Goal: Information Seeking & Learning: Learn about a topic

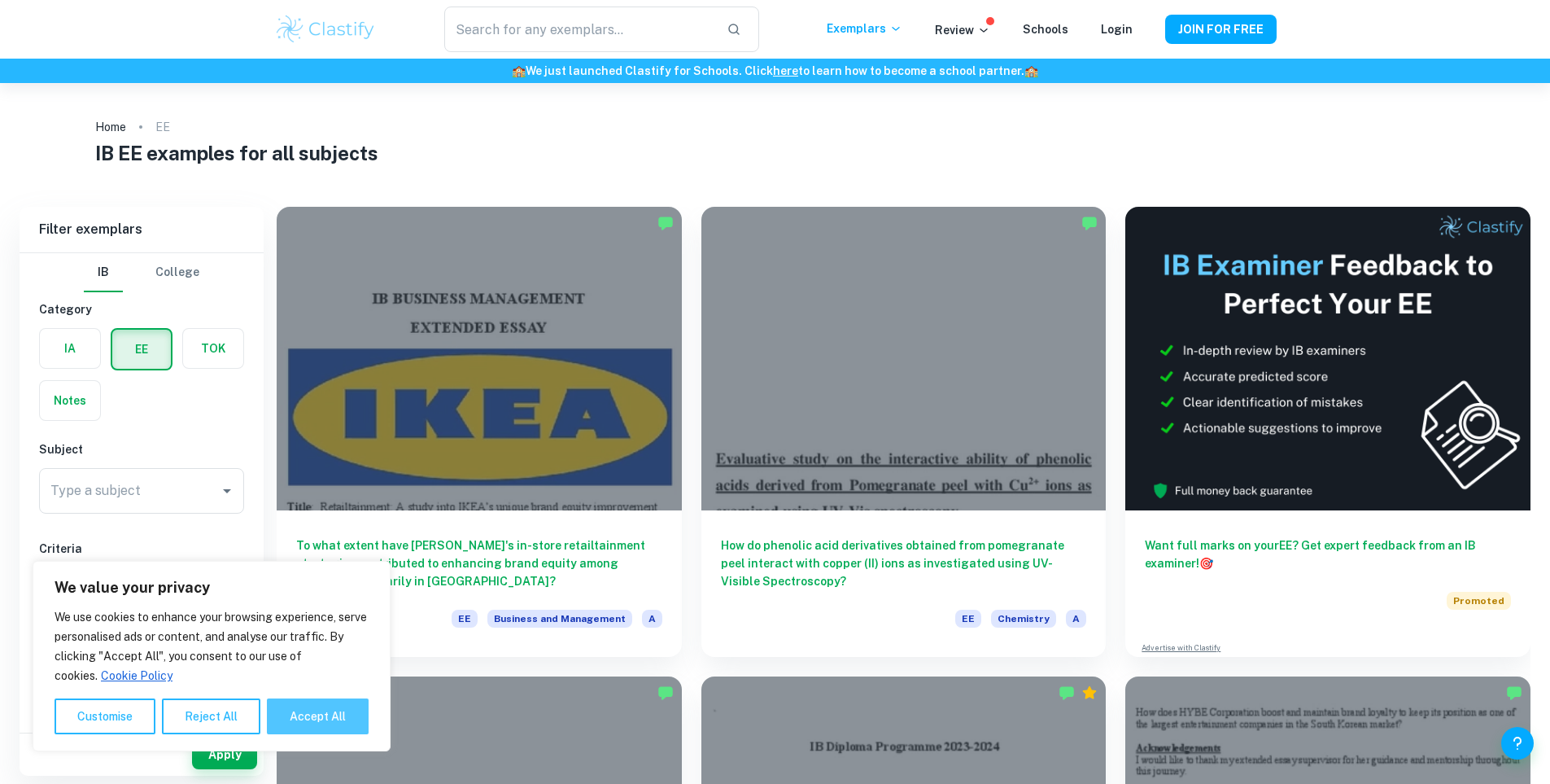
click at [311, 715] on button "Accept All" at bounding box center [318, 716] width 102 height 36
checkbox input "true"
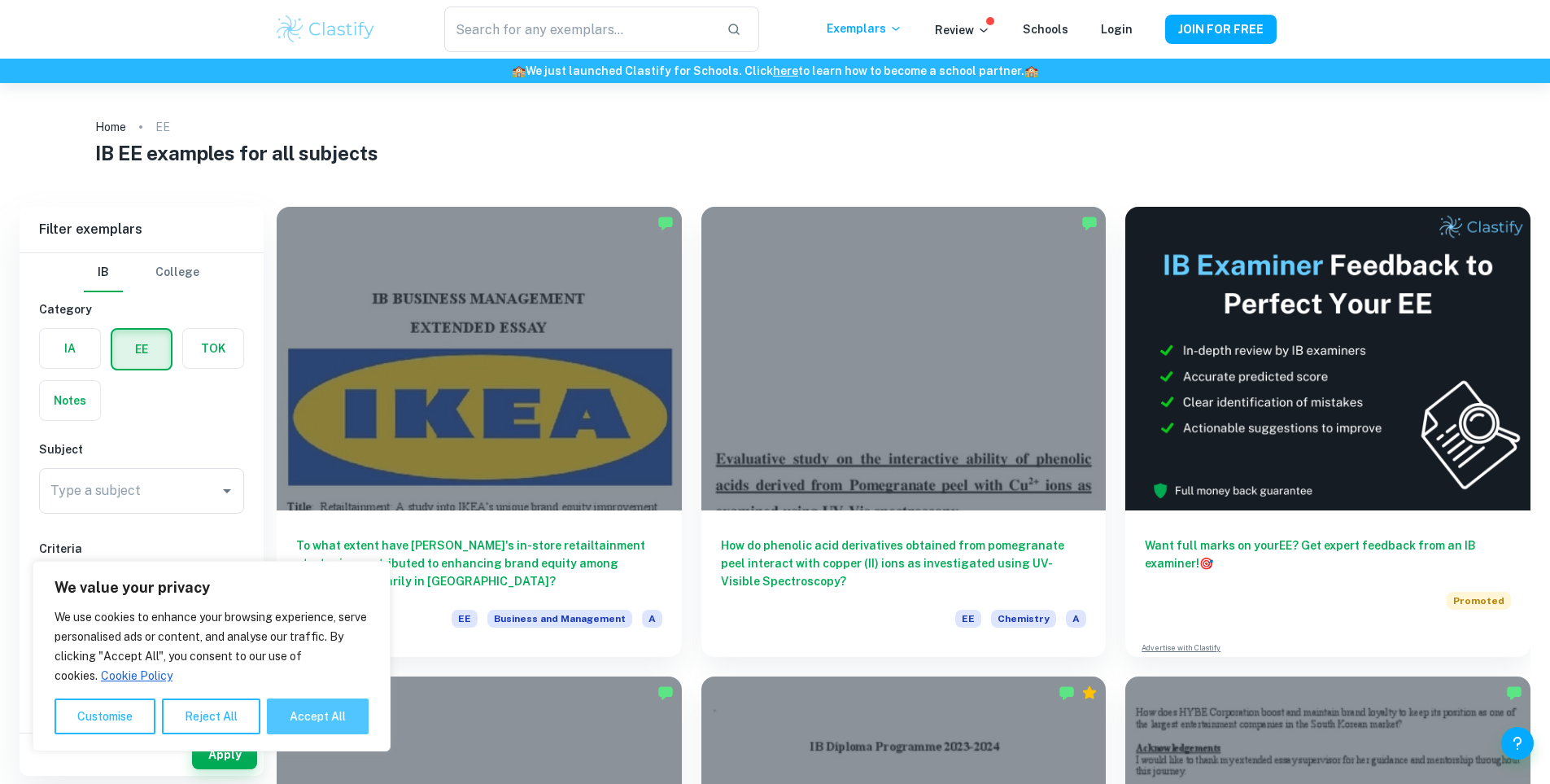
checkbox input "true"
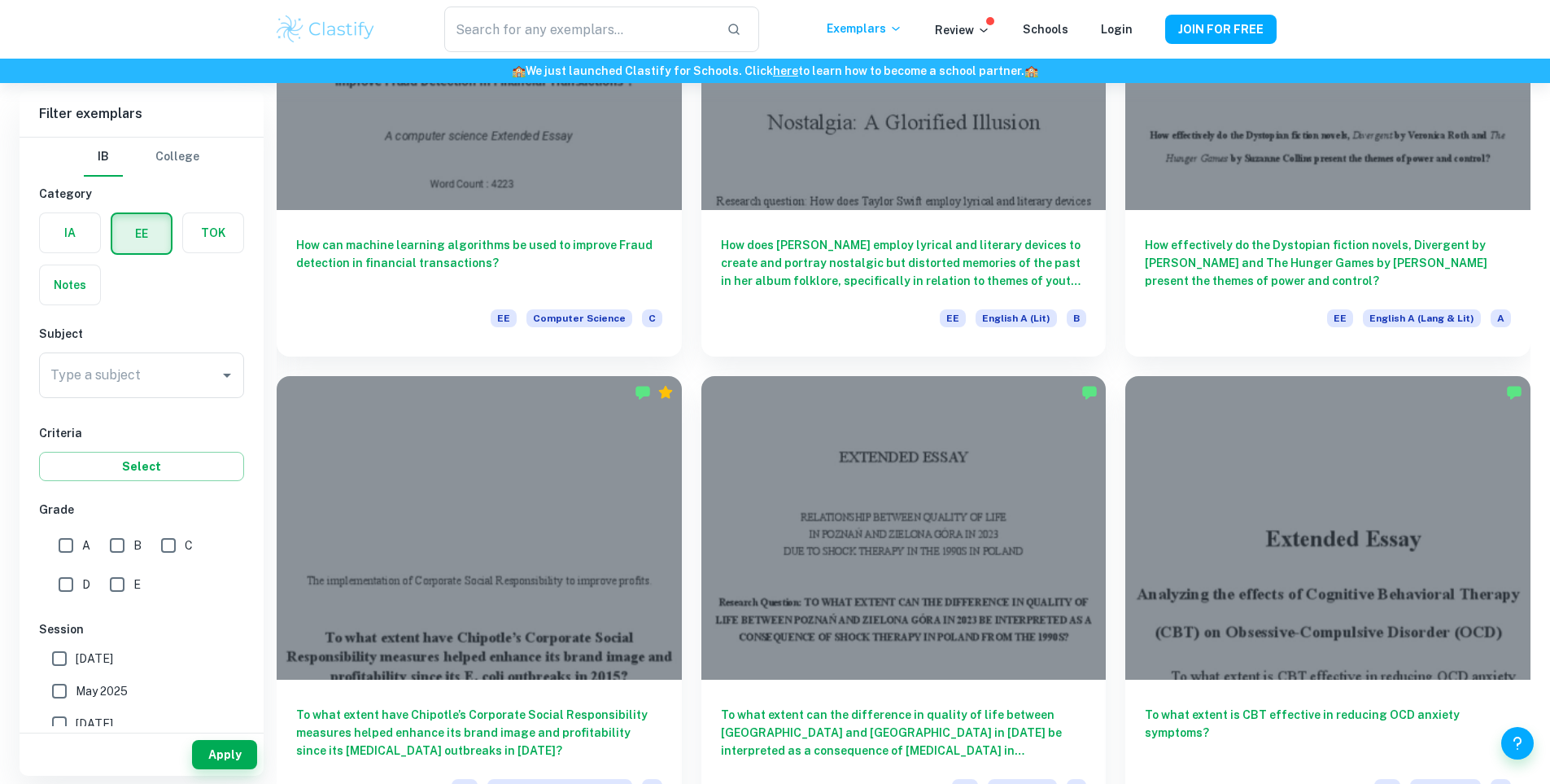
scroll to position [4151, 0]
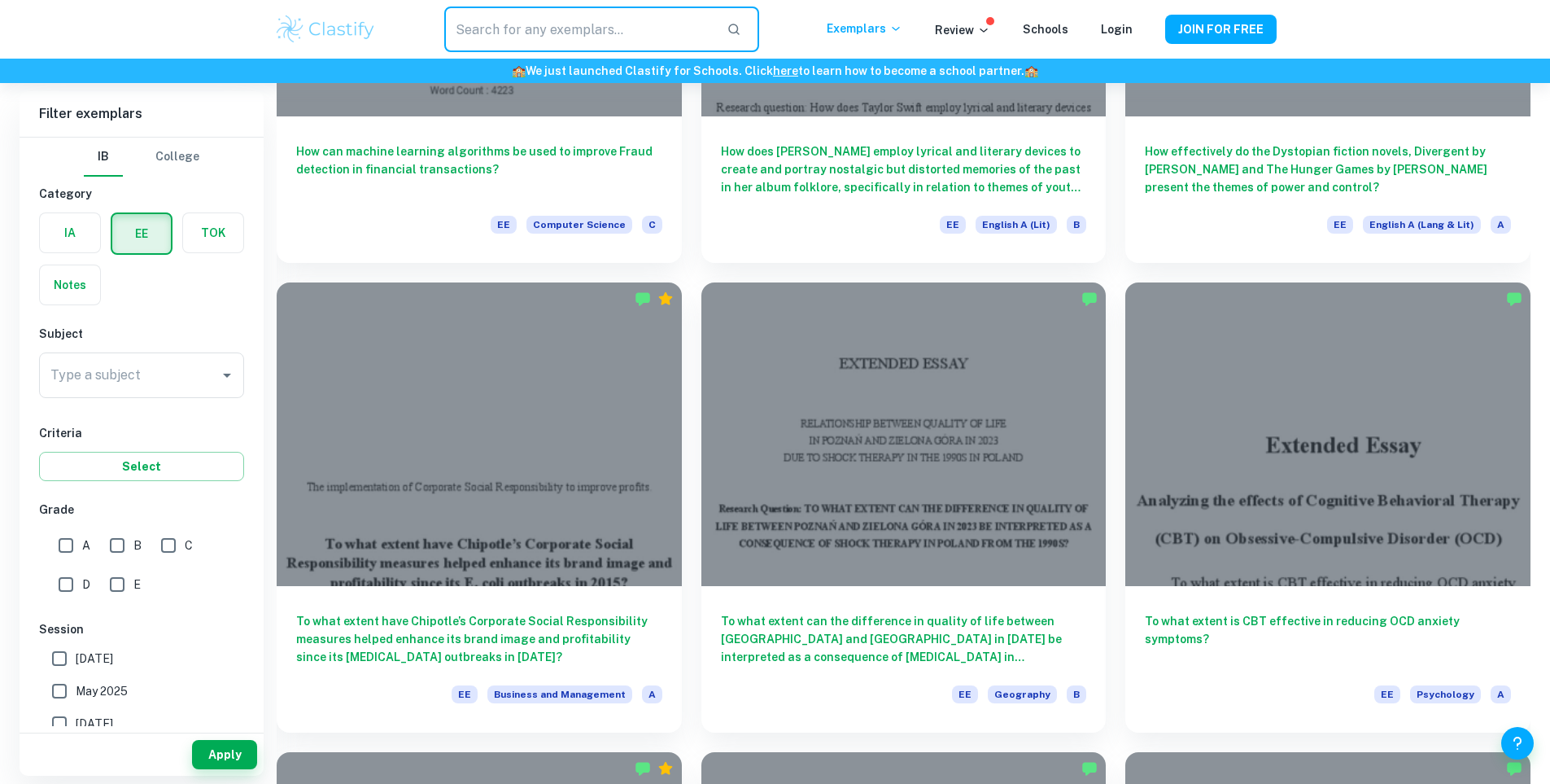
click at [573, 43] on input "text" at bounding box center [578, 29] width 269 height 46
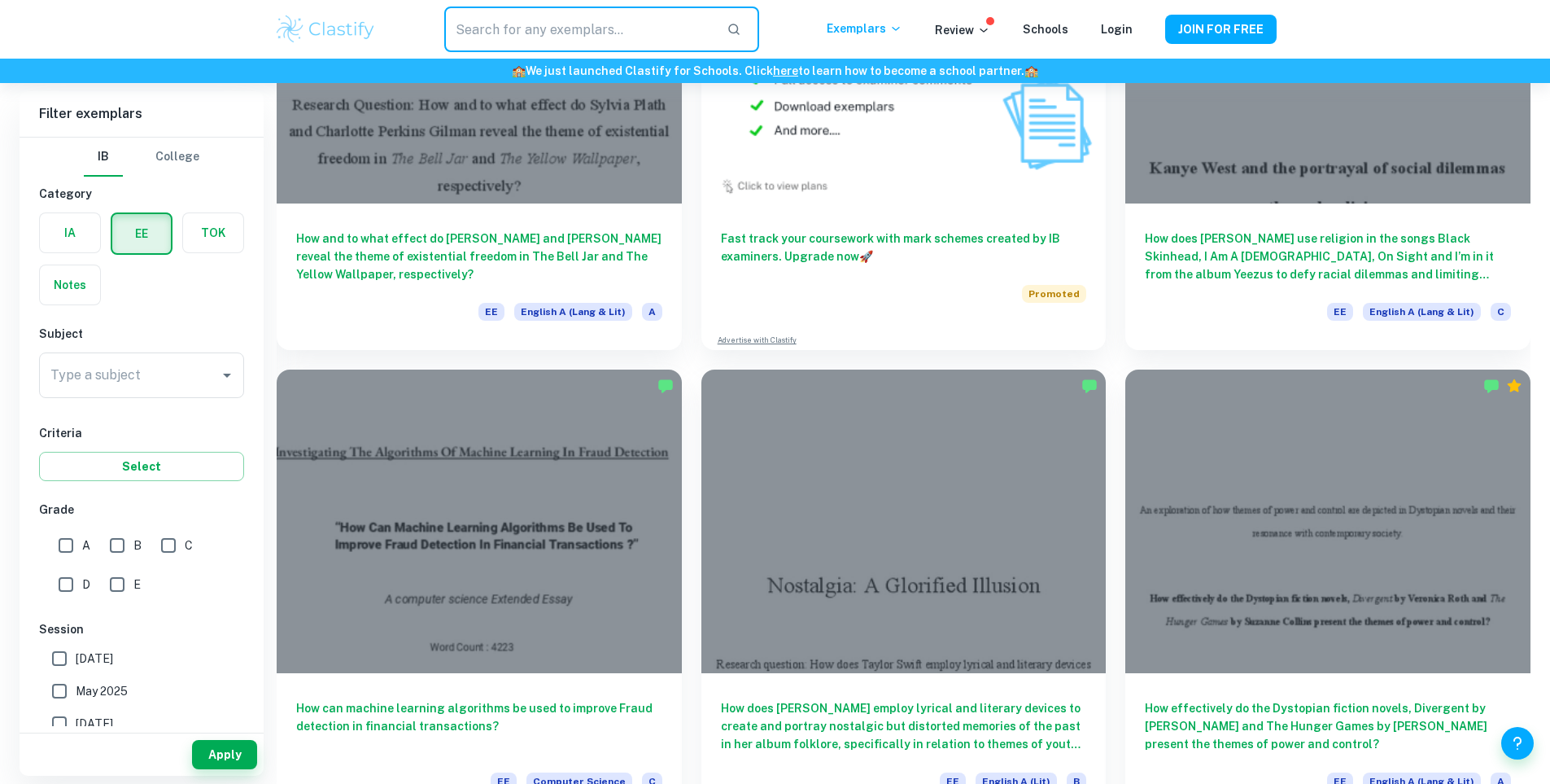
scroll to position [3582, 0]
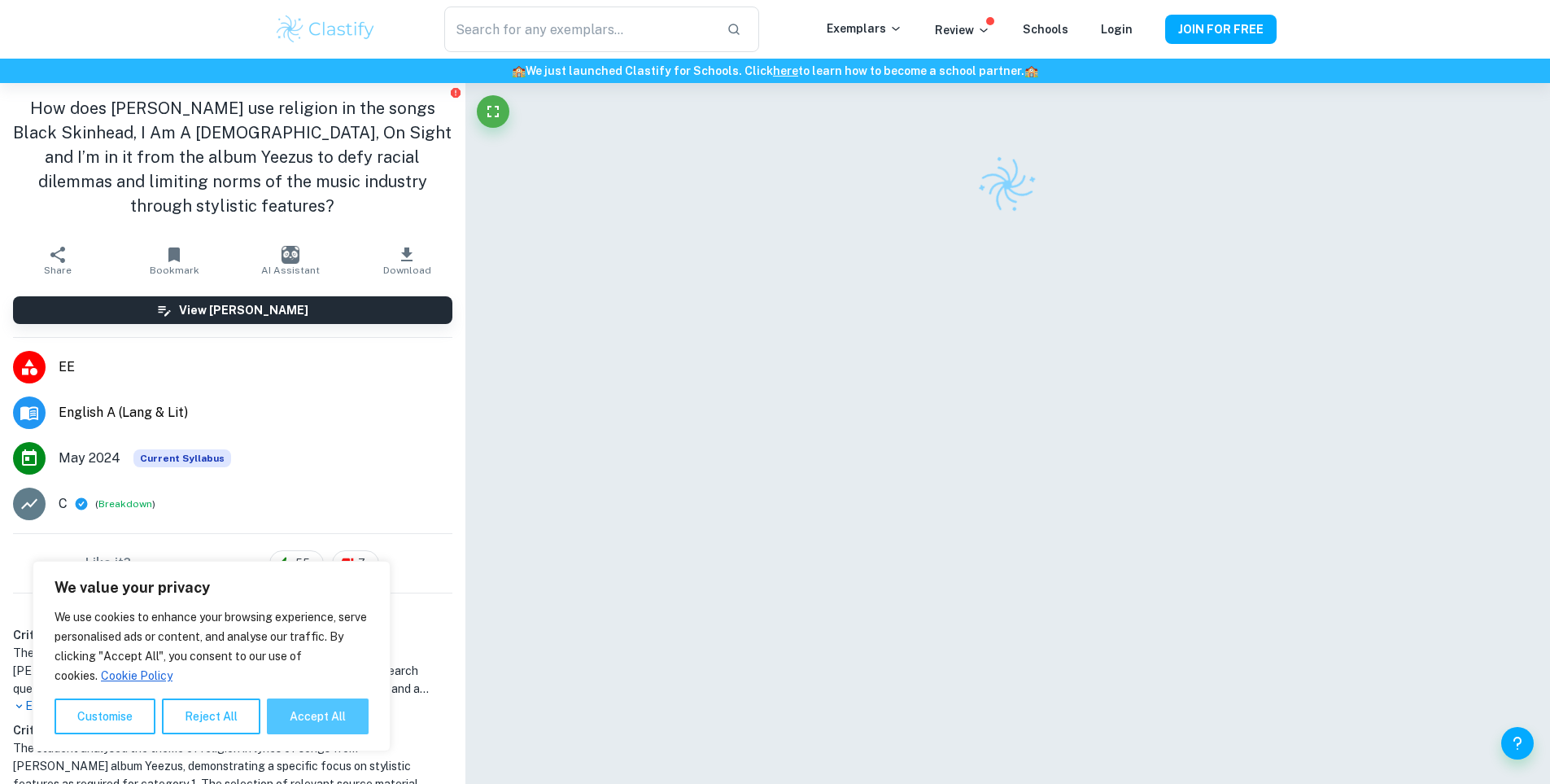
click at [332, 716] on button "Accept All" at bounding box center [318, 716] width 102 height 36
checkbox input "true"
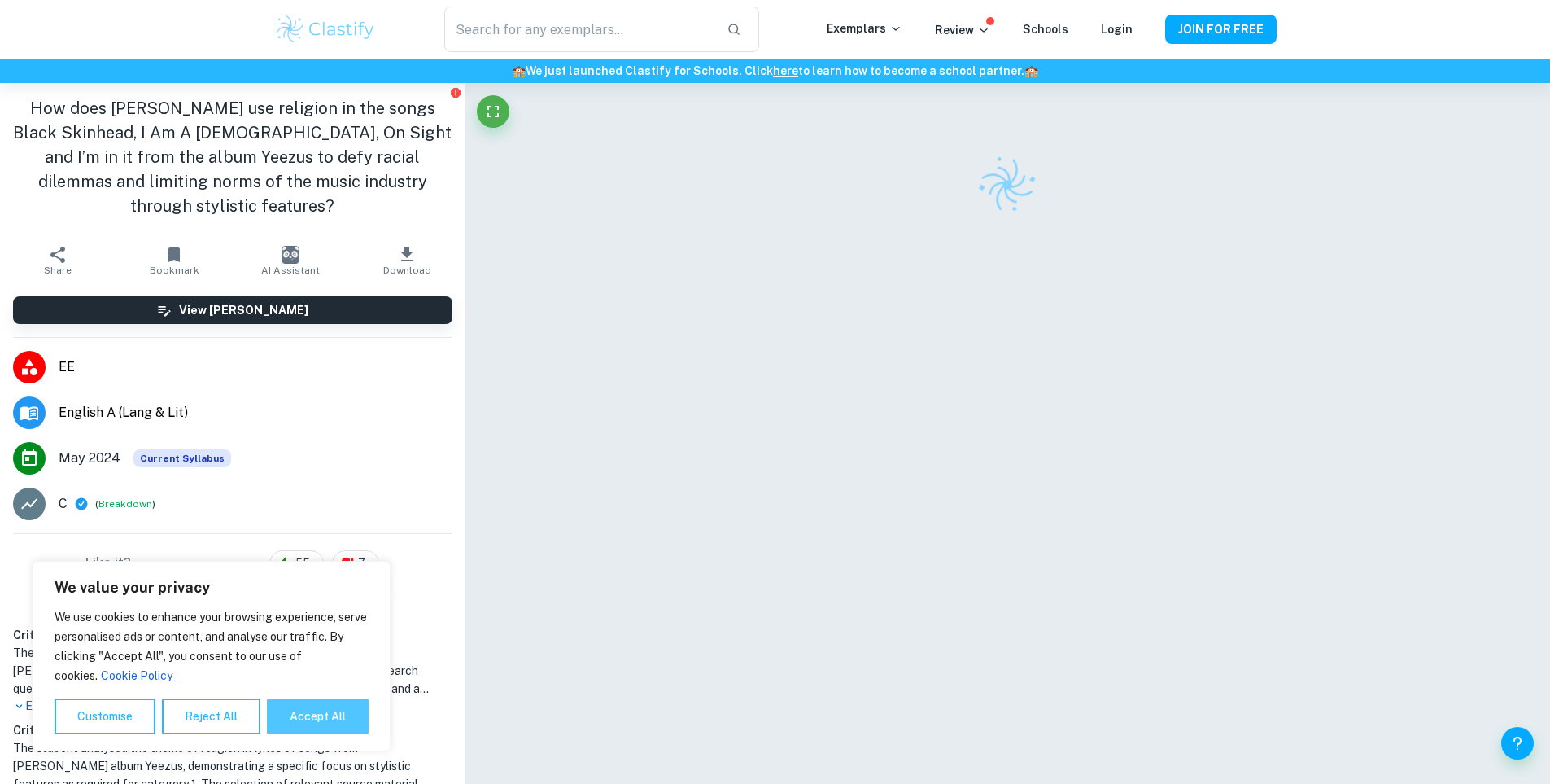
checkbox input "true"
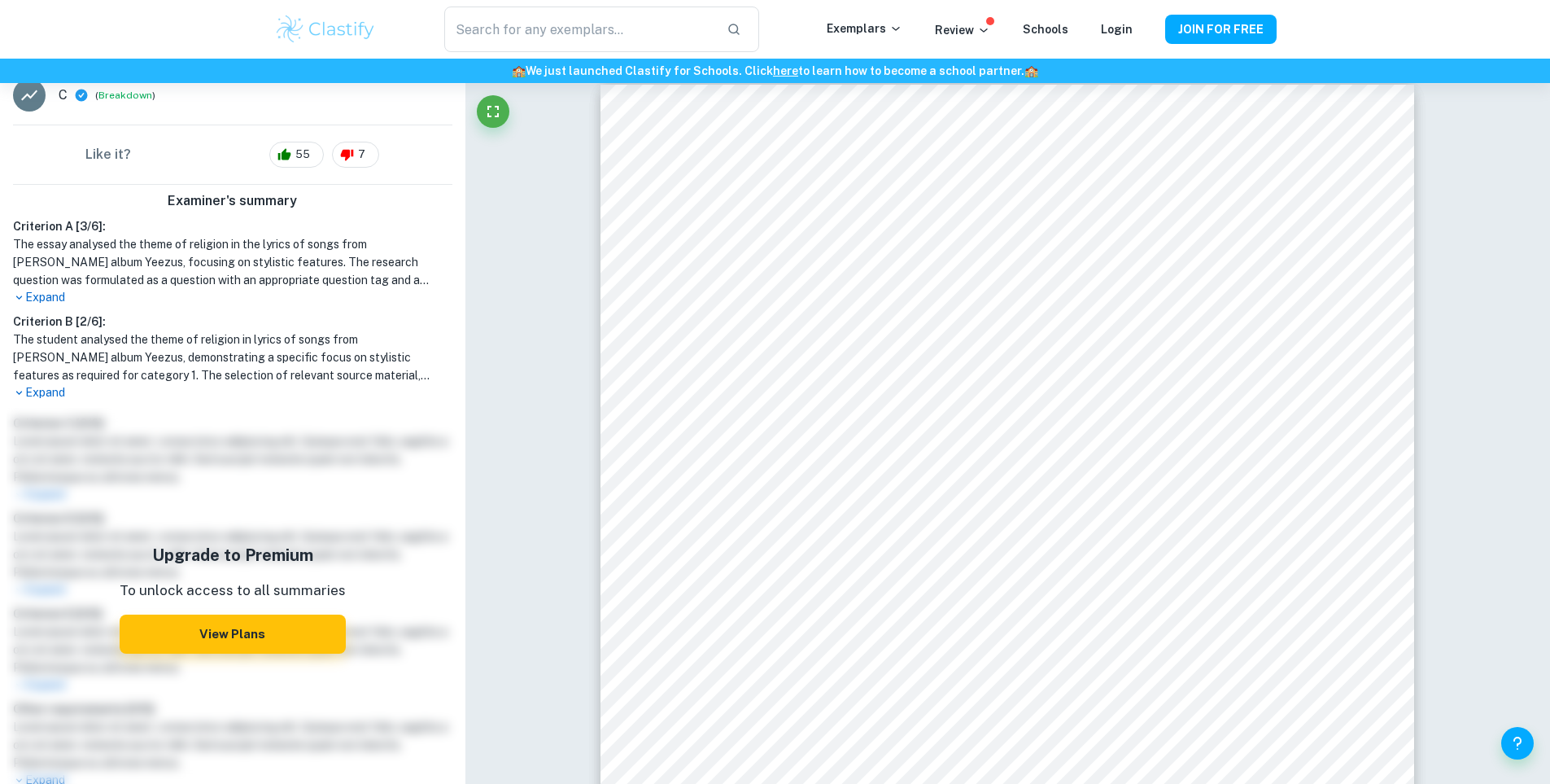
scroll to position [433, 0]
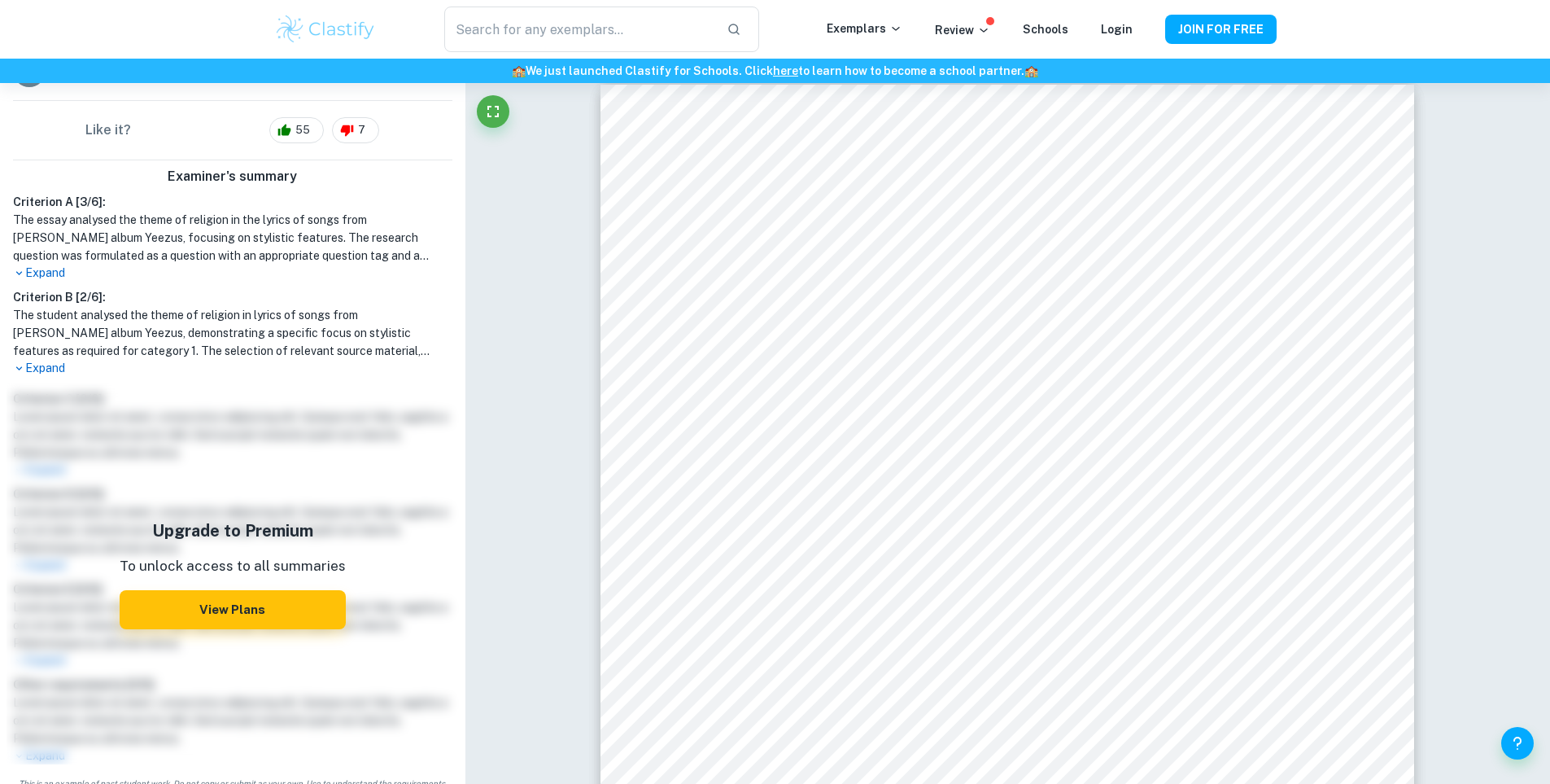
drag, startPoint x: 214, startPoint y: 498, endPoint x: 207, endPoint y: 488, distance: 12.2
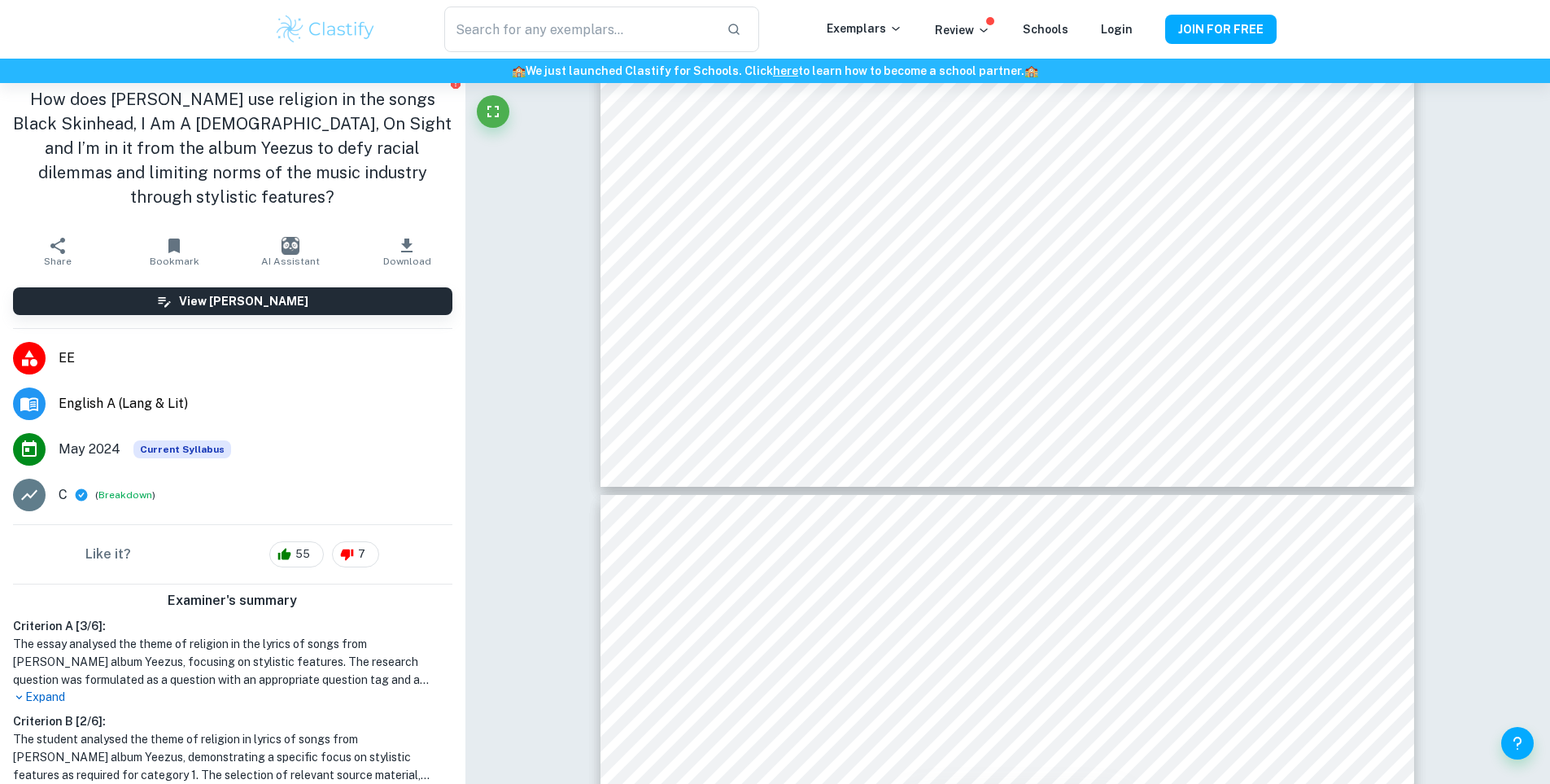
scroll to position [0, 0]
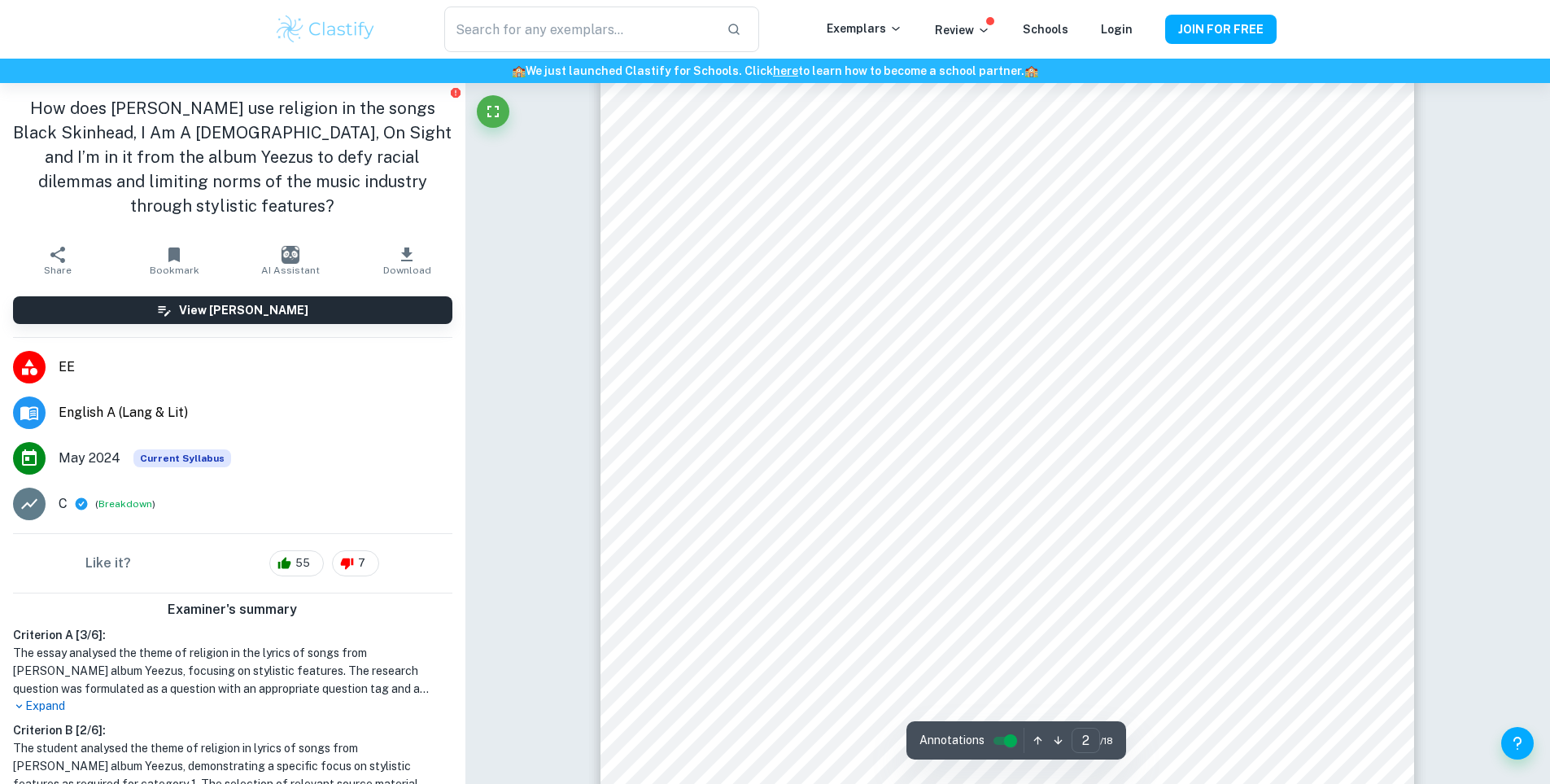
type input "1"
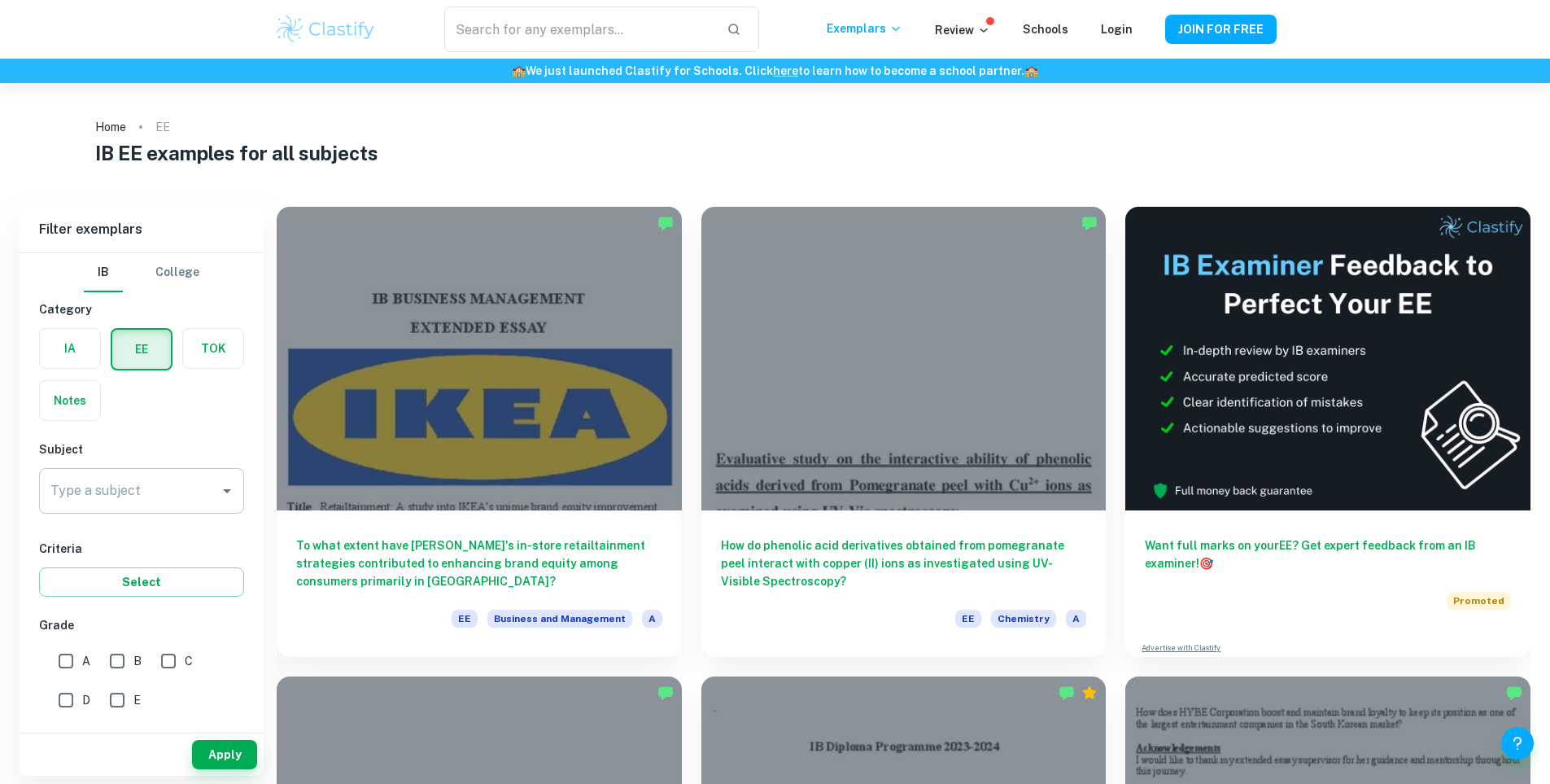
click at [201, 500] on input "Type a subject" at bounding box center [129, 491] width 166 height 31
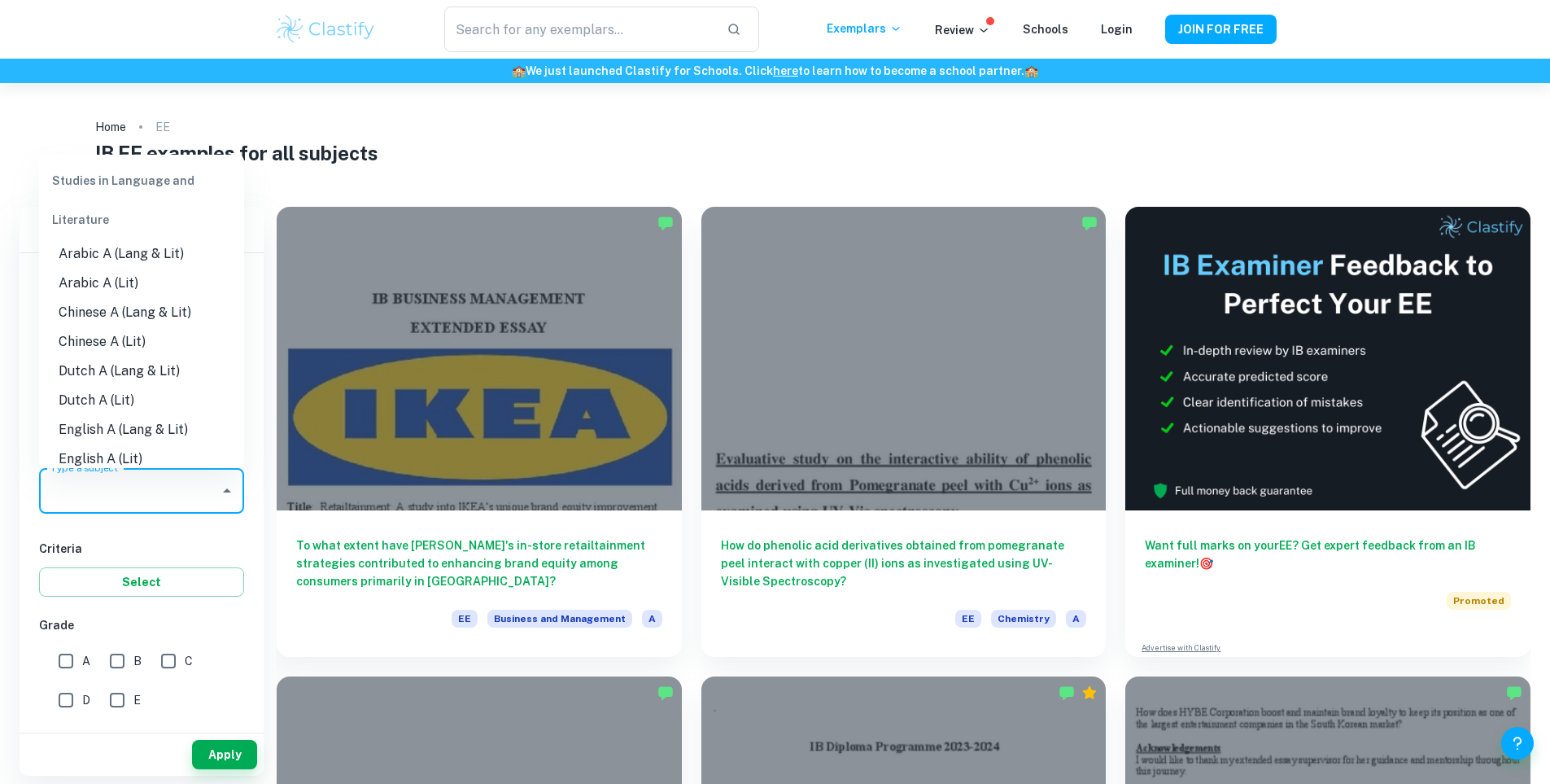
click at [159, 424] on li "English A (Lang & Lit)" at bounding box center [141, 429] width 205 height 29
type input "English A (Lang & Lit)"
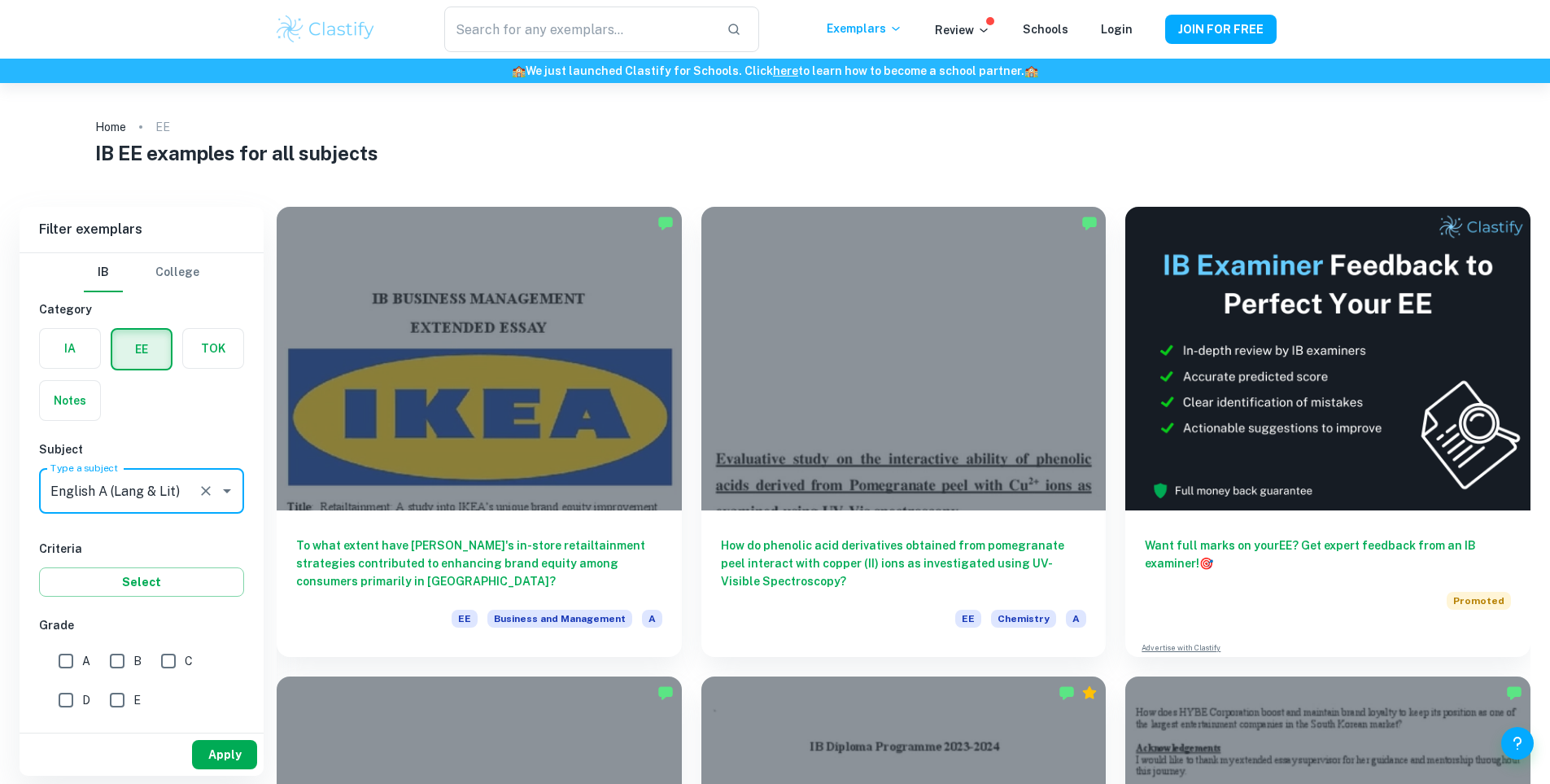
click at [225, 745] on button "Apply" at bounding box center [225, 755] width 65 height 29
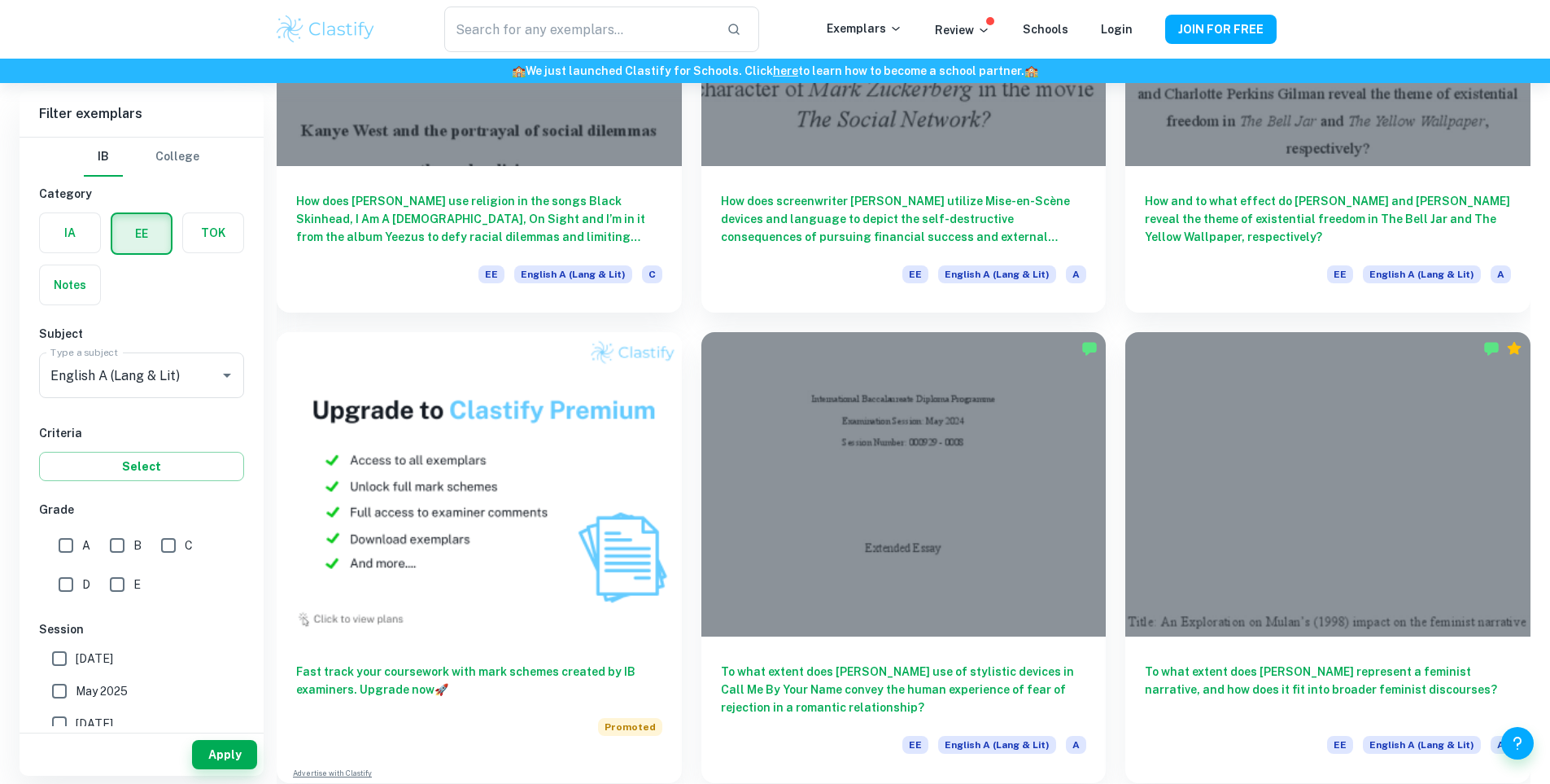
scroll to position [2042, 0]
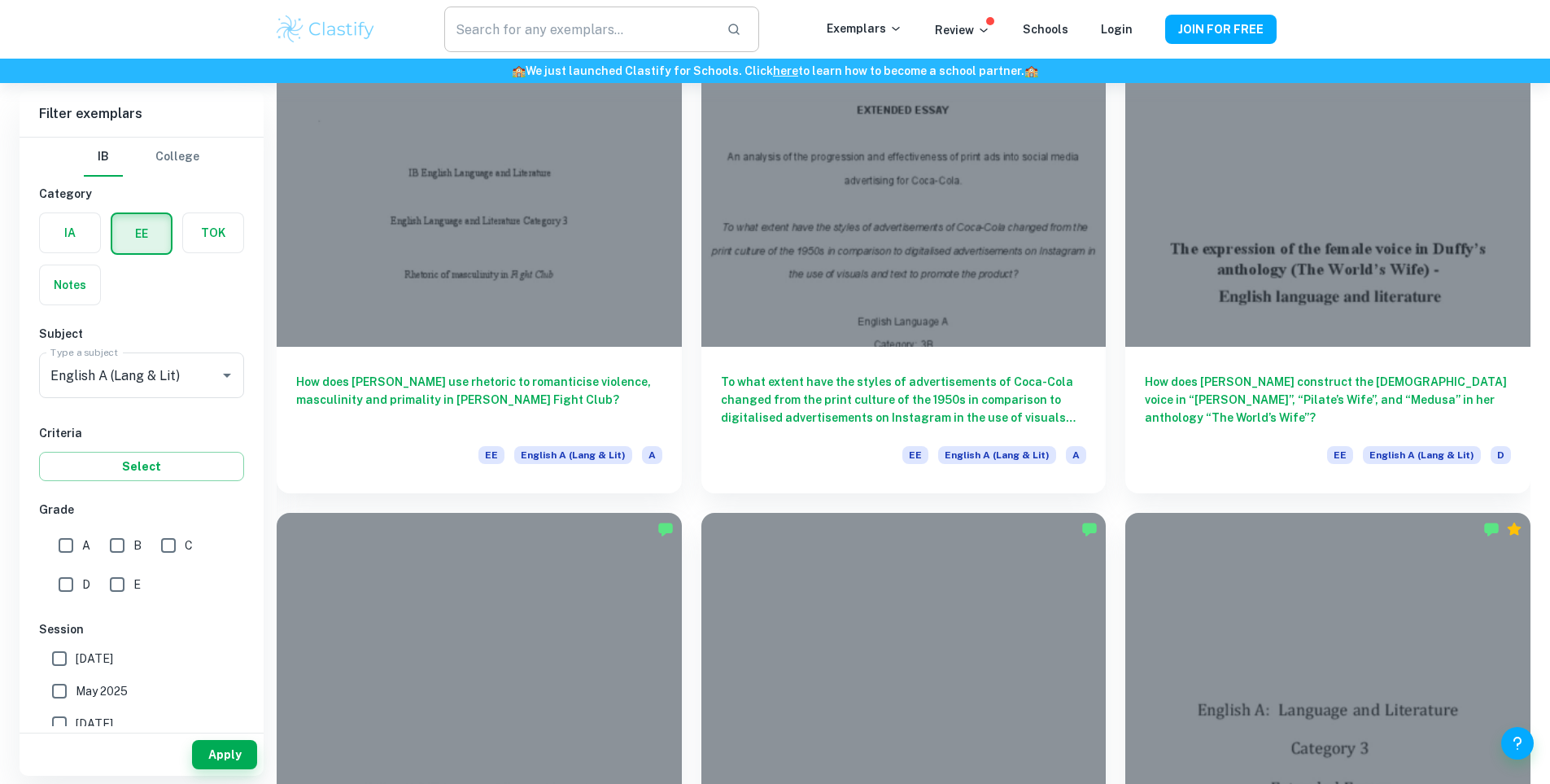
click at [607, 23] on input "text" at bounding box center [578, 29] width 269 height 46
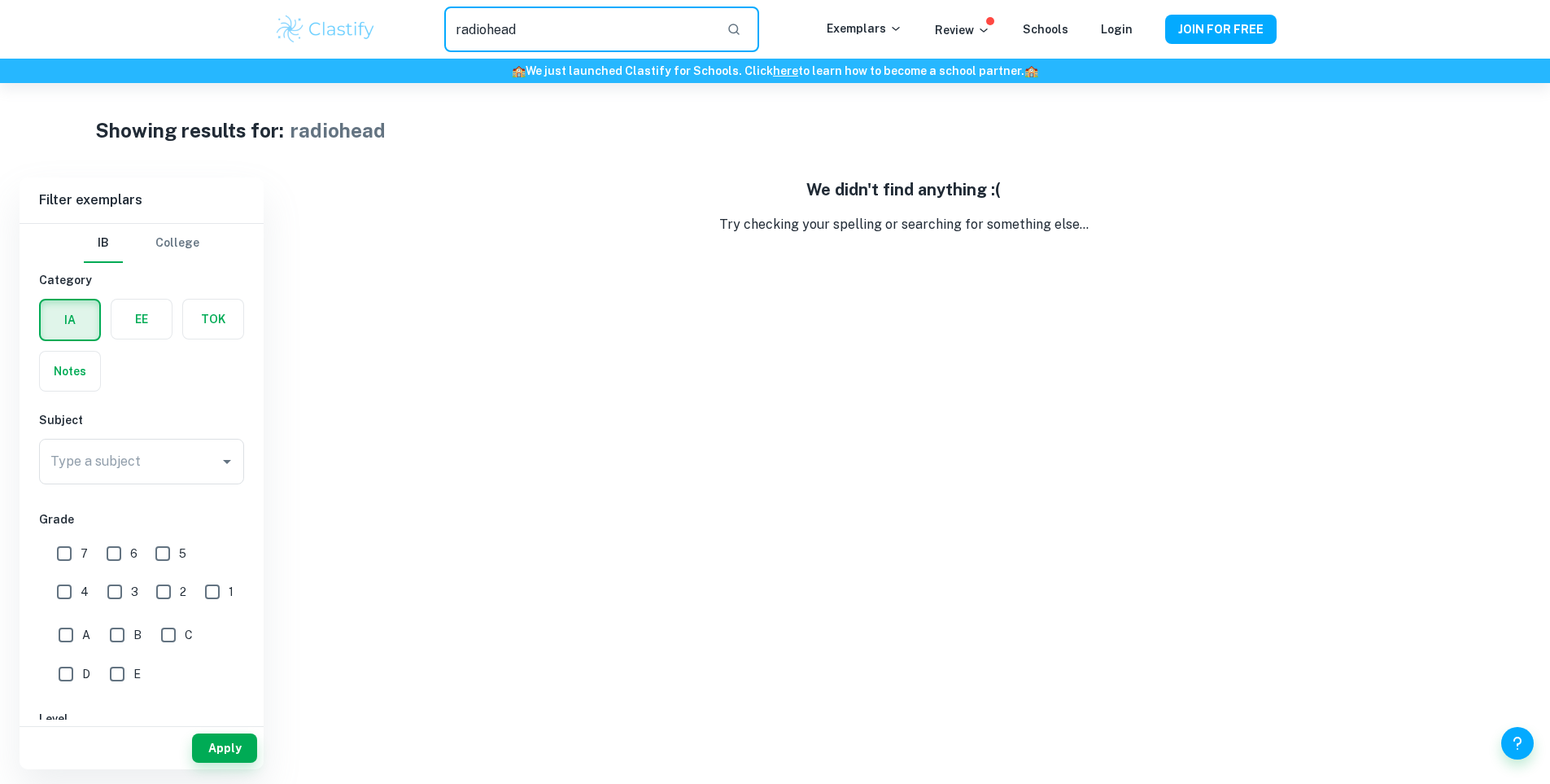
drag, startPoint x: 708, startPoint y: 38, endPoint x: 312, endPoint y: 48, distance: 396.1
click at [312, 48] on div "radiohead ​ Exemplars Review Schools Login JOIN FOR FREE" at bounding box center [775, 29] width 1041 height 46
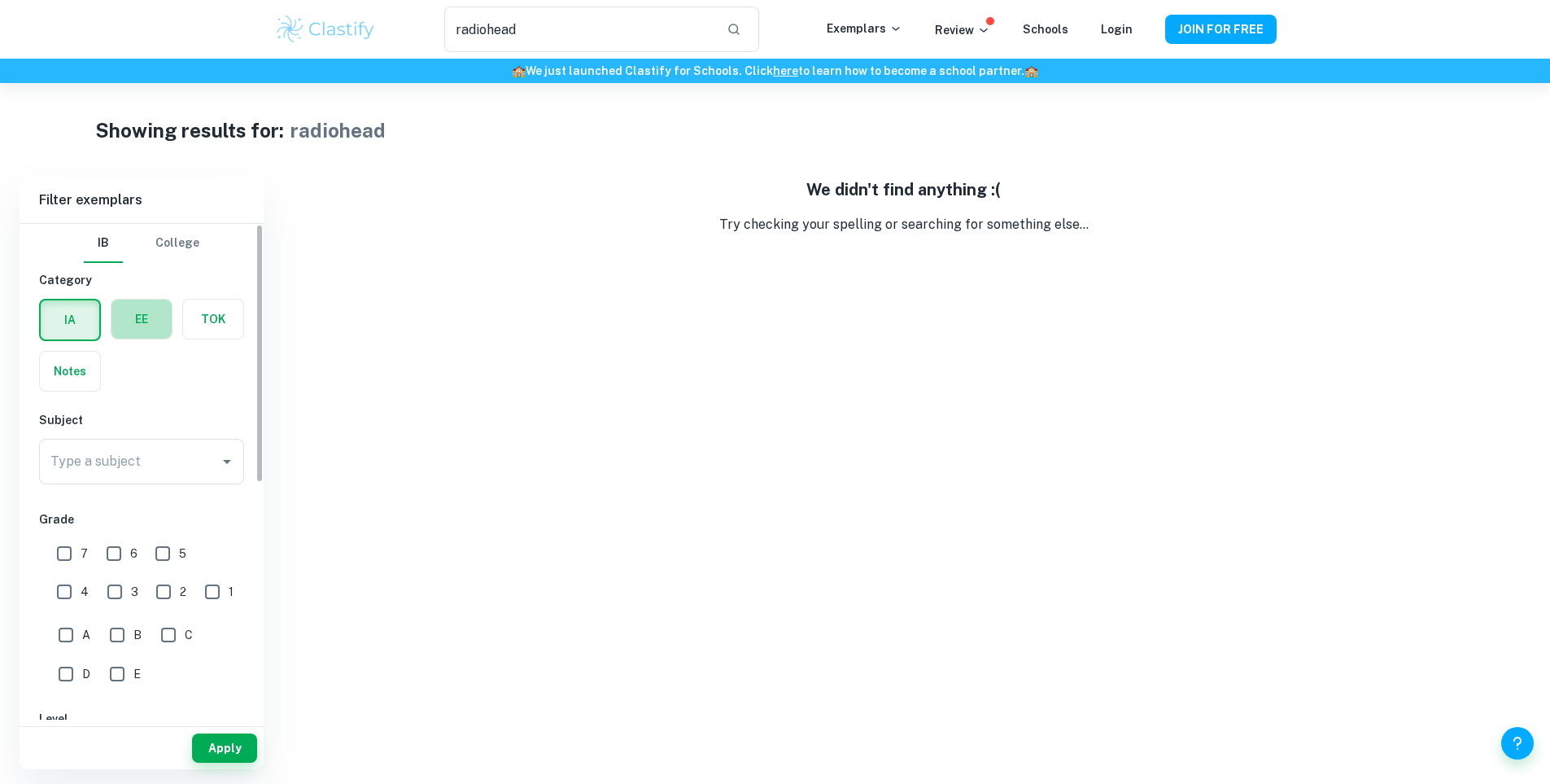
click at [139, 317] on label "button" at bounding box center [142, 318] width 60 height 39
click at [0, 0] on input "radio" at bounding box center [0, 0] width 0 height 0
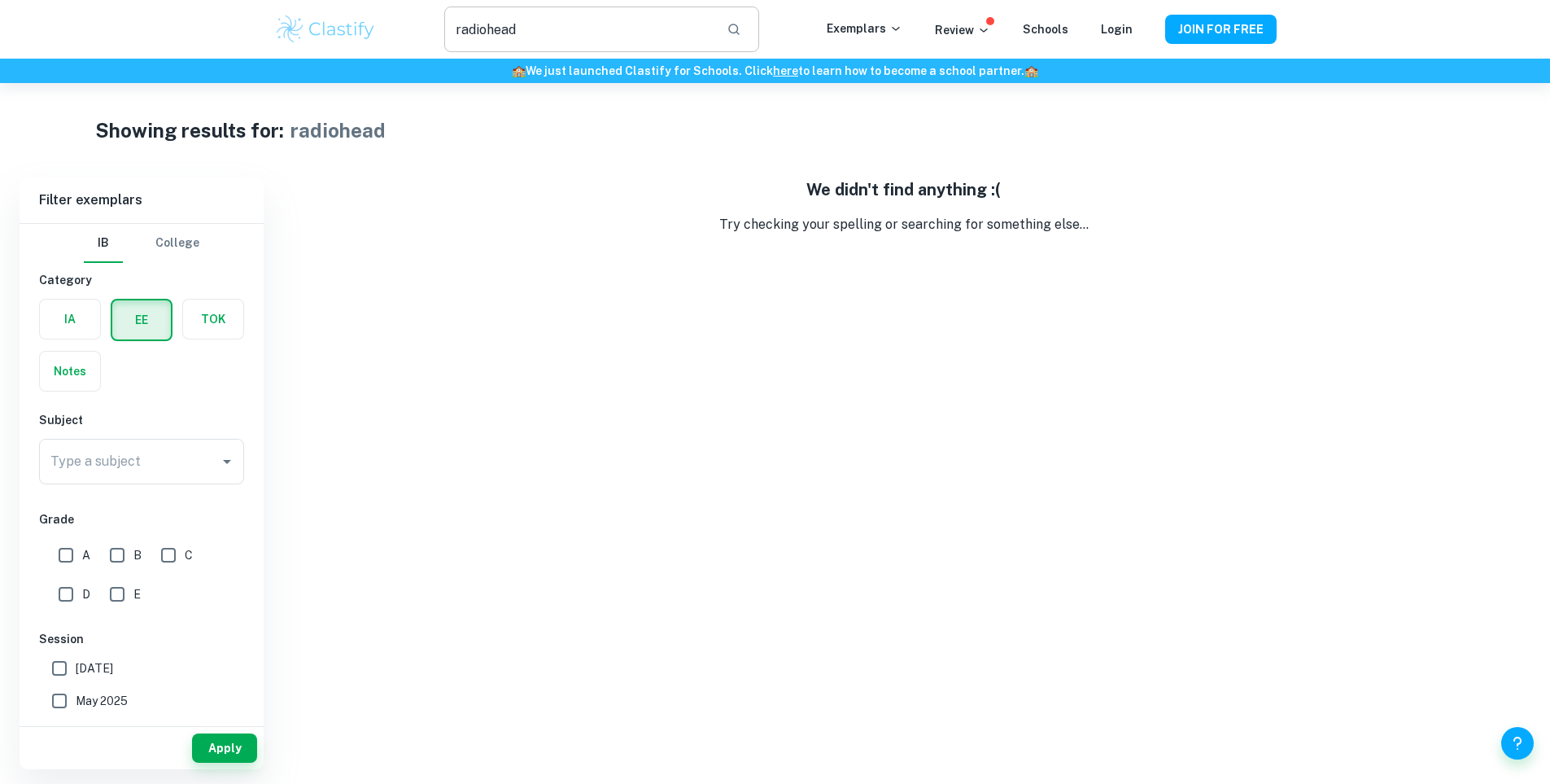
click at [583, 45] on input "radiohead" at bounding box center [578, 29] width 269 height 46
click at [632, 37] on input "radiohead" at bounding box center [578, 29] width 269 height 46
drag, startPoint x: 611, startPoint y: 26, endPoint x: 331, endPoint y: 29, distance: 280.0
click at [331, 29] on div "radiohead ​ Exemplars Review Schools Login JOIN FOR FREE" at bounding box center [775, 29] width 1041 height 46
drag, startPoint x: 554, startPoint y: 19, endPoint x: 359, endPoint y: 22, distance: 195.0
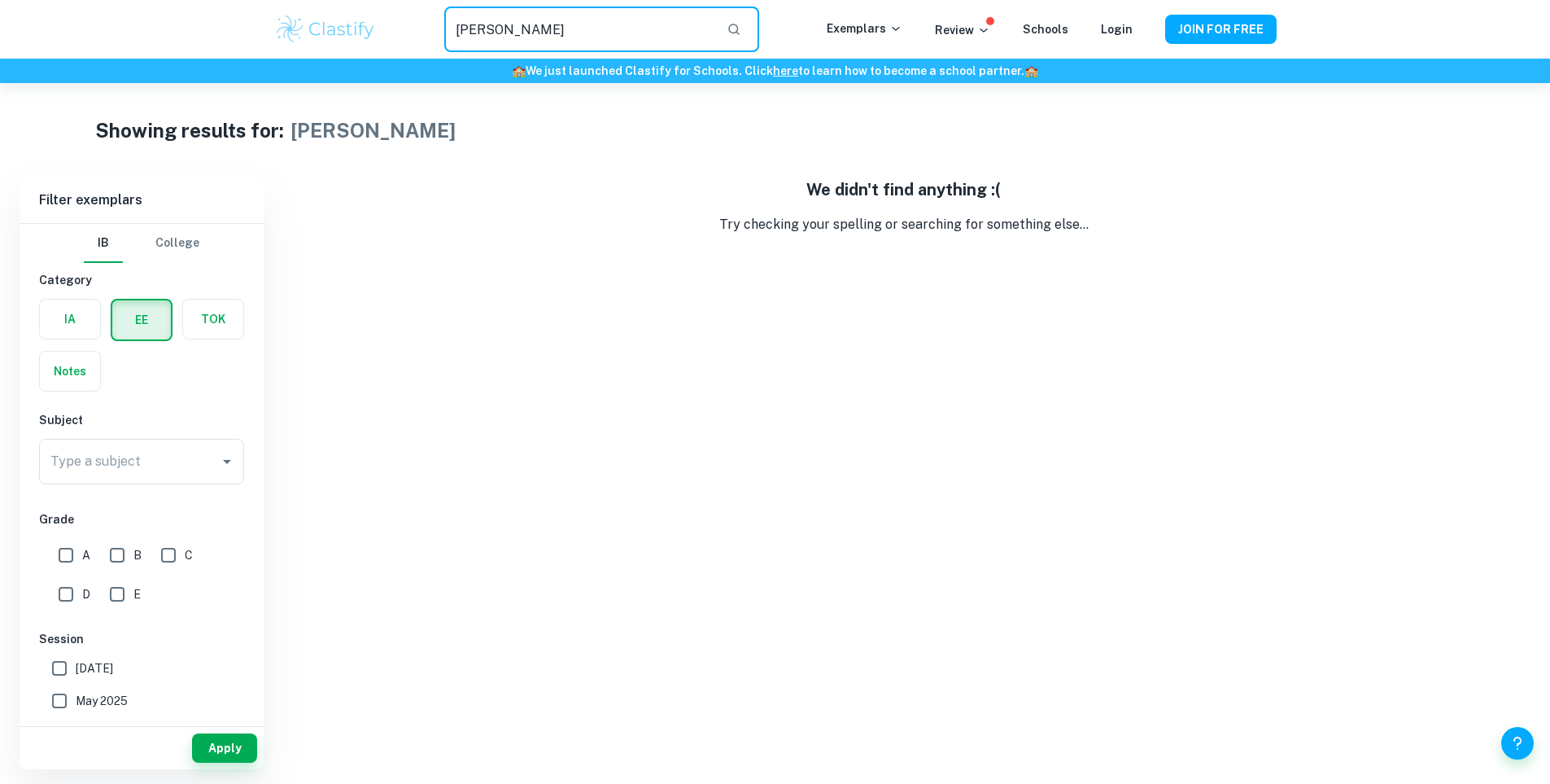
click at [359, 22] on div "thom yorke ​ Exemplars Review Schools Login JOIN FOR FREE" at bounding box center [775, 29] width 1041 height 46
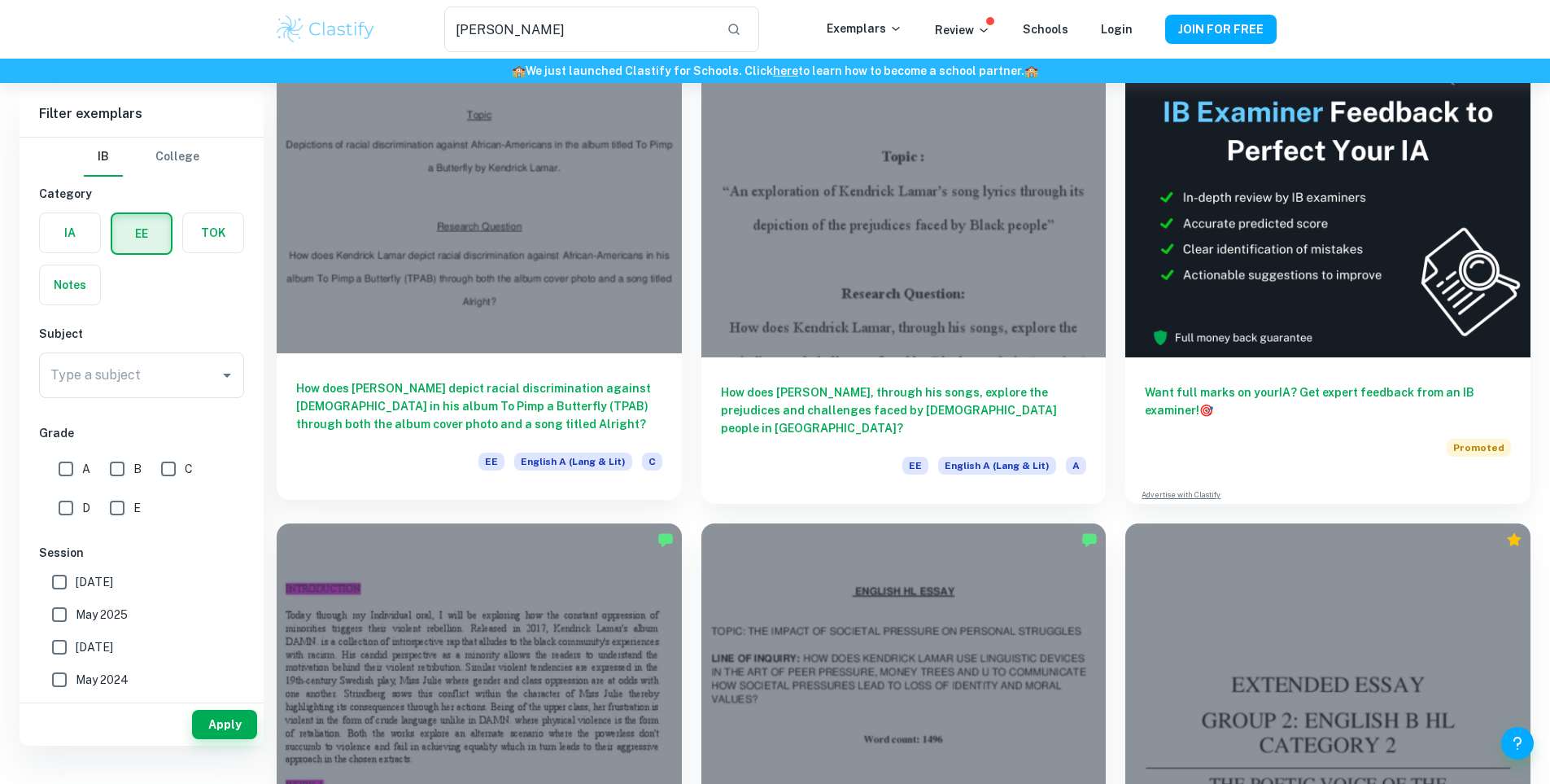
scroll to position [172, 0]
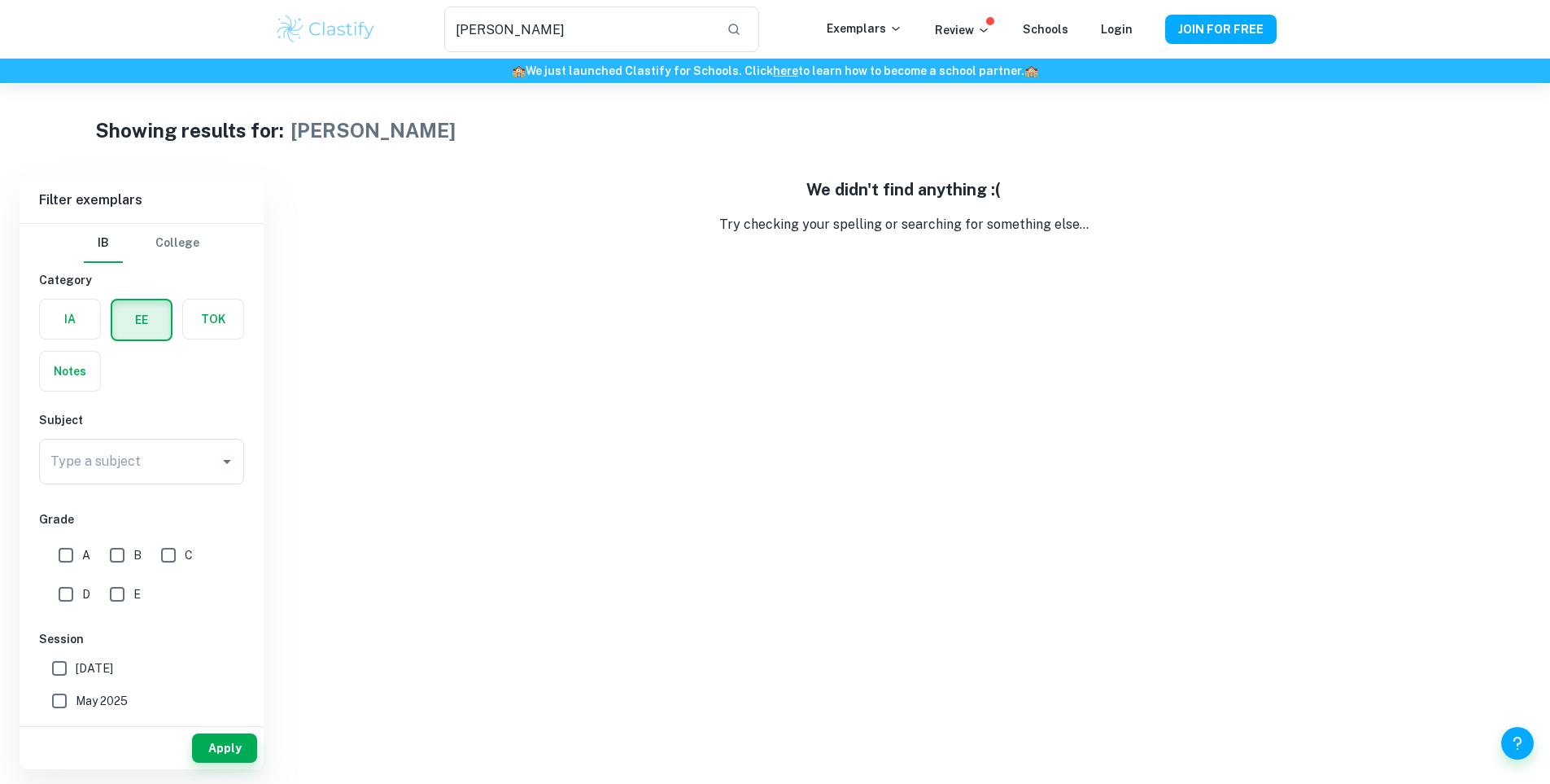
type input "radiohead"
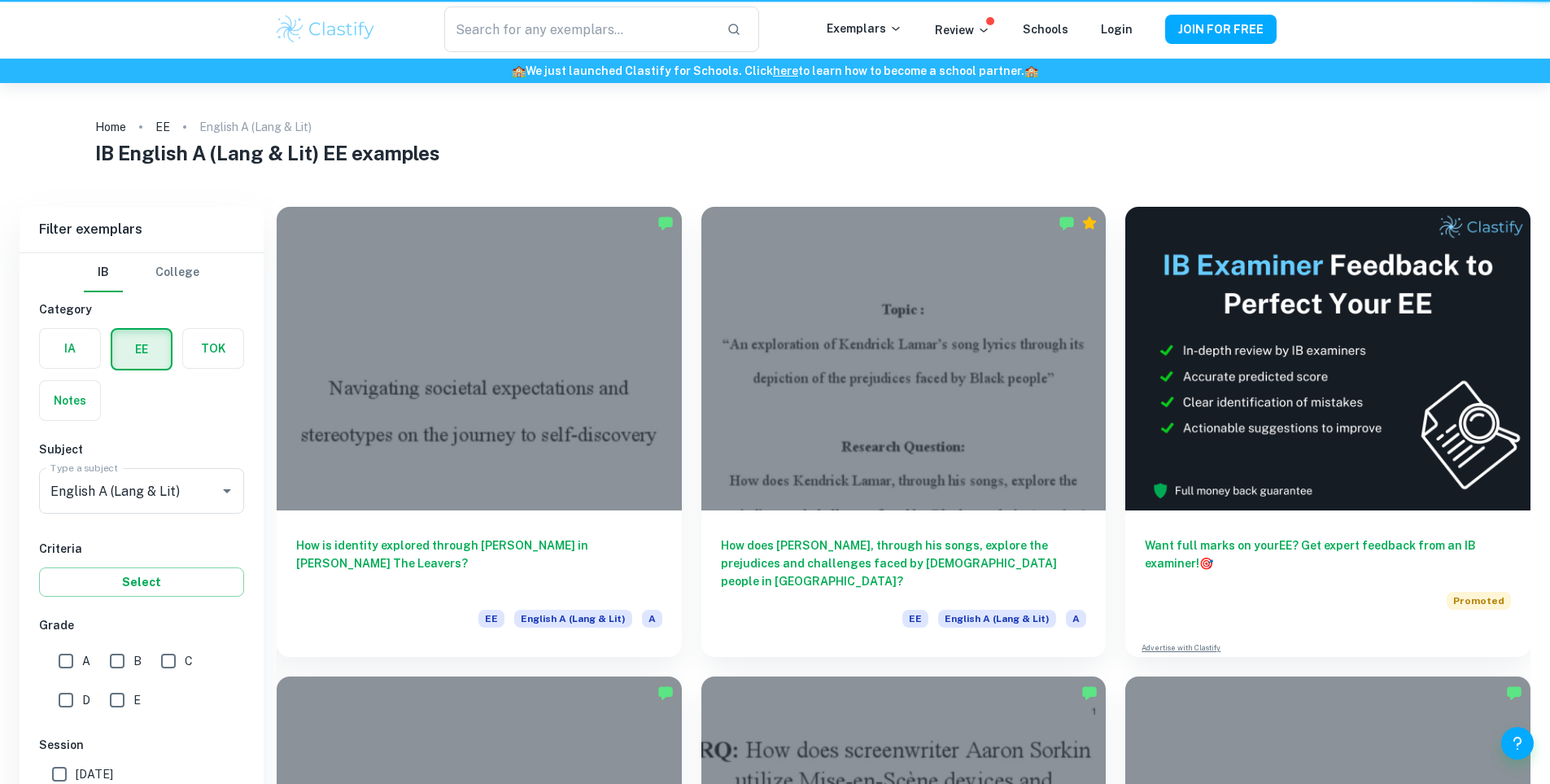
scroll to position [2042, 0]
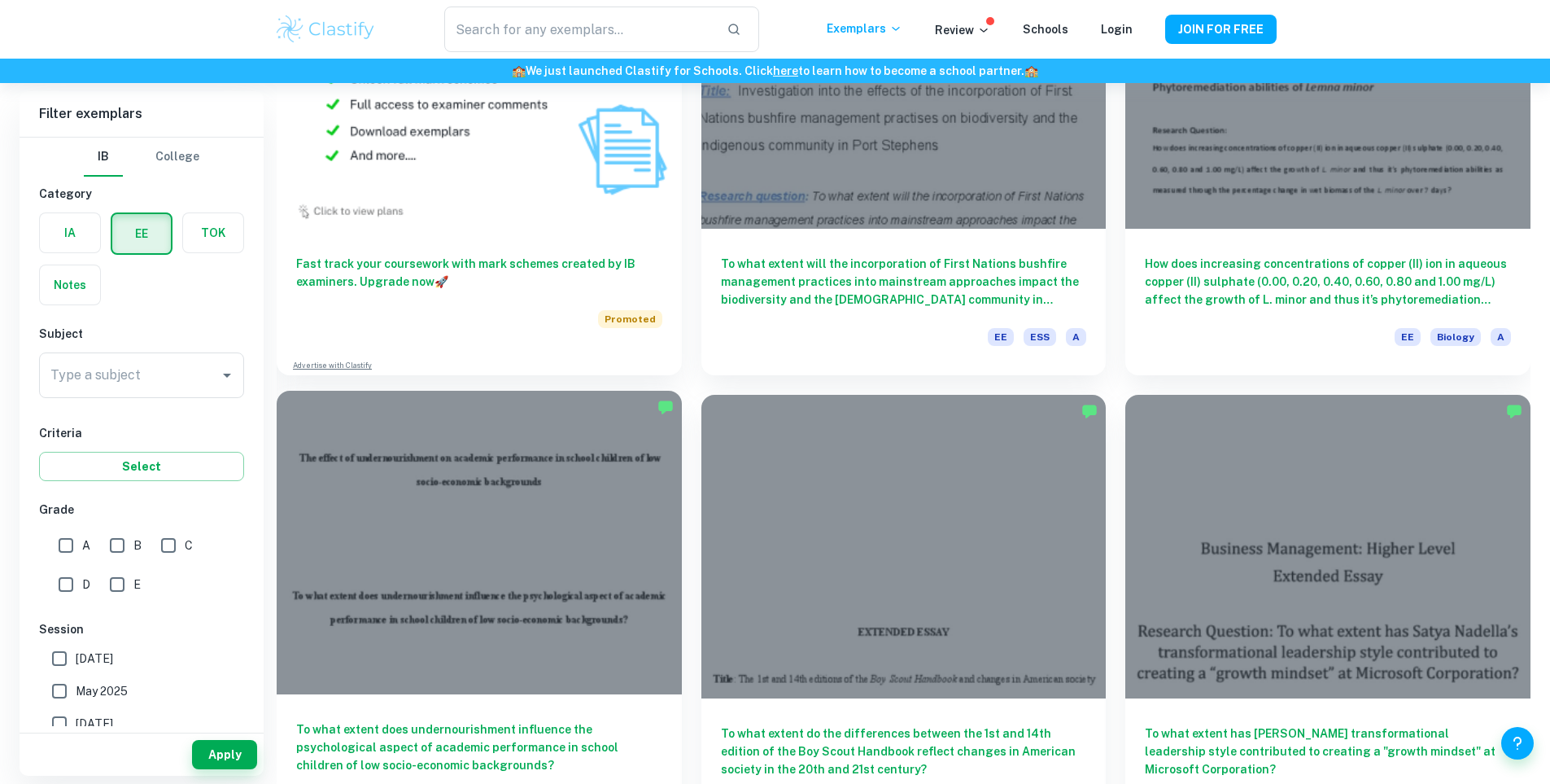
scroll to position [977, 0]
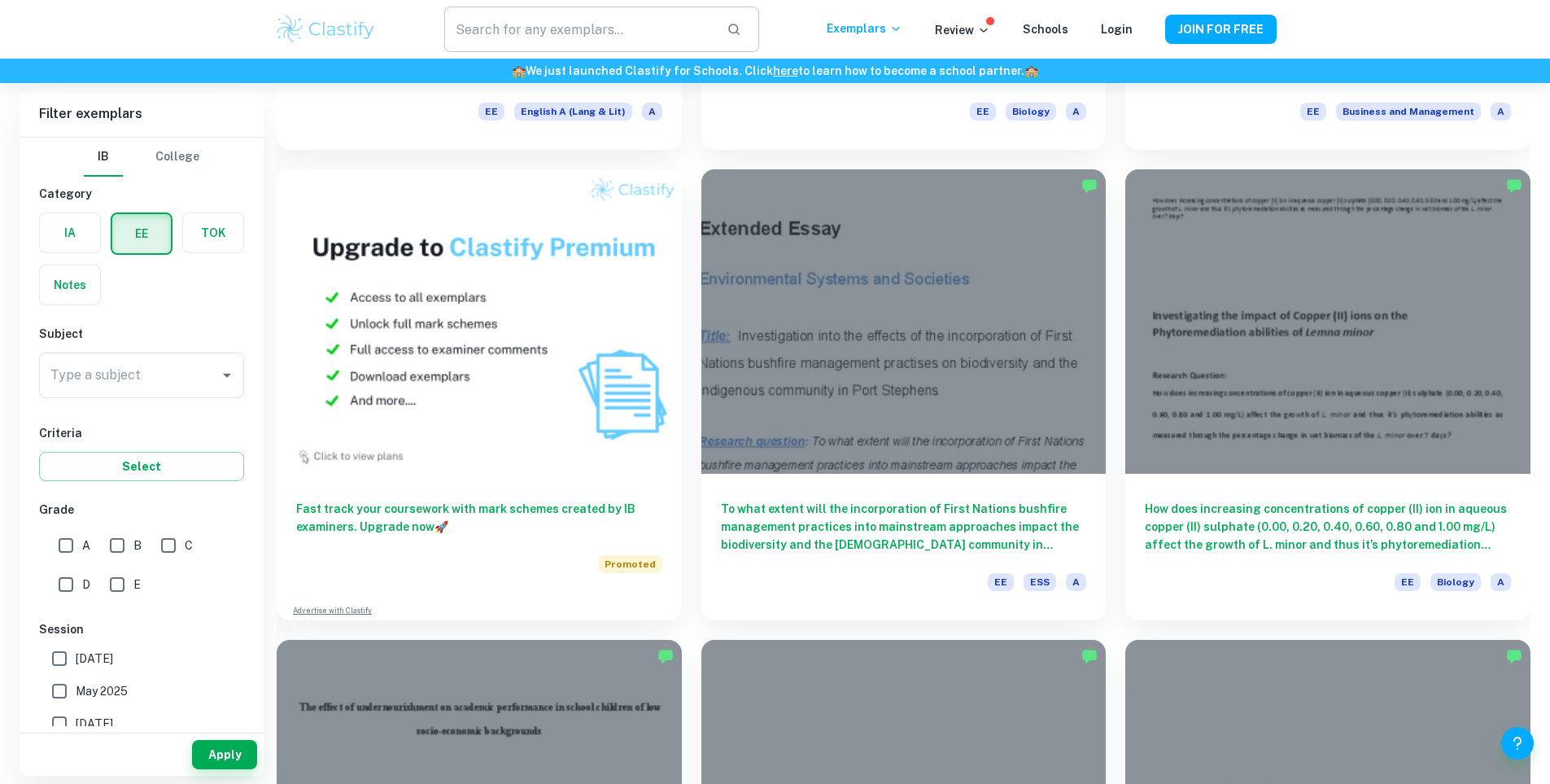
click at [575, 34] on input "text" at bounding box center [578, 29] width 269 height 46
type input "s"
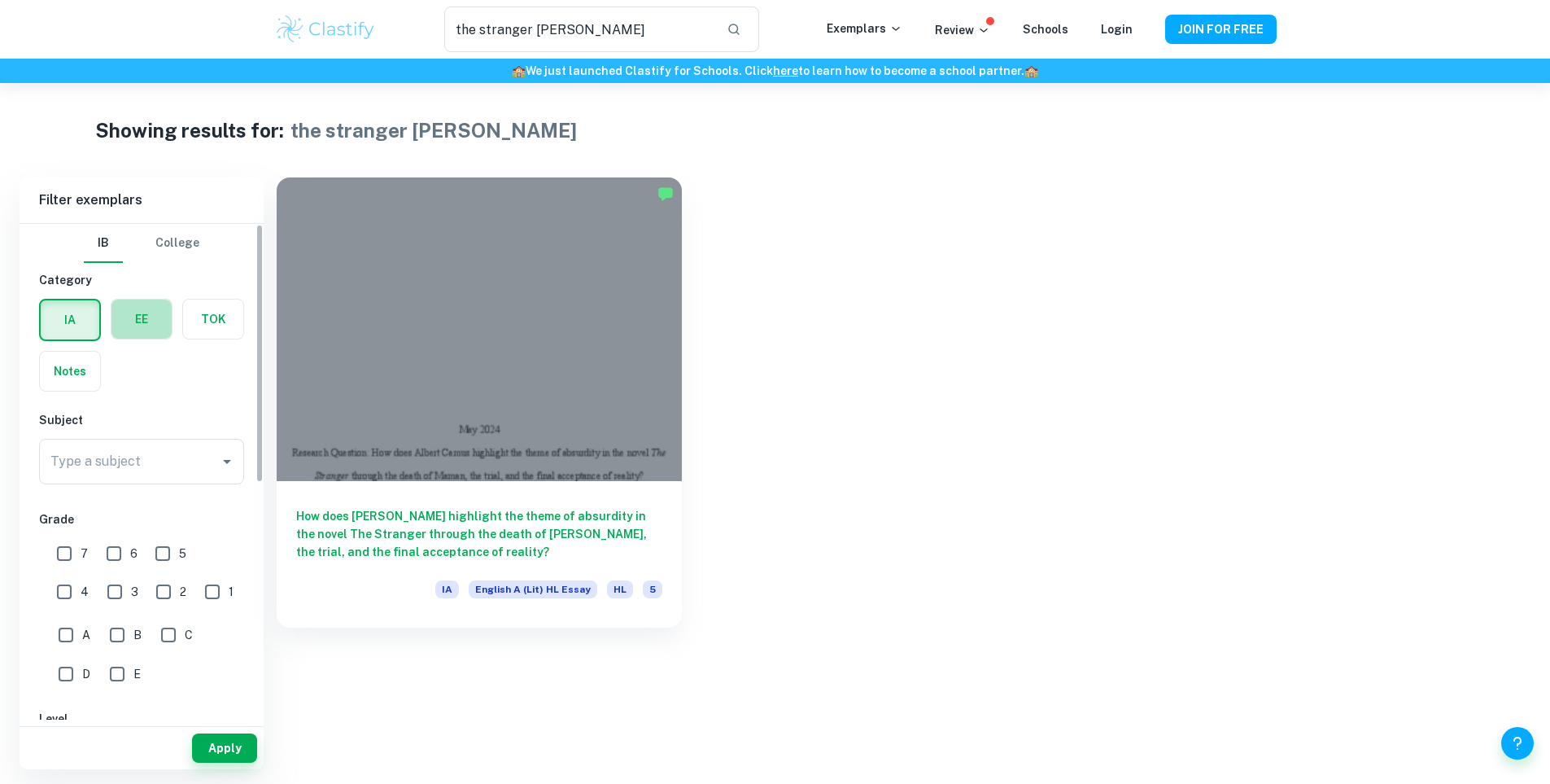
click at [123, 311] on label "button" at bounding box center [142, 318] width 60 height 39
click at [0, 0] on input "radio" at bounding box center [0, 0] width 0 height 0
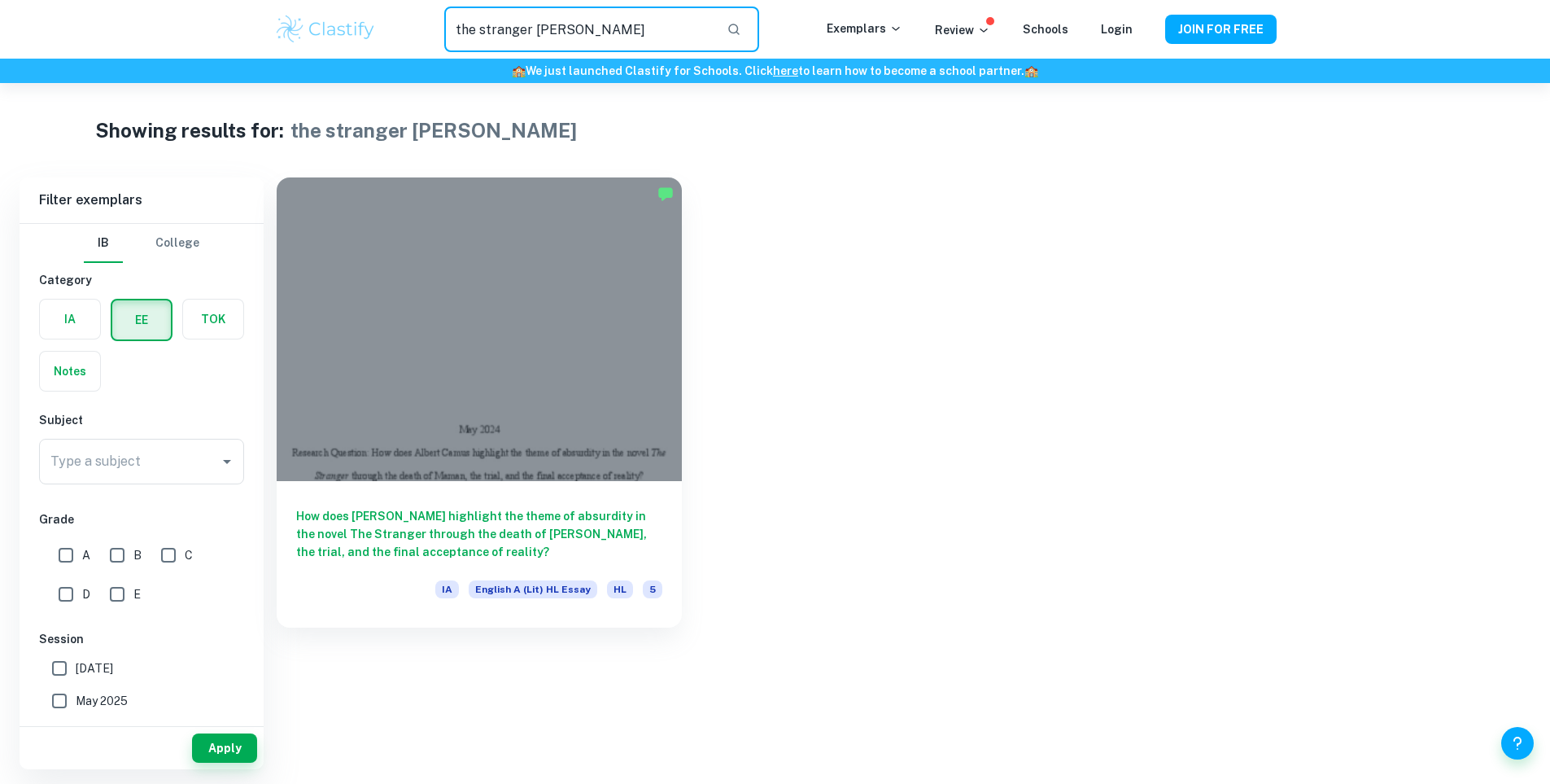
click at [639, 40] on input "the stranger camus" at bounding box center [578, 29] width 269 height 46
click at [744, 37] on button "button" at bounding box center [734, 29] width 28 height 28
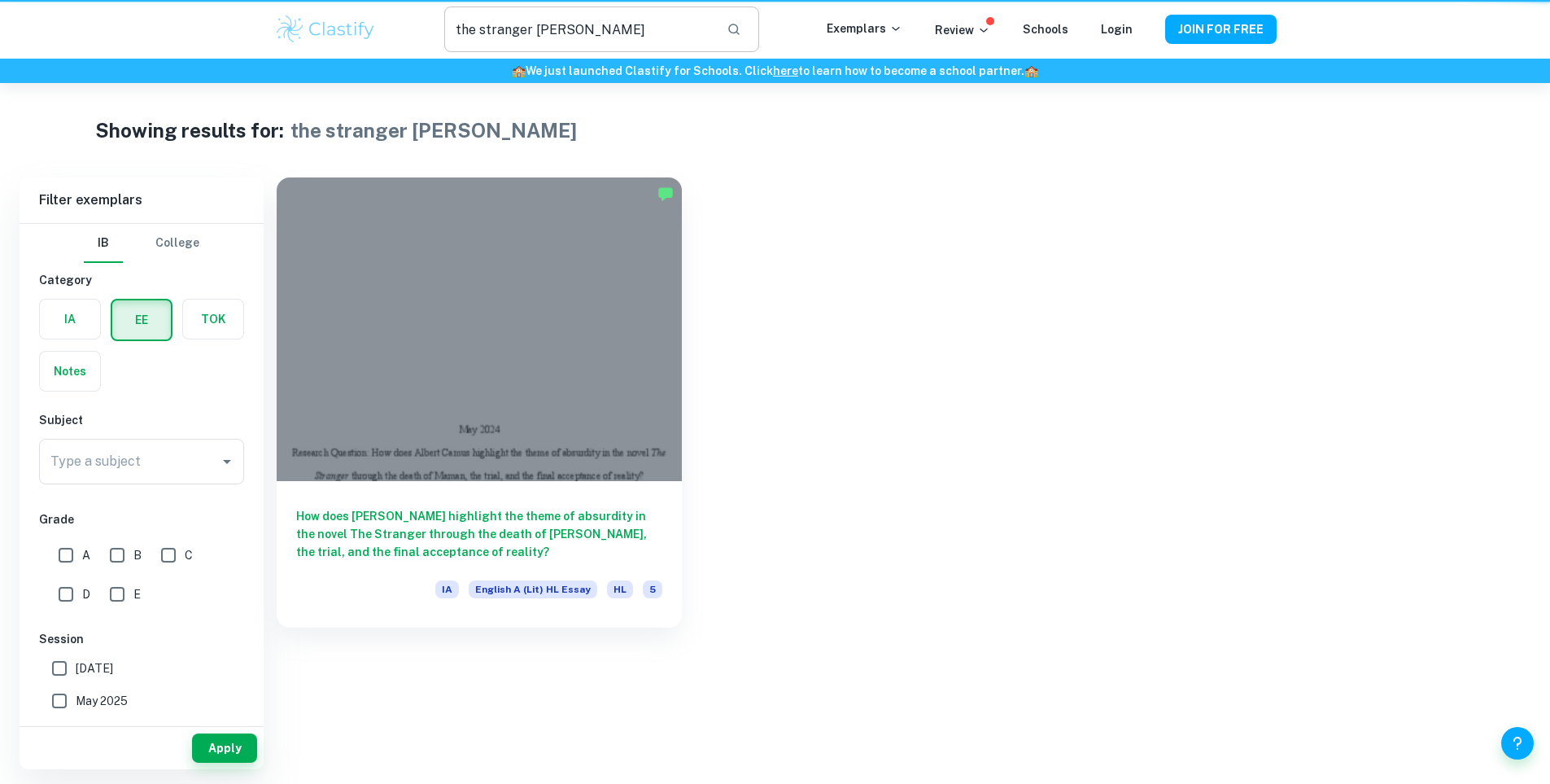
click at [744, 37] on button "button" at bounding box center [734, 29] width 28 height 28
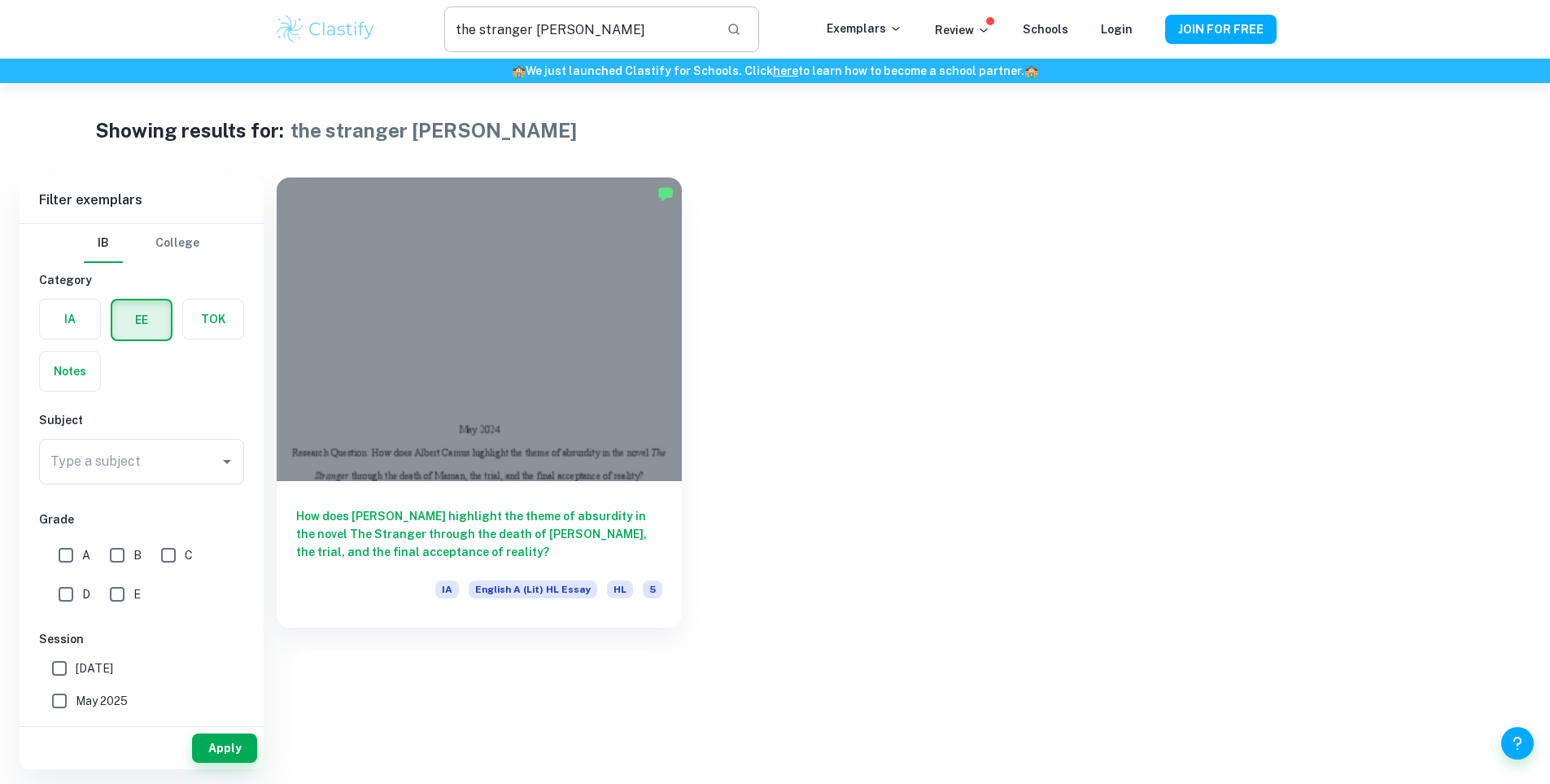
click at [744, 37] on button "button" at bounding box center [734, 29] width 28 height 28
type input "the stranger camus"
click at [141, 308] on label "button" at bounding box center [141, 319] width 59 height 39
click at [0, 0] on input "radio" at bounding box center [0, 0] width 0 height 0
click at [142, 309] on label "button" at bounding box center [141, 319] width 59 height 39
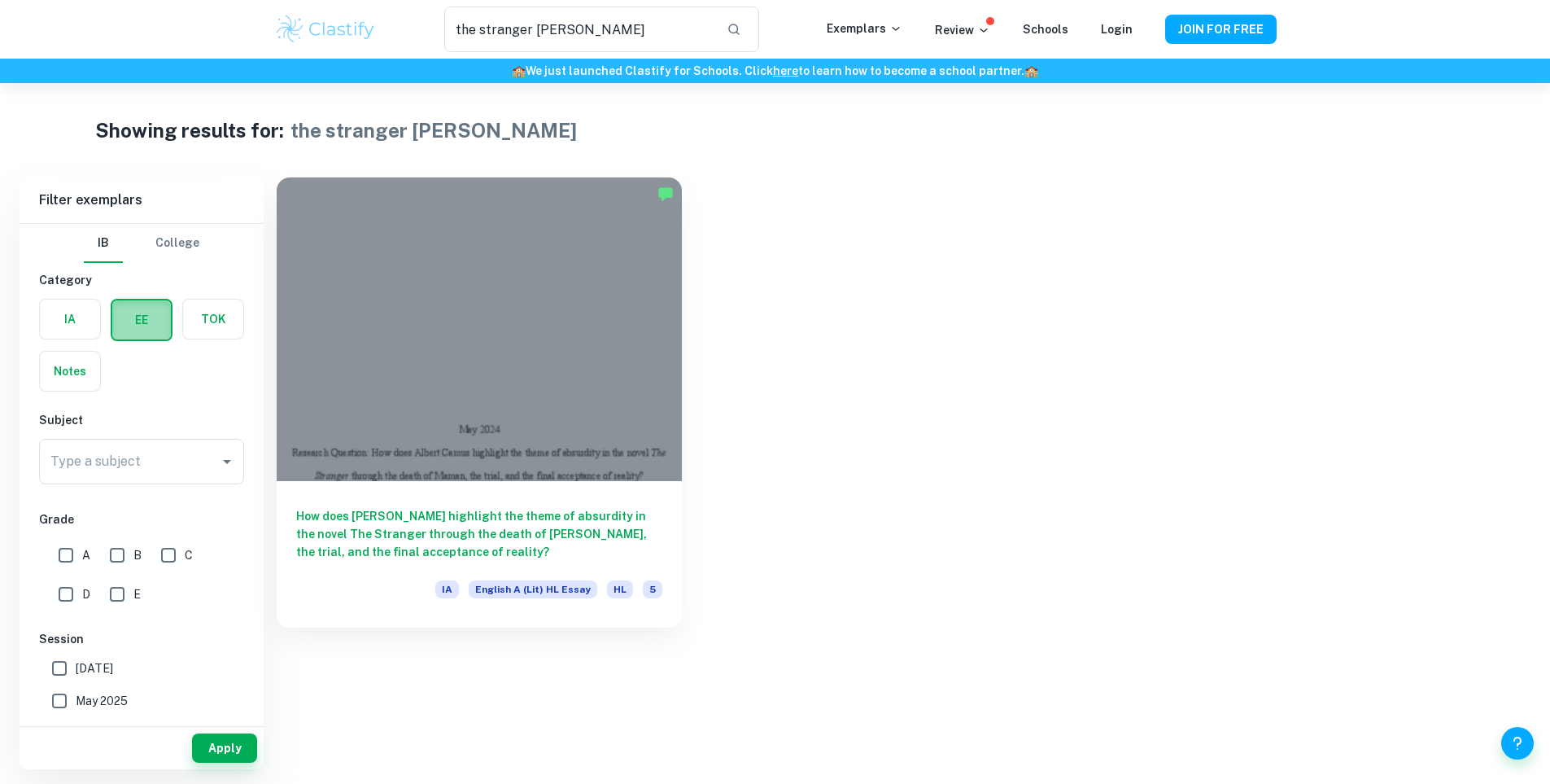
click at [0, 0] on input "radio" at bounding box center [0, 0] width 0 height 0
click at [224, 741] on button "Apply" at bounding box center [225, 748] width 65 height 29
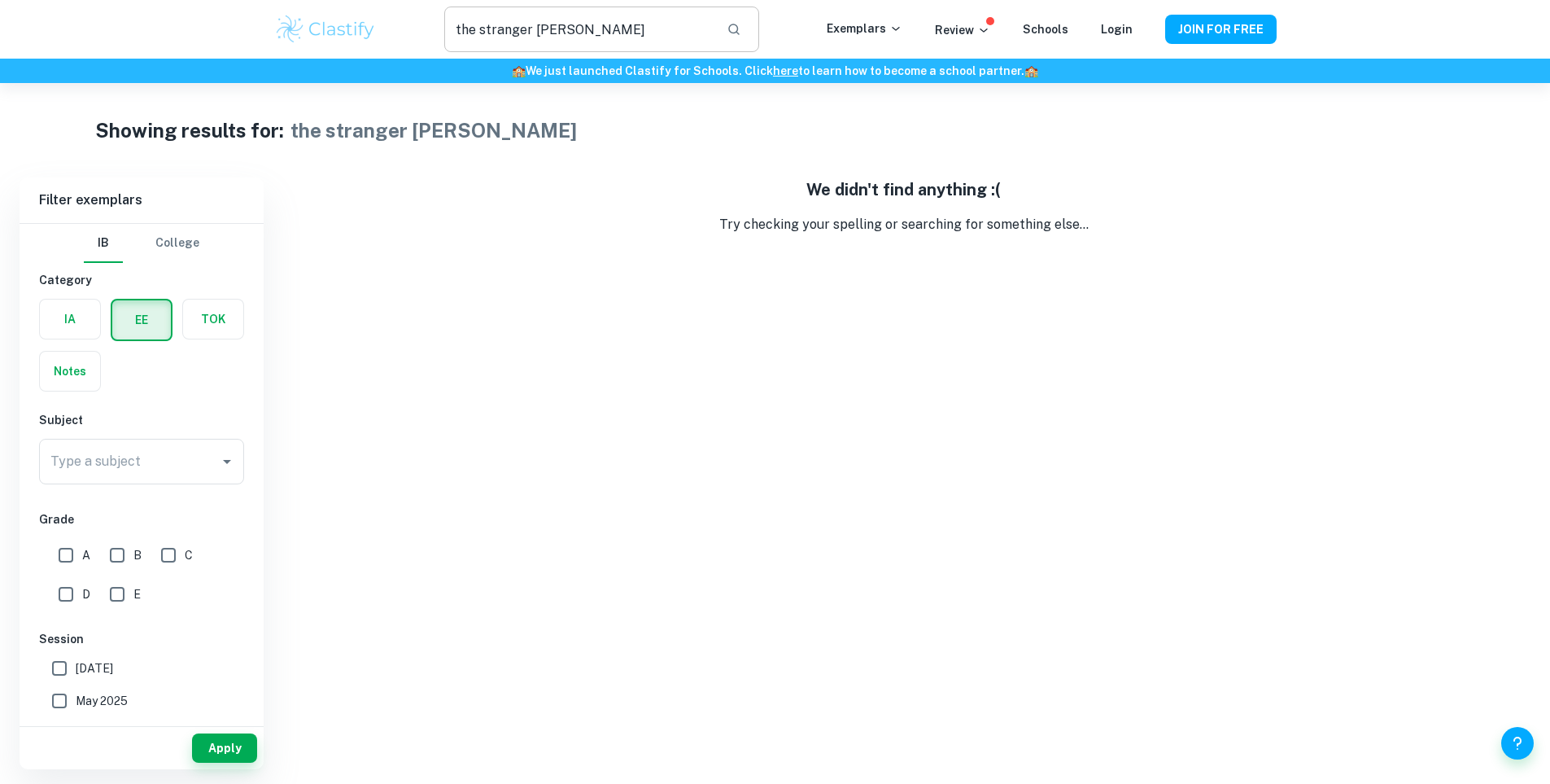
click at [615, 22] on input "the stranger camus" at bounding box center [578, 29] width 269 height 46
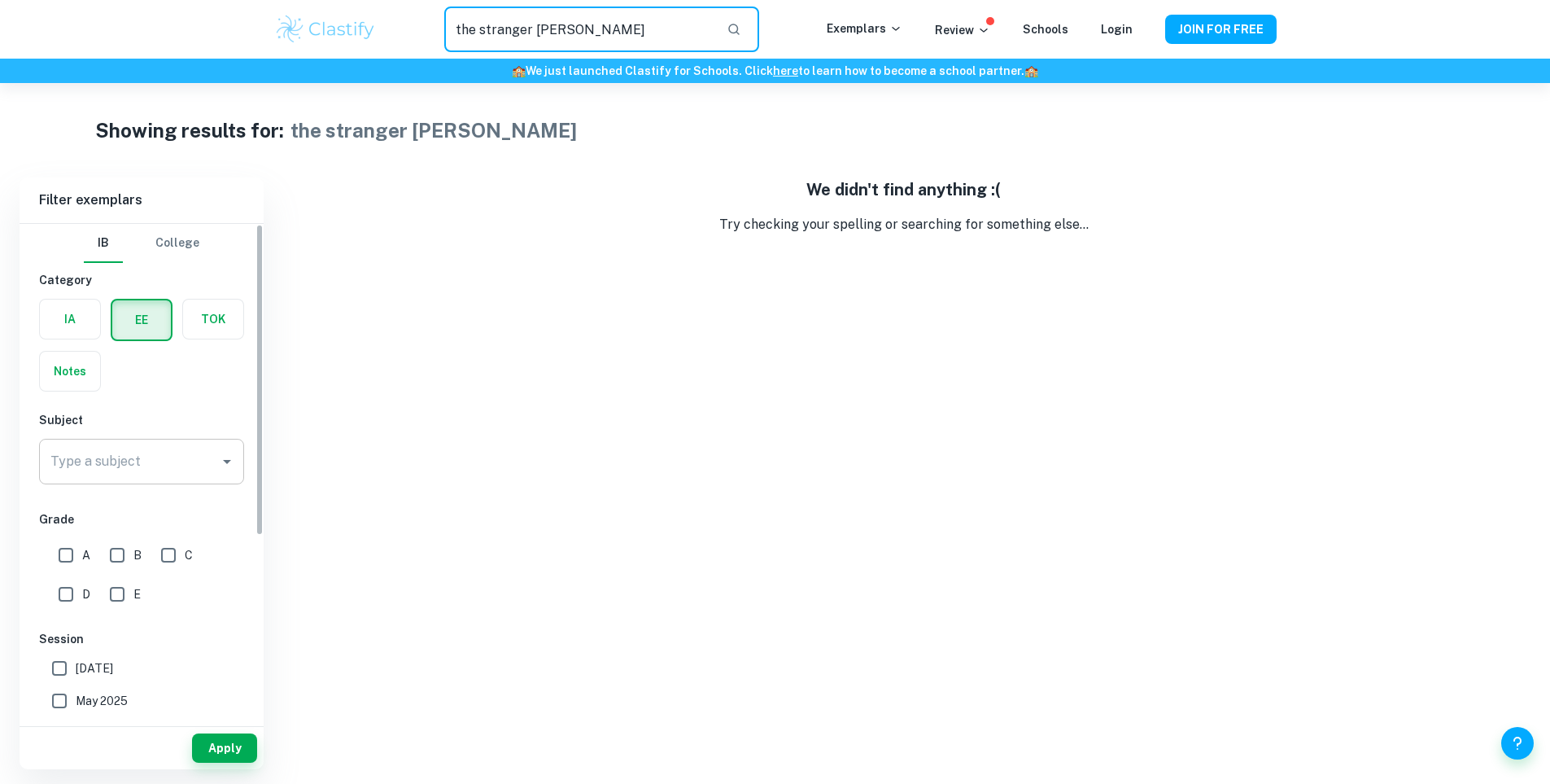
click at [141, 453] on input "Type a subject" at bounding box center [129, 461] width 166 height 31
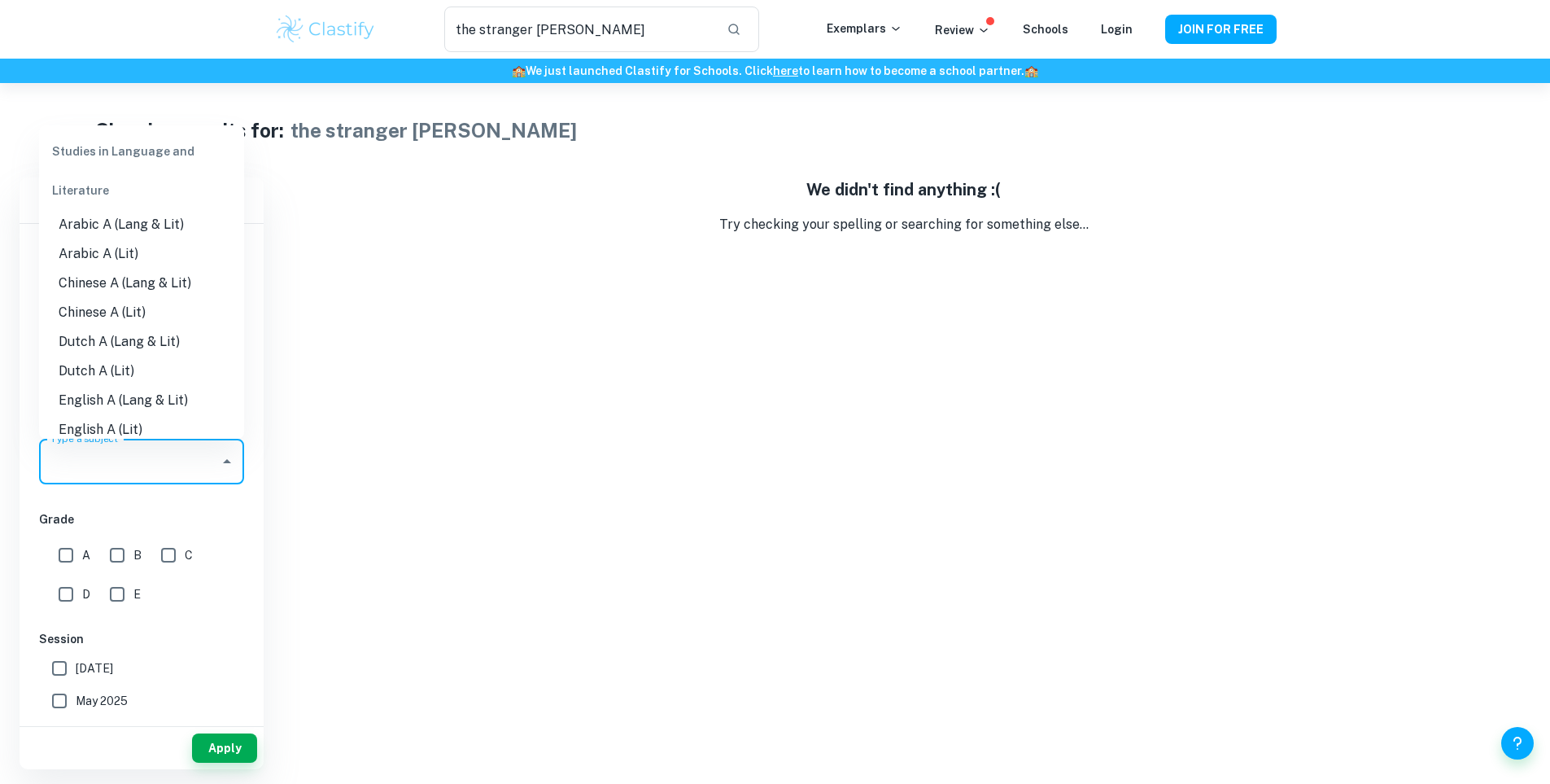
click at [176, 405] on li "English A (Lang & Lit)" at bounding box center [141, 400] width 205 height 29
type input "English A (Lang & Lit)"
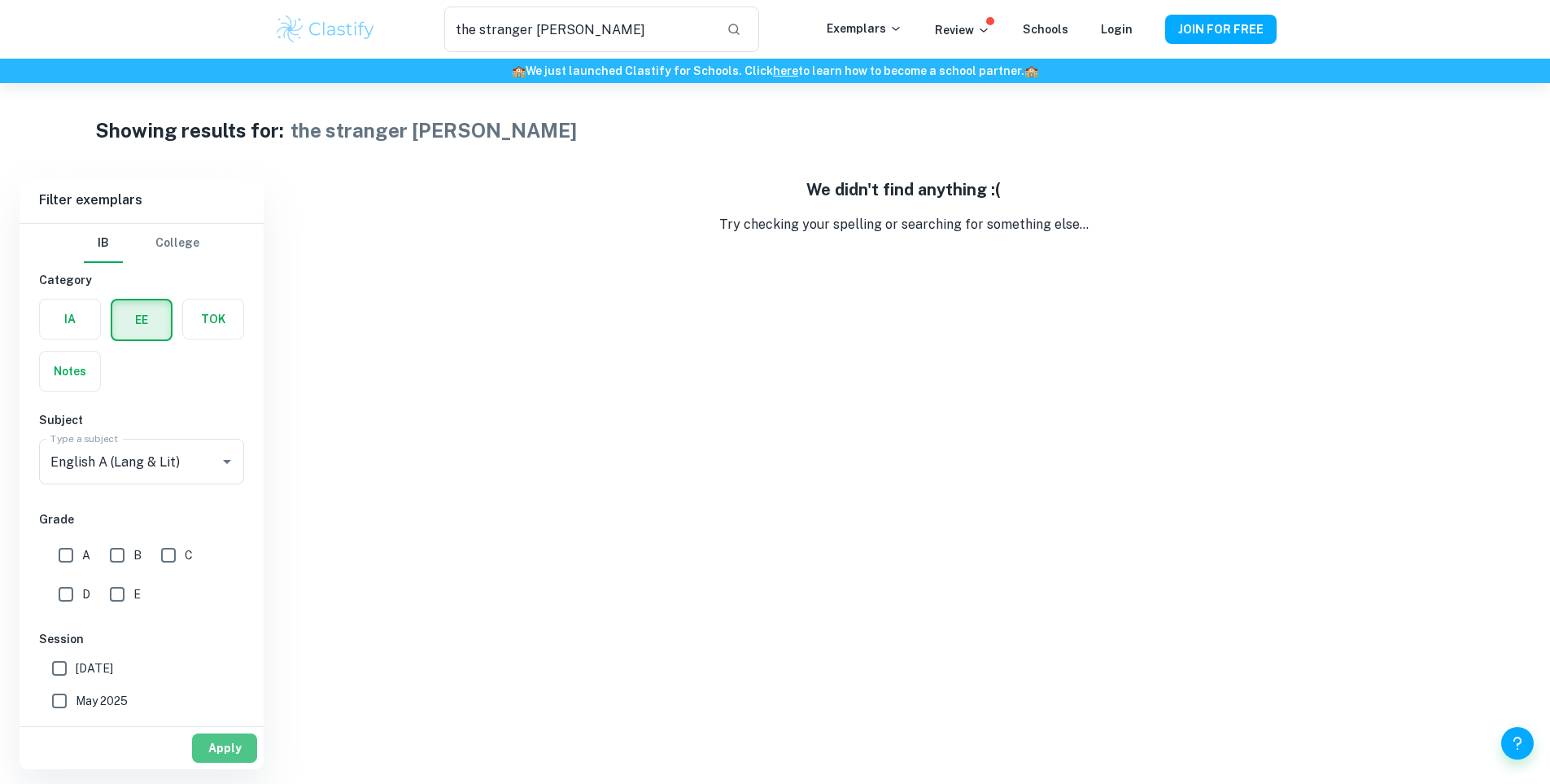
click at [226, 744] on button "Apply" at bounding box center [225, 748] width 65 height 29
drag, startPoint x: 510, startPoint y: 28, endPoint x: 338, endPoint y: 28, distance: 172.0
click at [338, 28] on div "the stranger camus ​ Exemplars Review Schools Login JOIN FOR FREE" at bounding box center [775, 29] width 1041 height 46
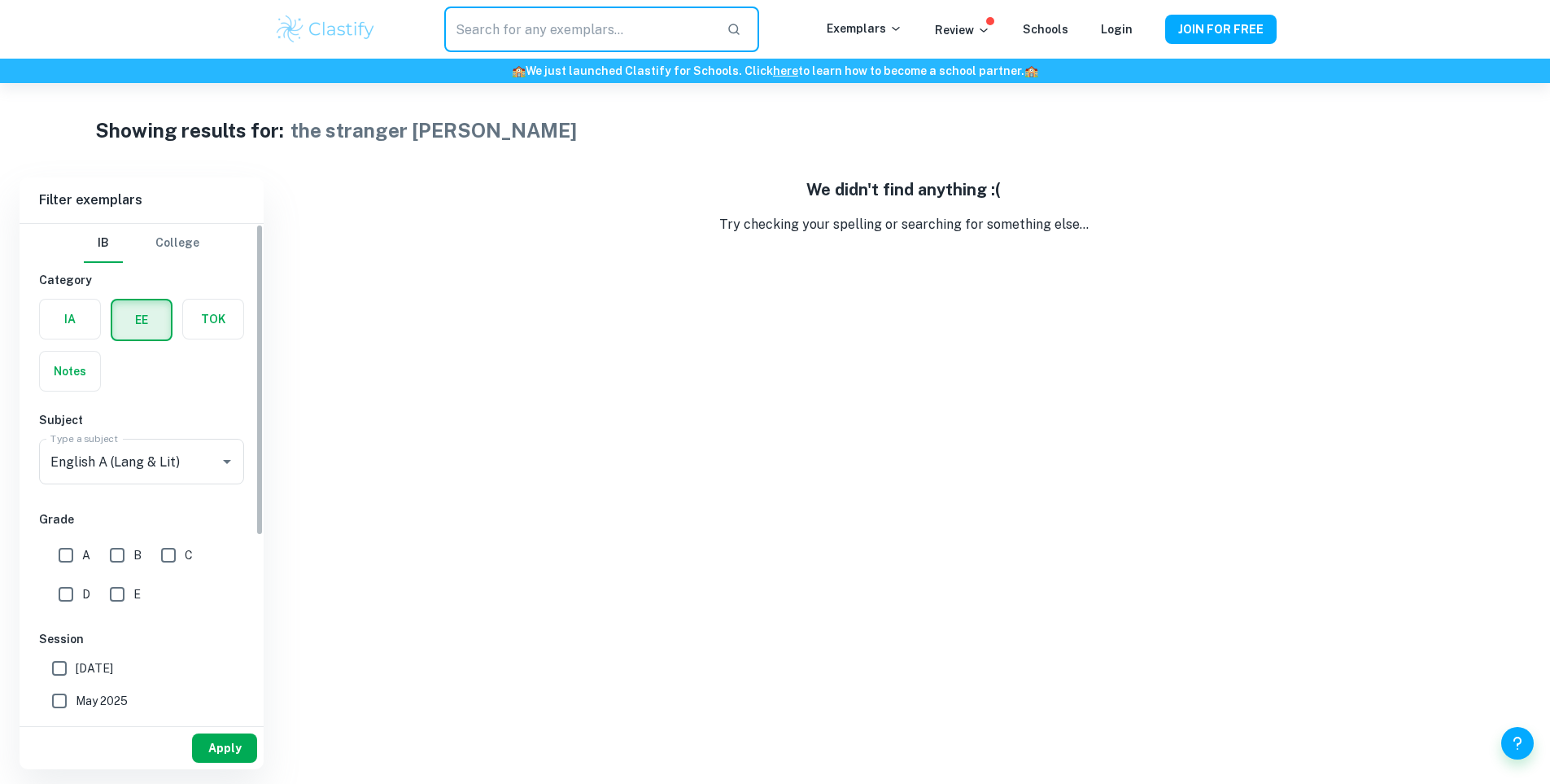
click at [225, 750] on button "Apply" at bounding box center [225, 748] width 65 height 29
type input "the stranger camus"
drag, startPoint x: 617, startPoint y: 37, endPoint x: 349, endPoint y: 40, distance: 268.0
click at [349, 40] on div "the stranger camus ​ Exemplars Review Schools Login JOIN FOR FREE" at bounding box center [775, 29] width 1041 height 46
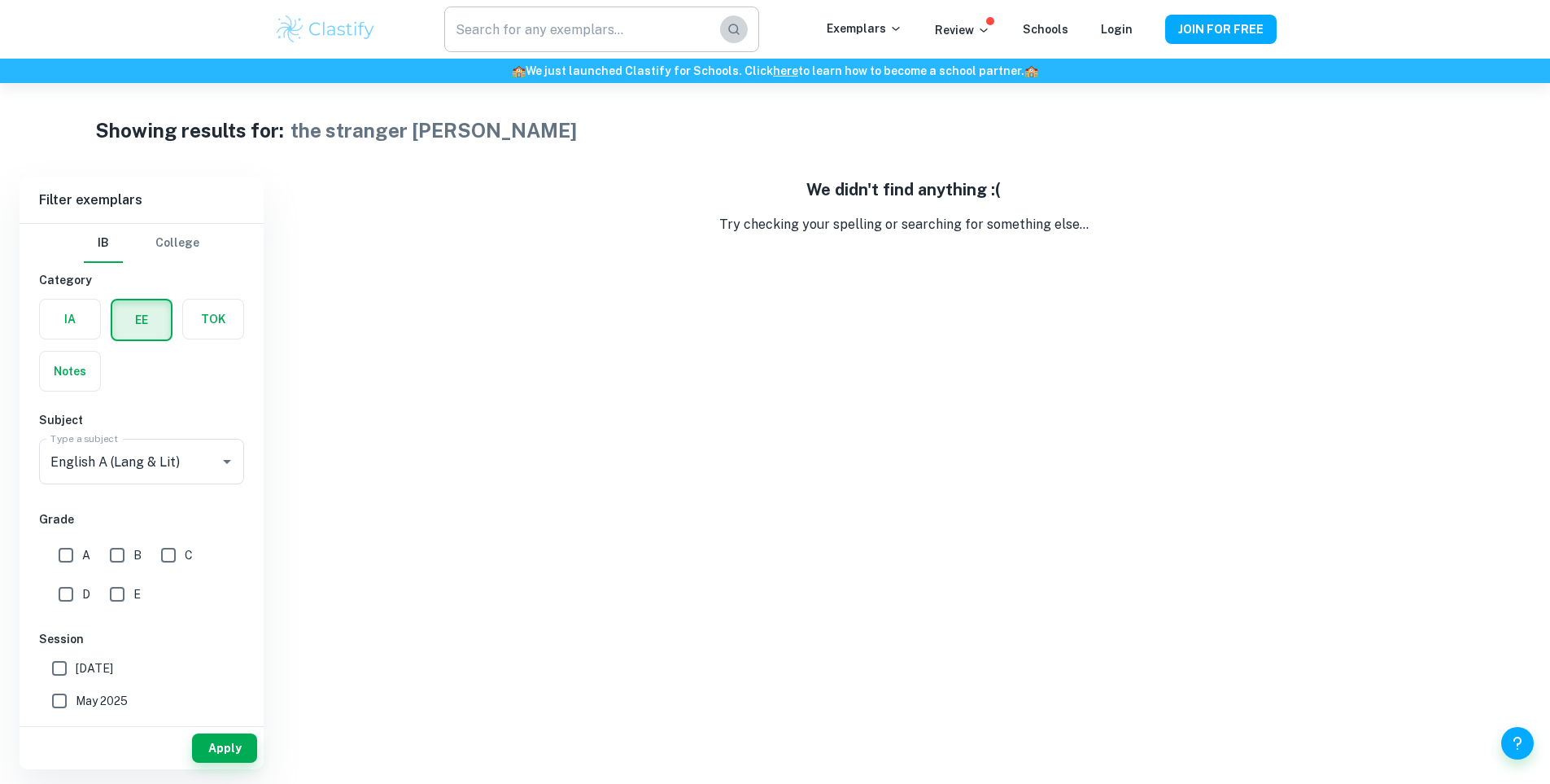
click at [740, 35] on icon "button" at bounding box center [733, 29] width 15 height 15
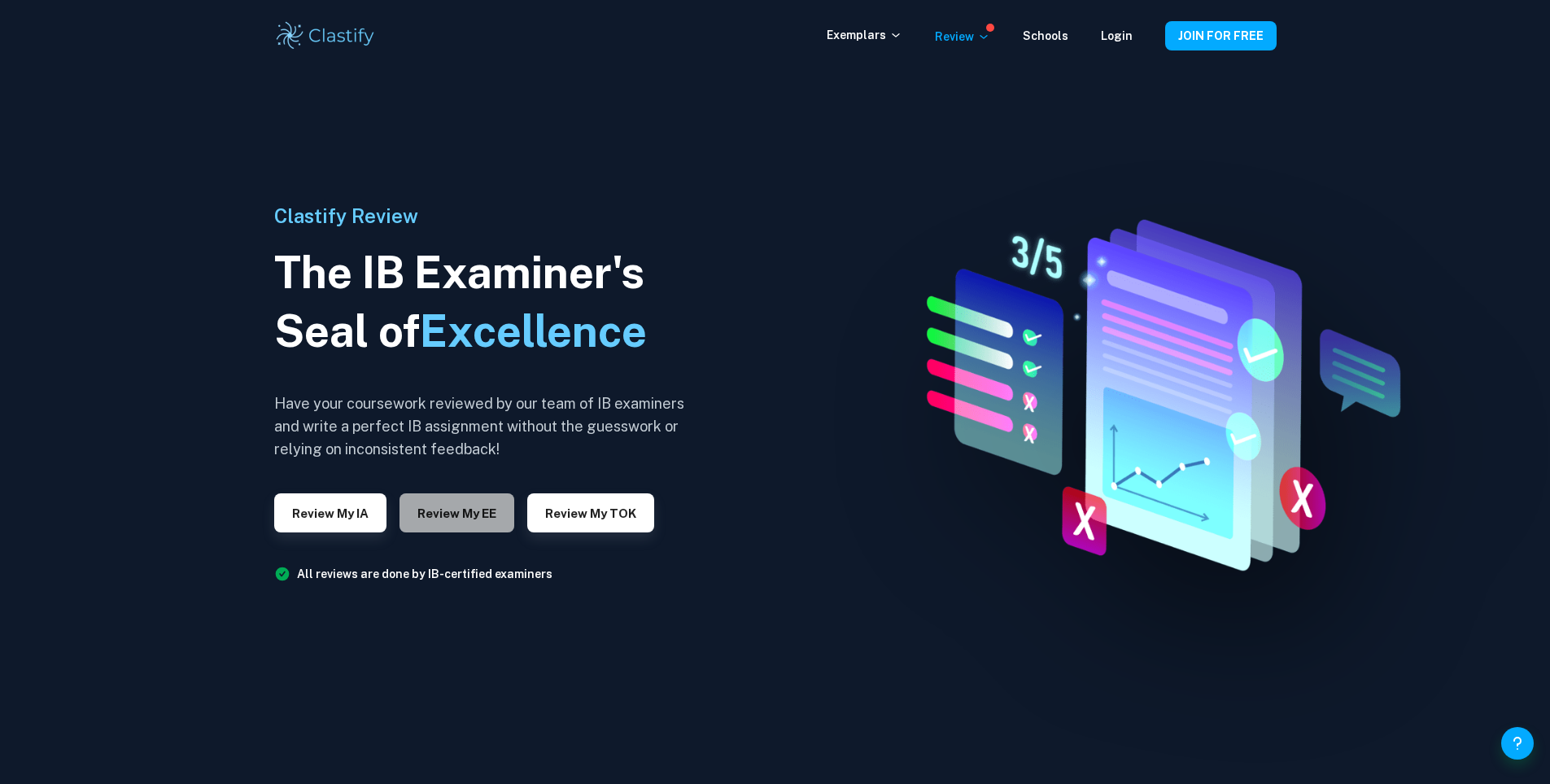
click at [478, 497] on button "Review my EE" at bounding box center [456, 512] width 114 height 39
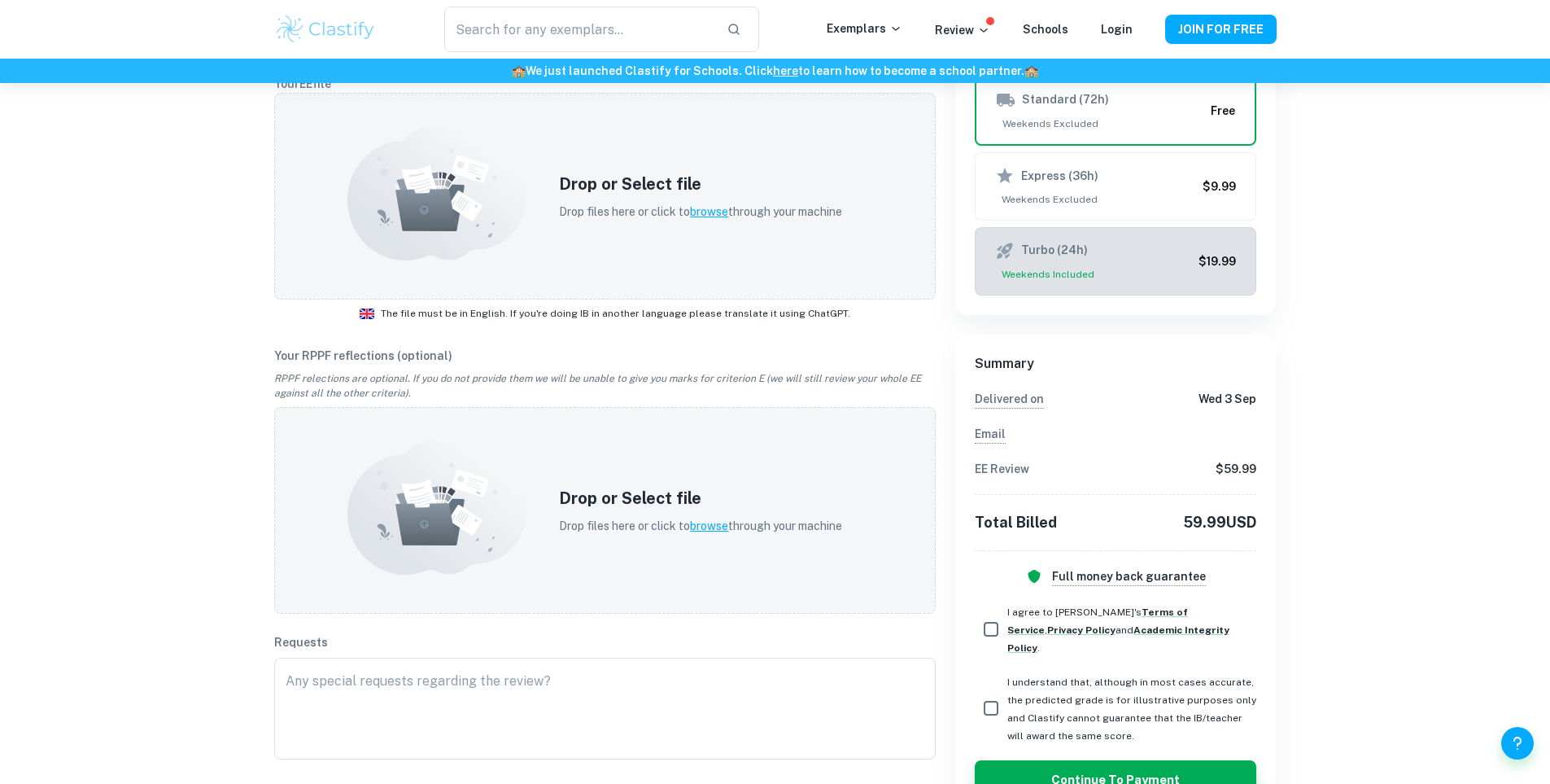
scroll to position [407, 0]
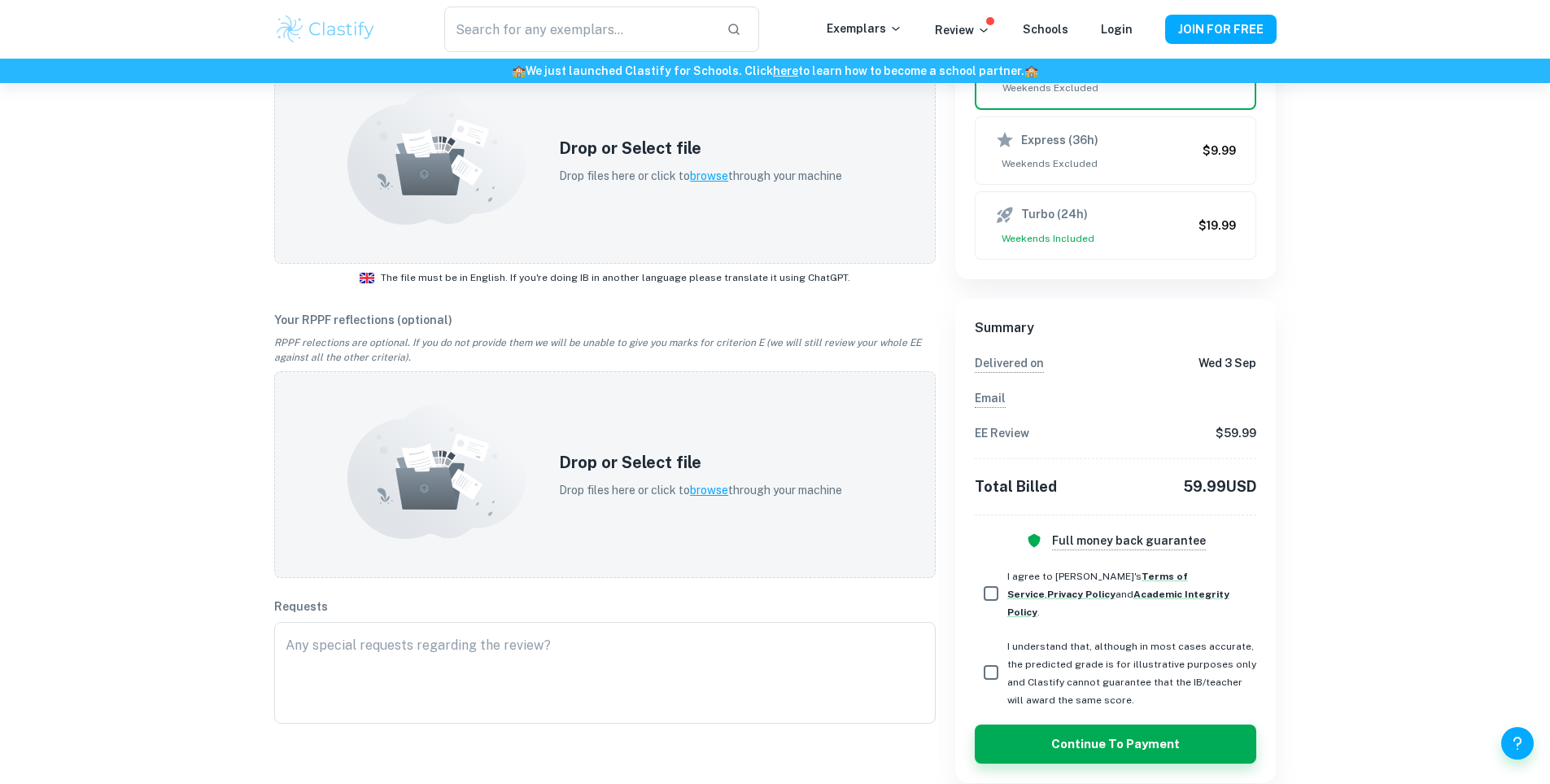
drag, startPoint x: 1178, startPoint y: 484, endPoint x: 1273, endPoint y: 475, distance: 95.4
click at [1273, 475] on div "Summary Delivered on Wed 3 Sep Email EE Review $ 59.99 Total Billed 59.99 USD F…" at bounding box center [1116, 540] width 322 height 485
click at [1321, 518] on div "Have your IB coursework reviewed Have any questions? Contact us! How exactly do…" at bounding box center [775, 239] width 1550 height 1127
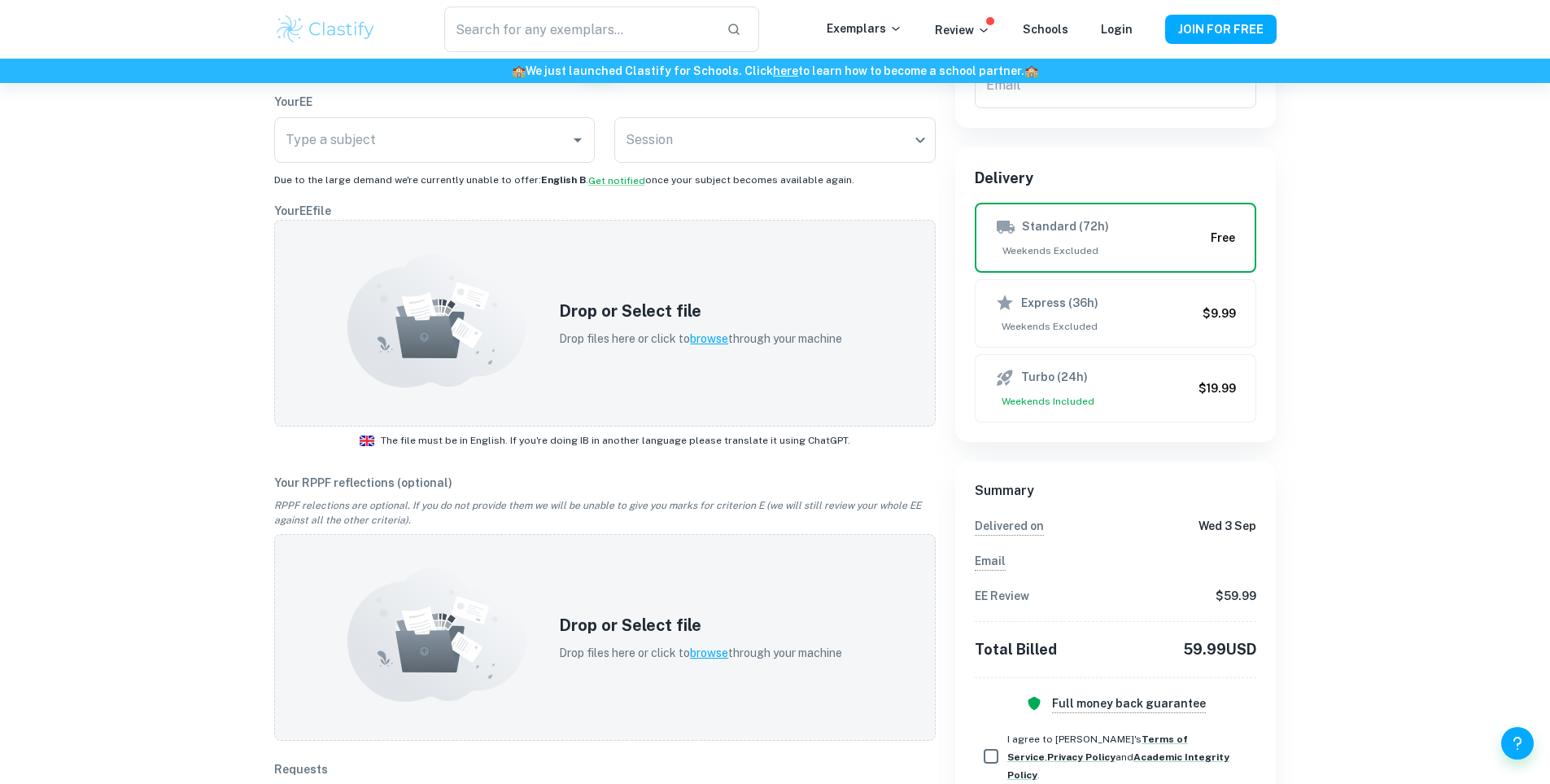
scroll to position [0, 0]
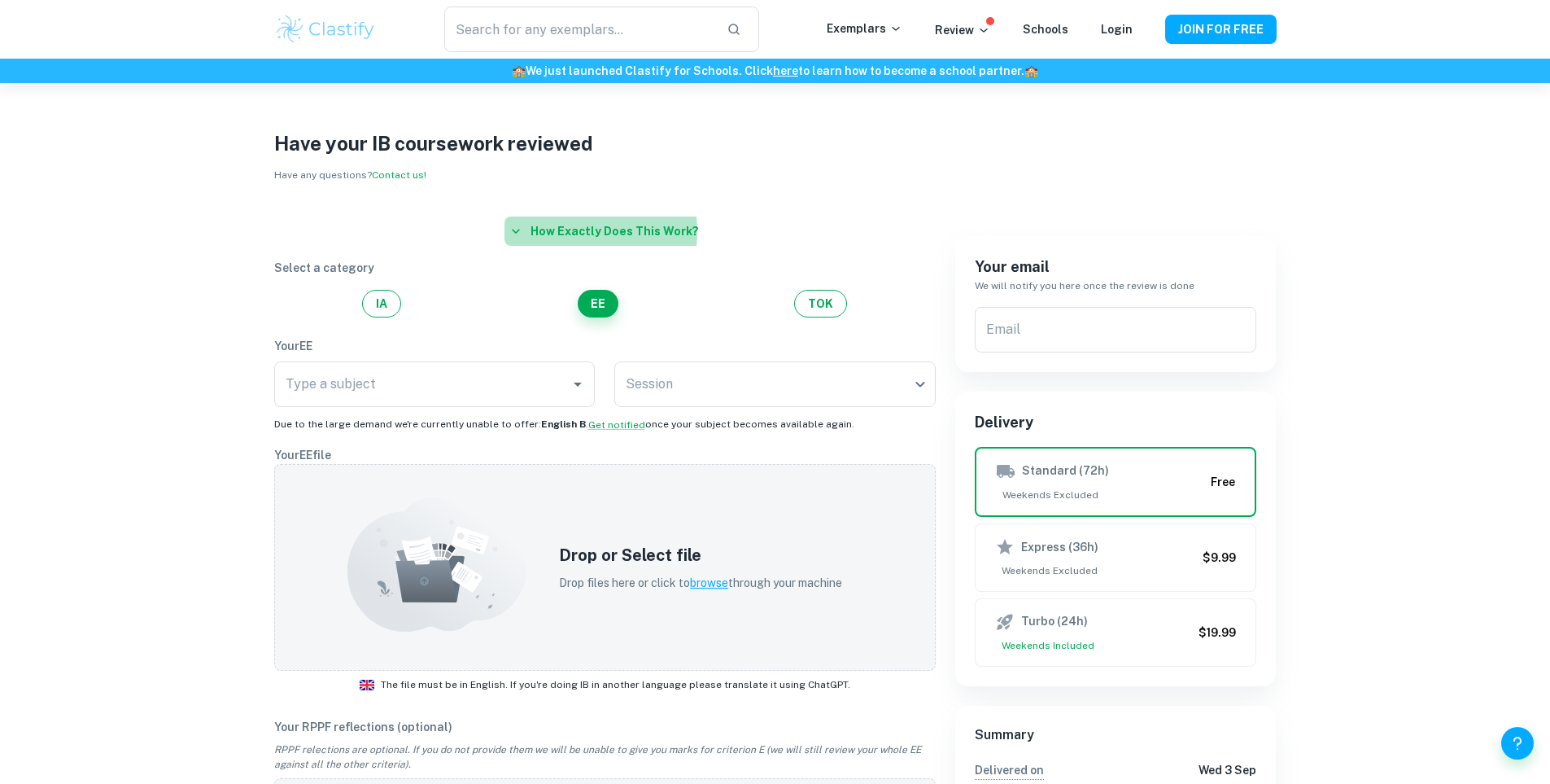
click at [560, 231] on button "How exactly does this work?" at bounding box center [605, 231] width 201 height 29
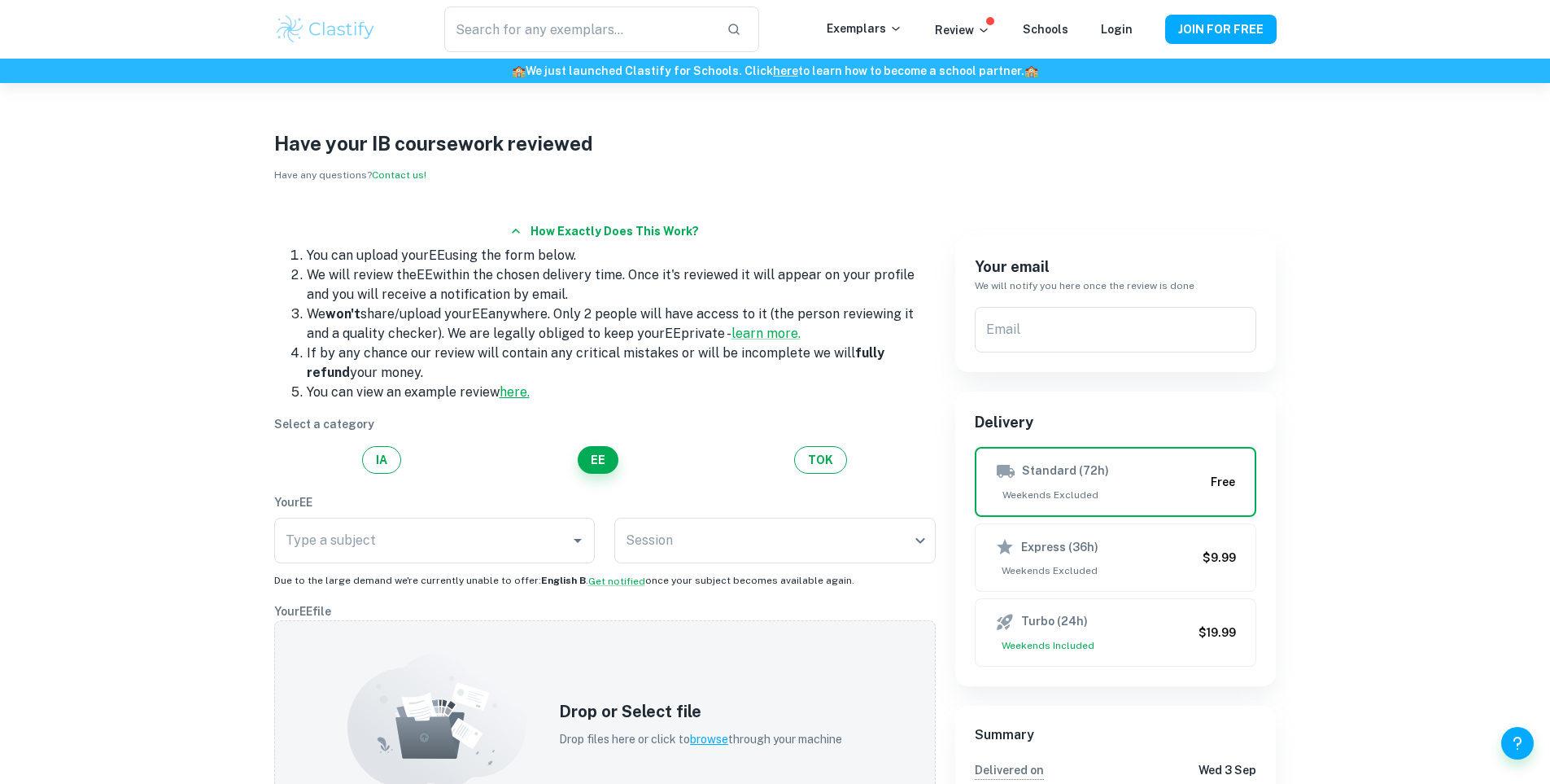
click at [516, 395] on link "here." at bounding box center [515, 392] width 30 height 15
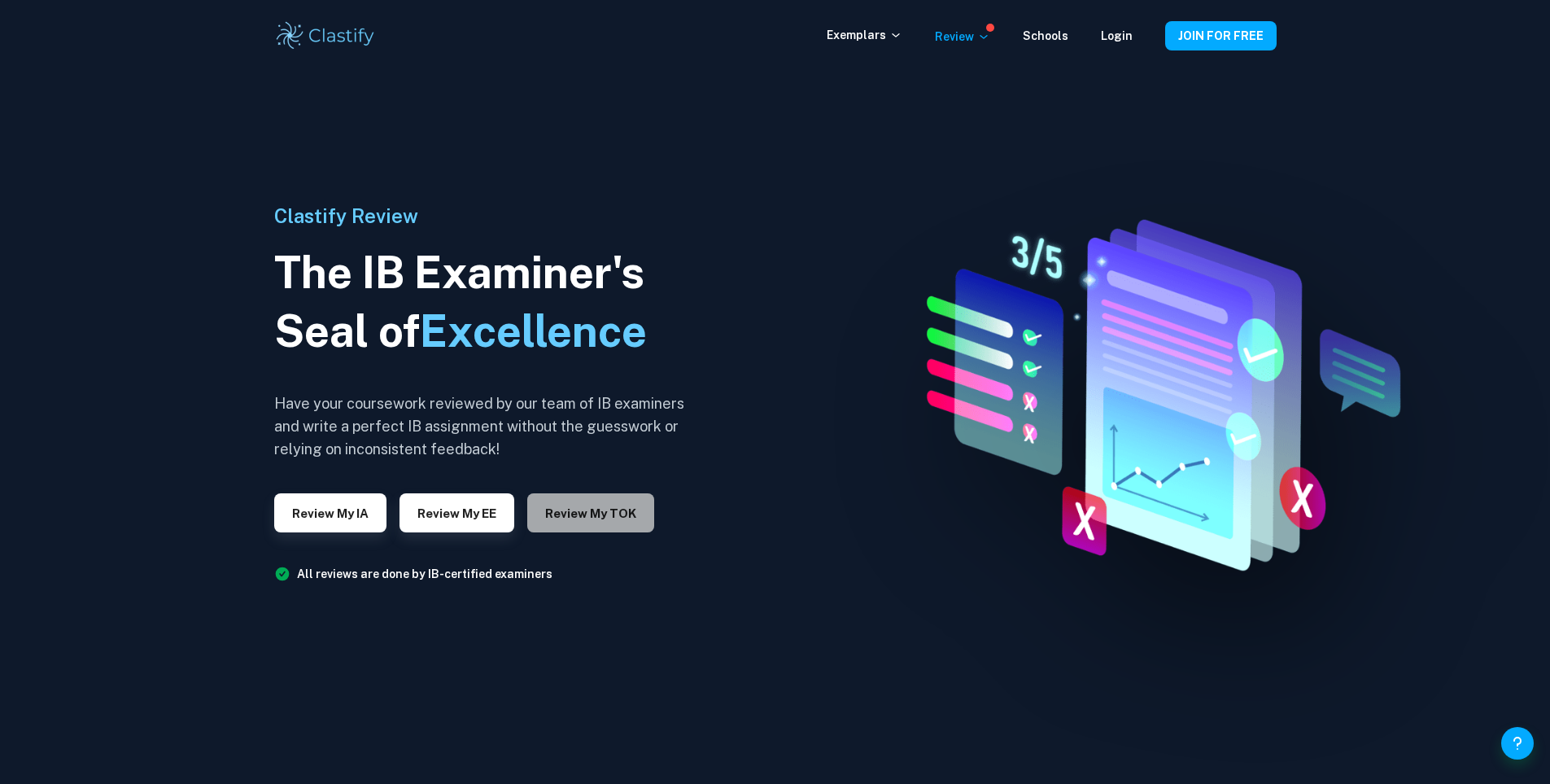
click at [576, 515] on button "Review my TOK" at bounding box center [591, 512] width 127 height 39
click at [367, 519] on button "Review my IA" at bounding box center [330, 512] width 112 height 39
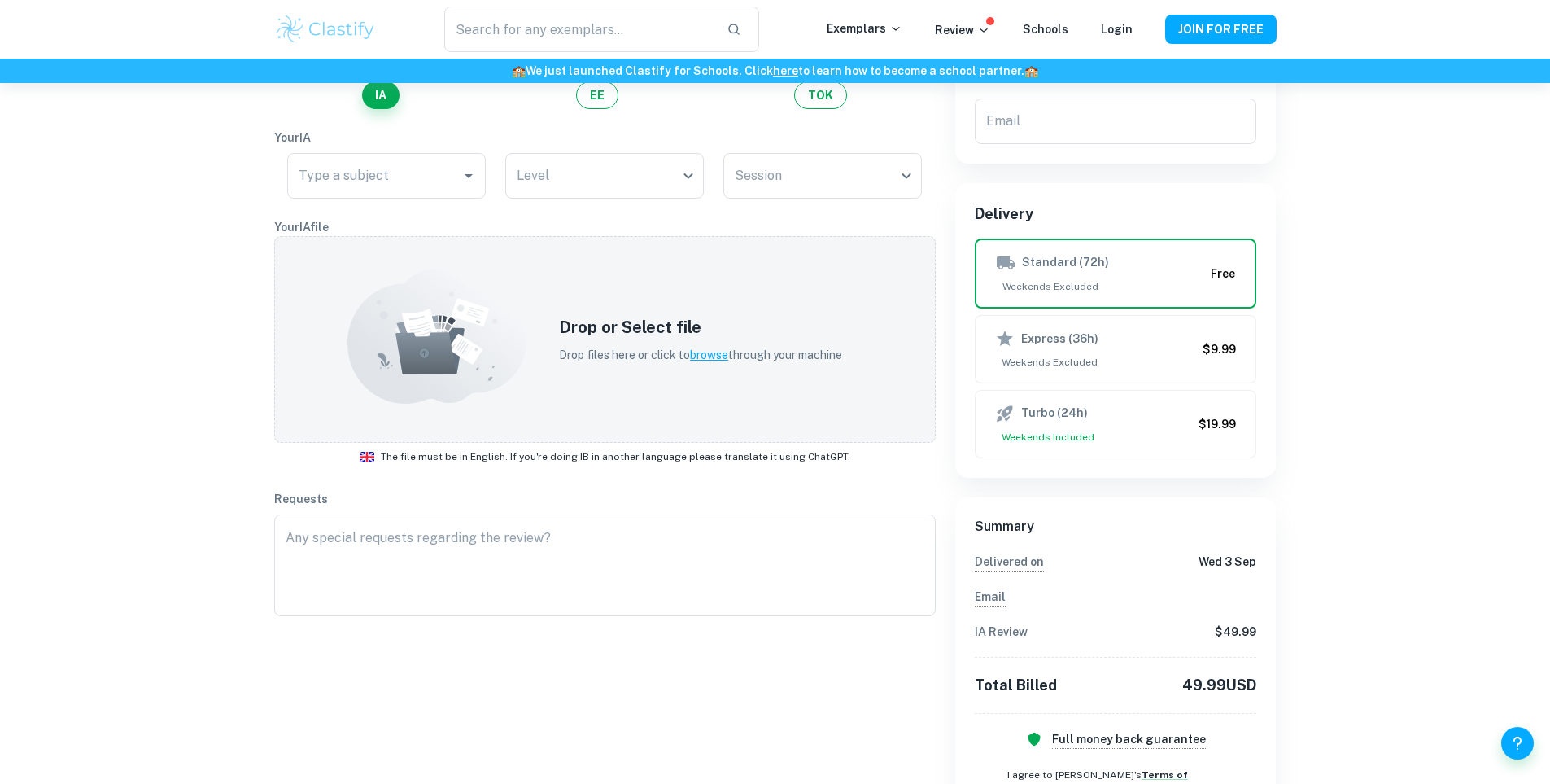
scroll to position [407, 0]
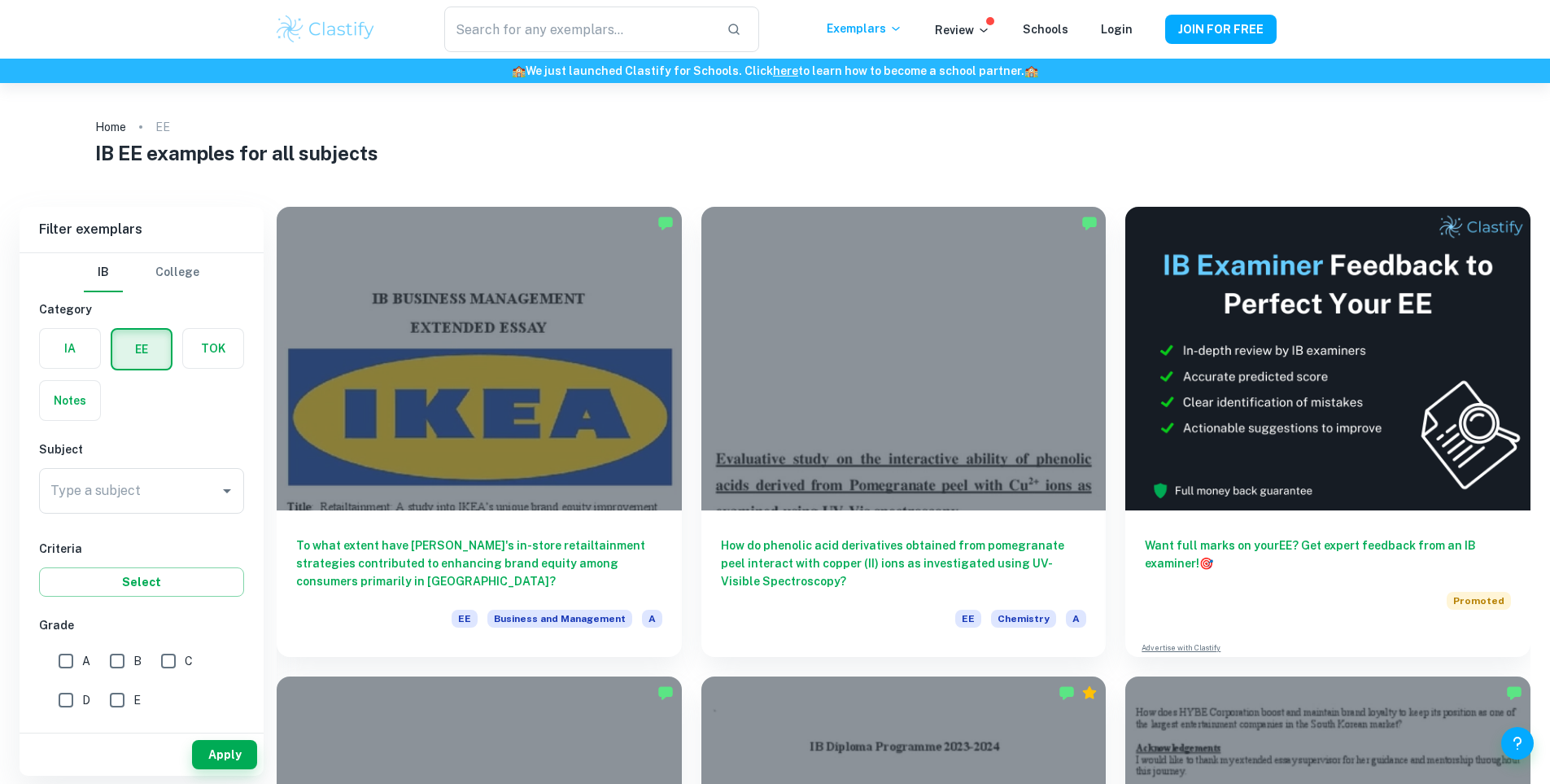
click at [218, 494] on icon "Open" at bounding box center [226, 491] width 20 height 20
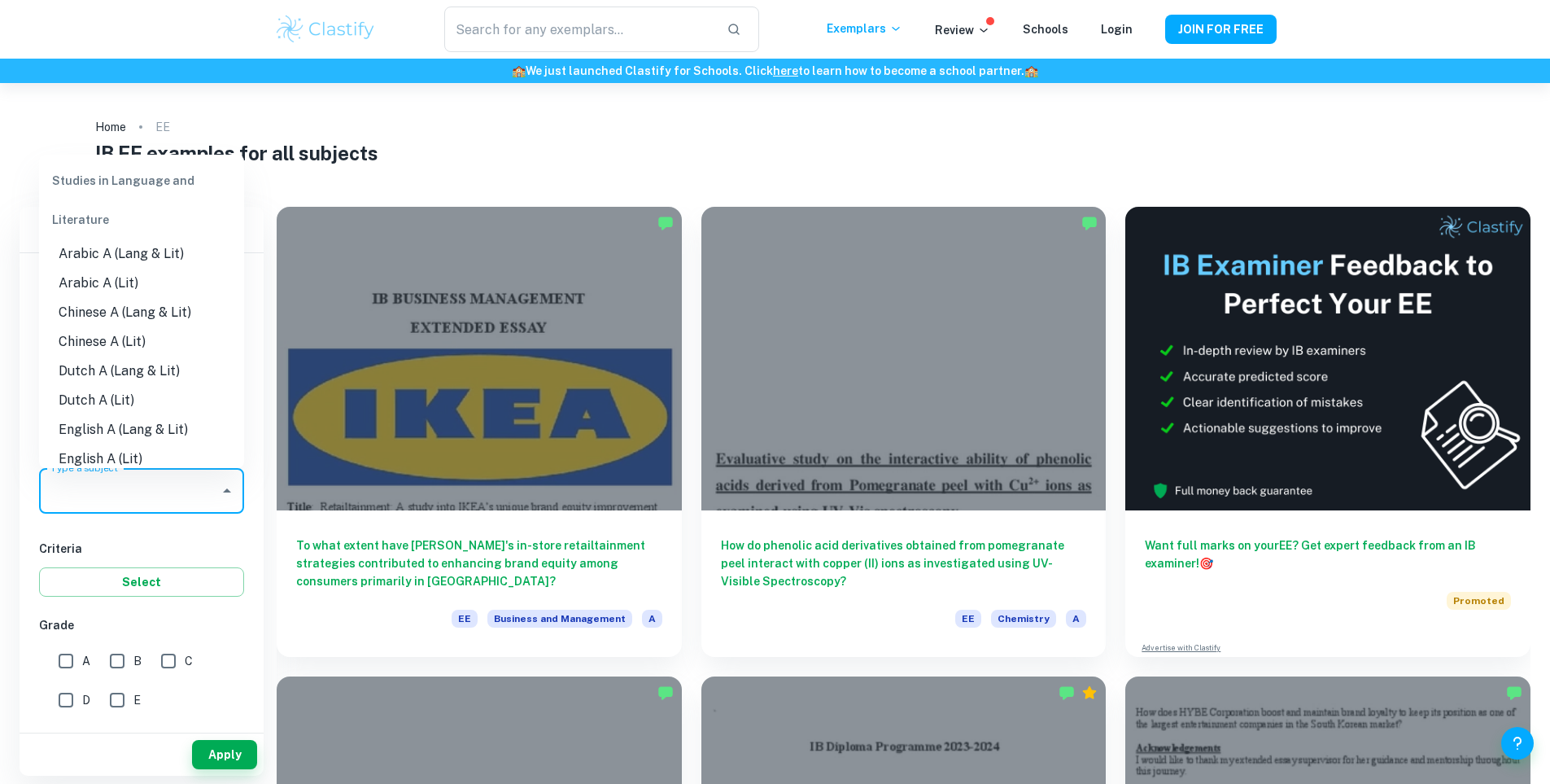
click at [155, 429] on li "English A (Lang & Lit)" at bounding box center [141, 429] width 205 height 29
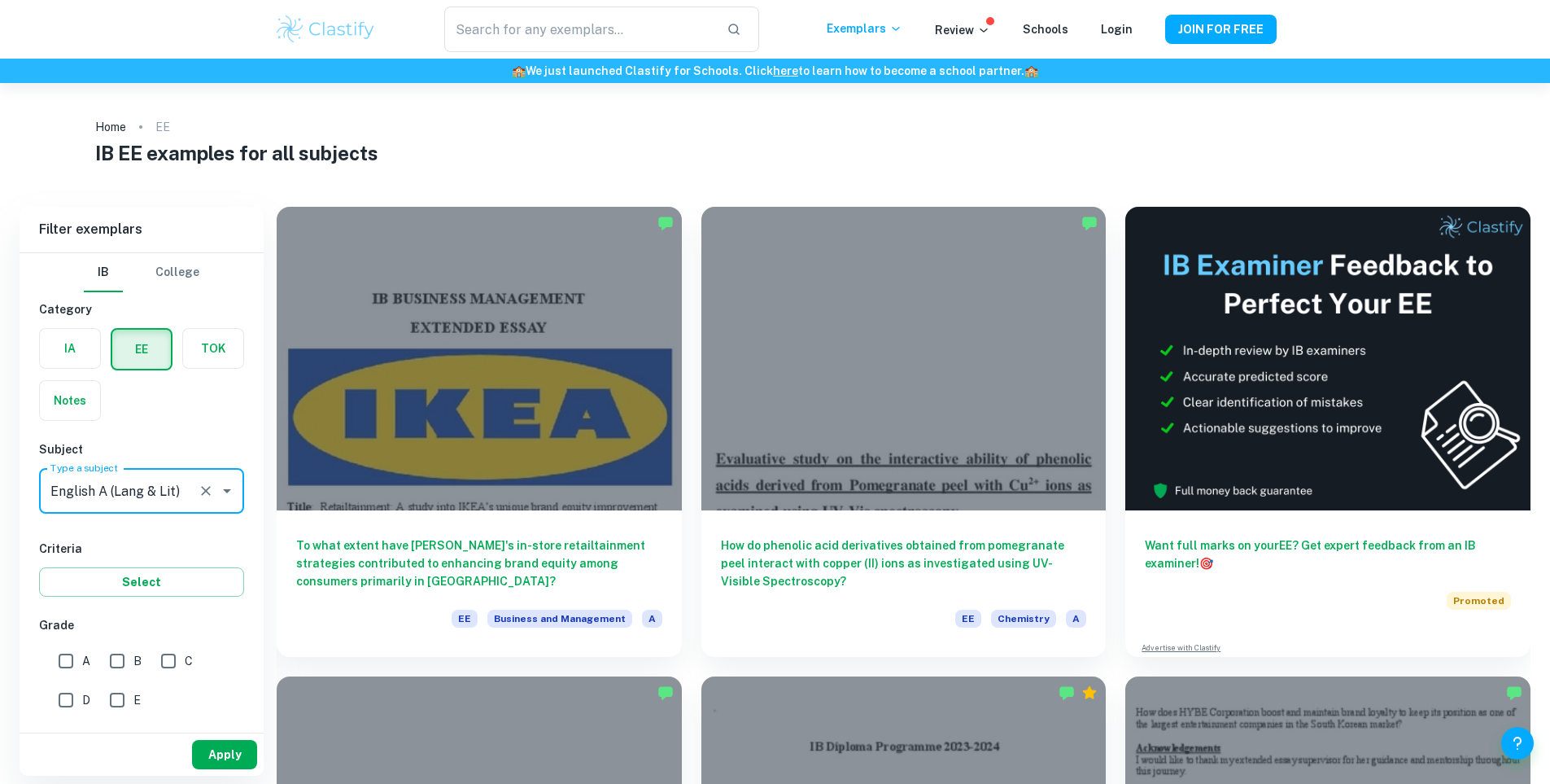
click at [235, 749] on button "Apply" at bounding box center [225, 755] width 65 height 29
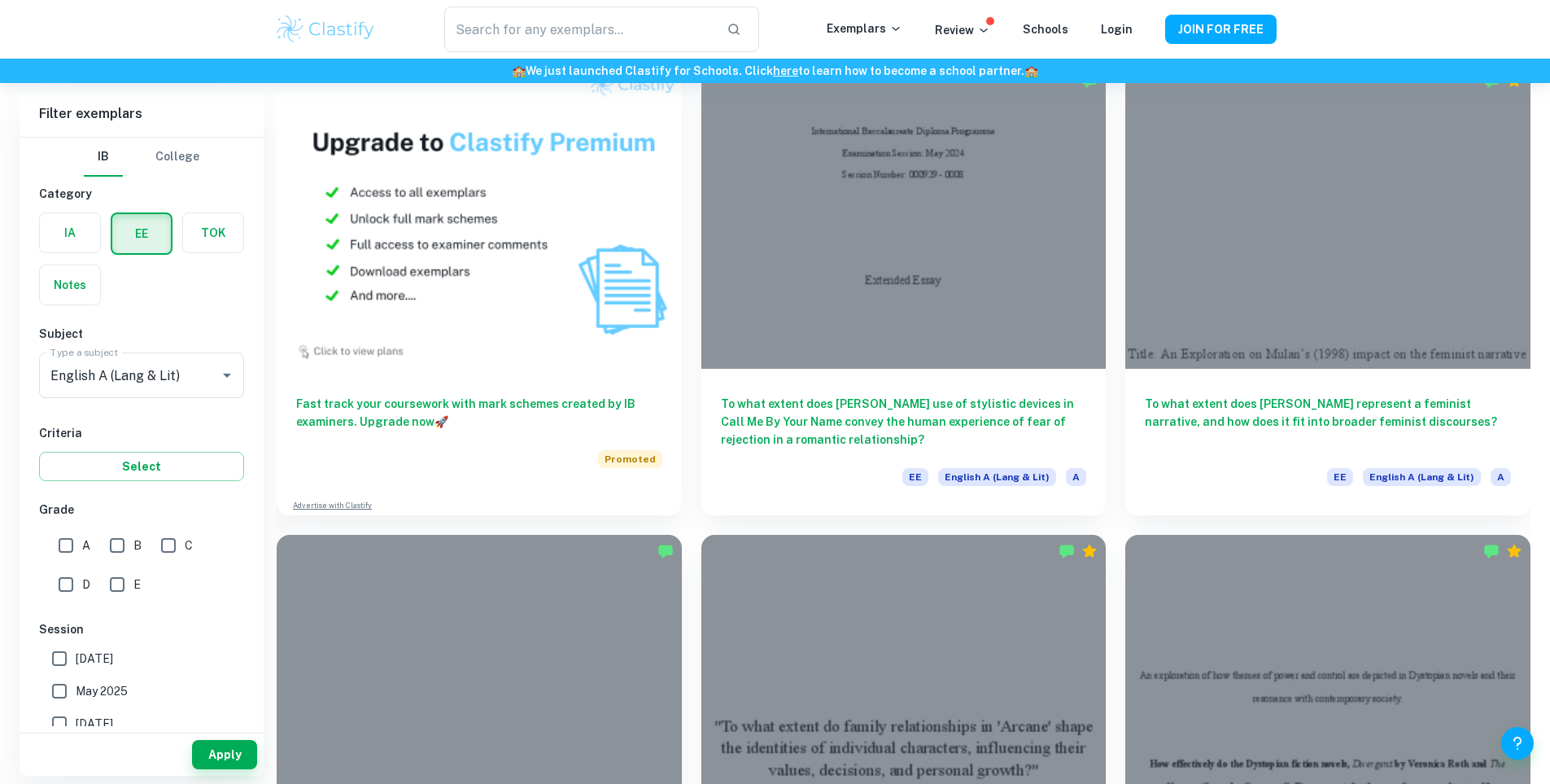
scroll to position [1139, 0]
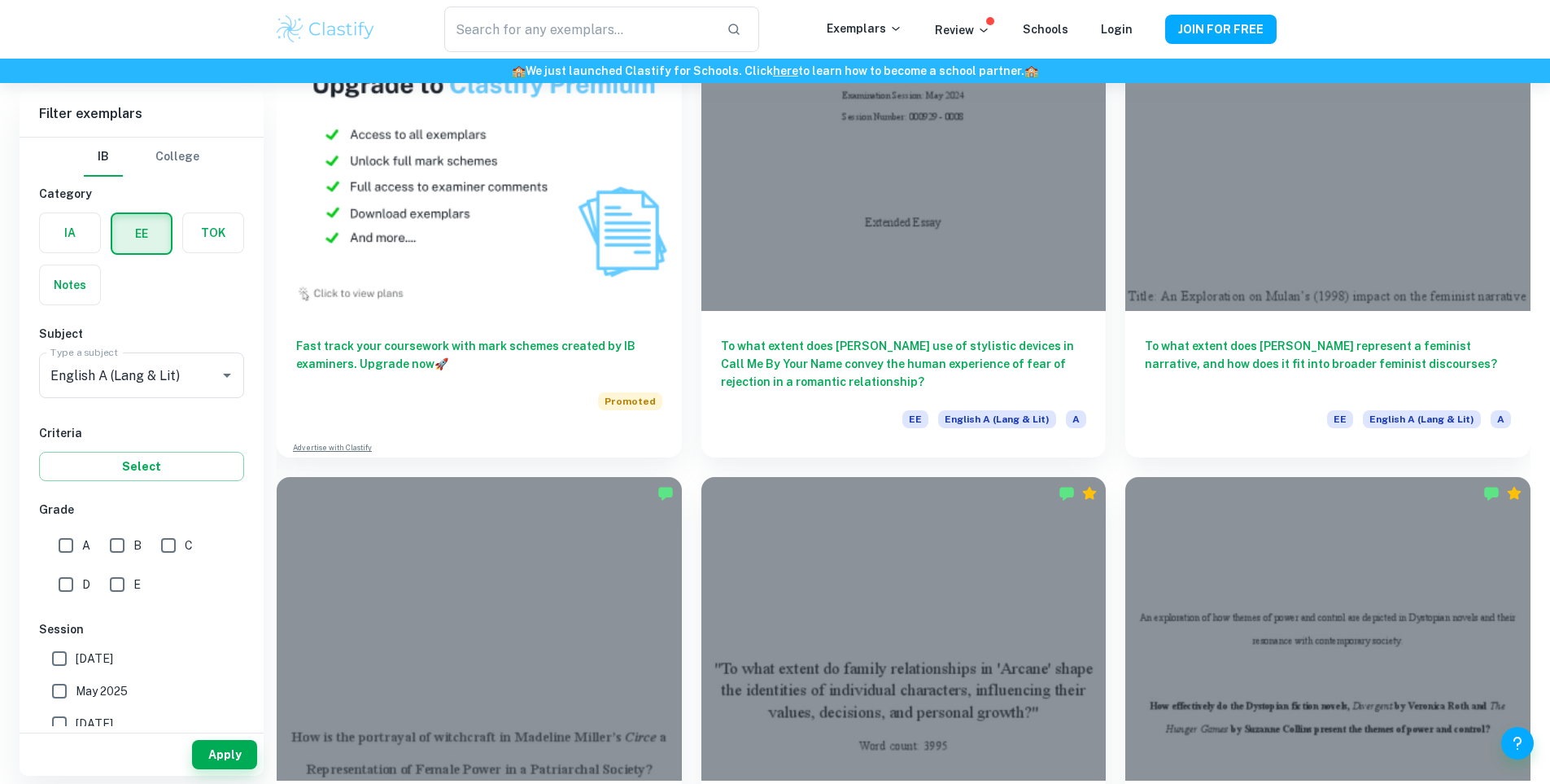
click at [69, 548] on input "A" at bounding box center [66, 546] width 33 height 33
checkbox input "true"
click at [108, 545] on input "B" at bounding box center [117, 546] width 33 height 33
checkbox input "true"
click at [234, 755] on button "Apply" at bounding box center [225, 755] width 65 height 29
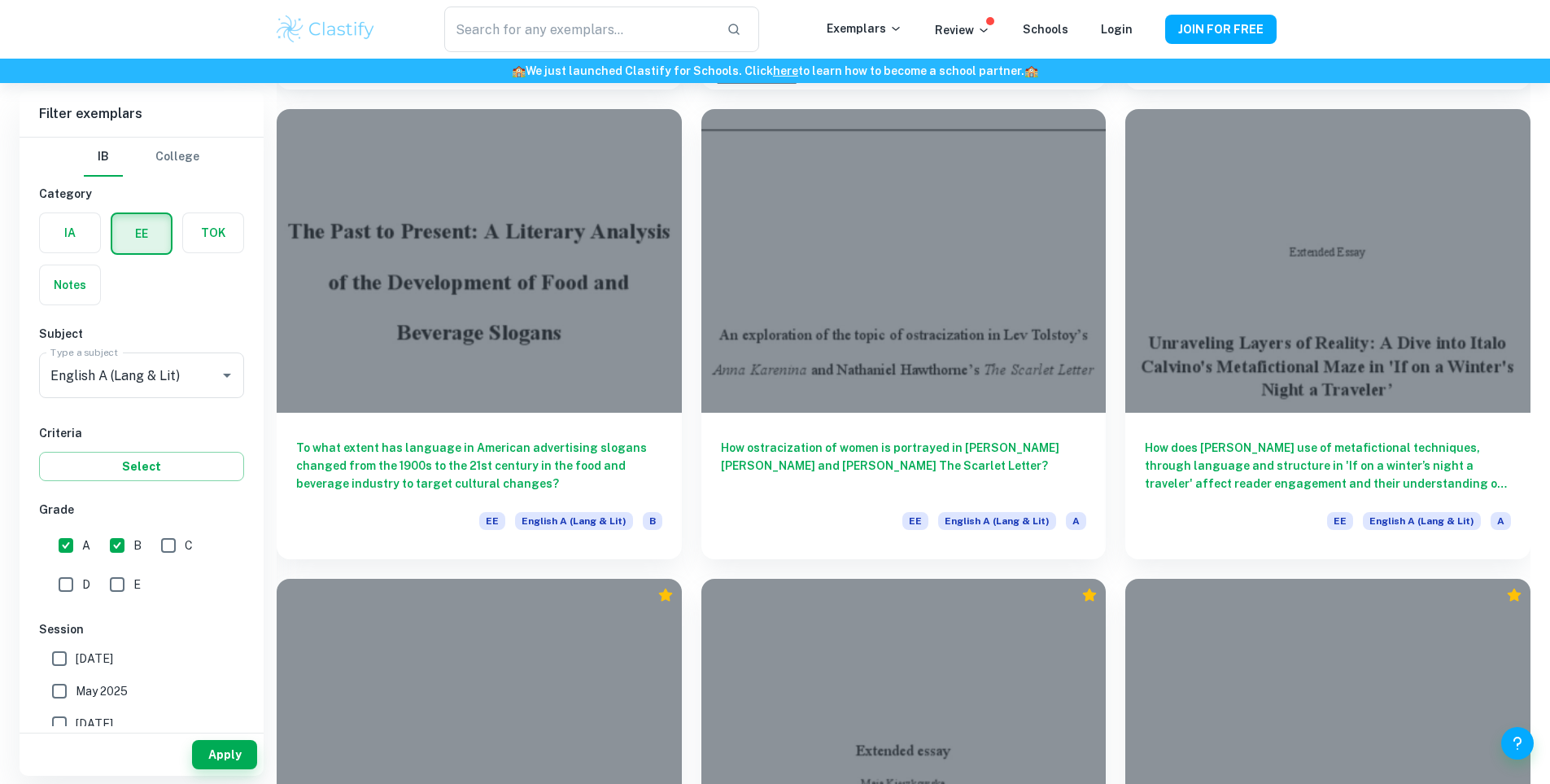
scroll to position [4150, 0]
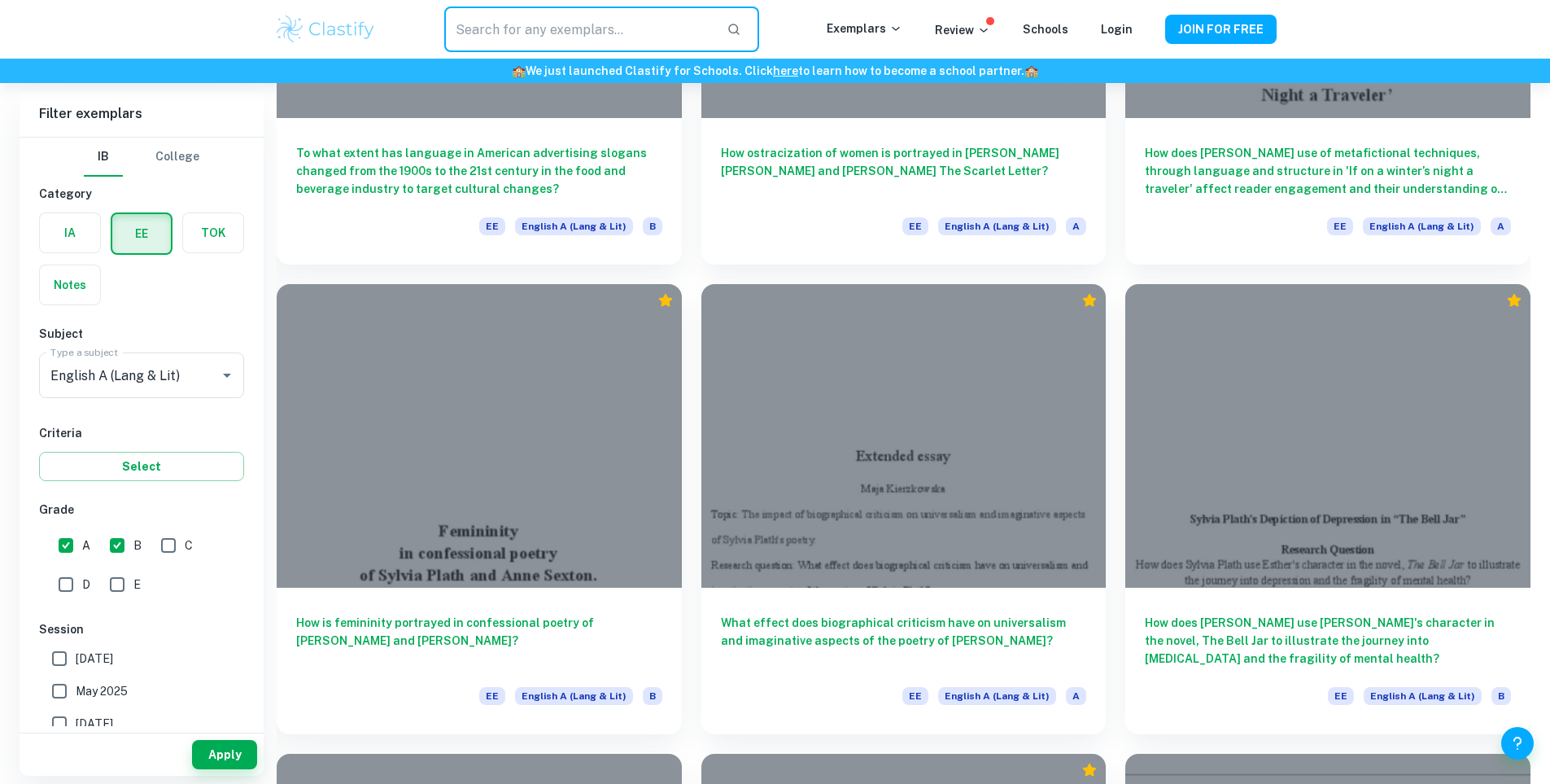
click at [645, 21] on input "text" at bounding box center [578, 29] width 269 height 46
type input "dexter"
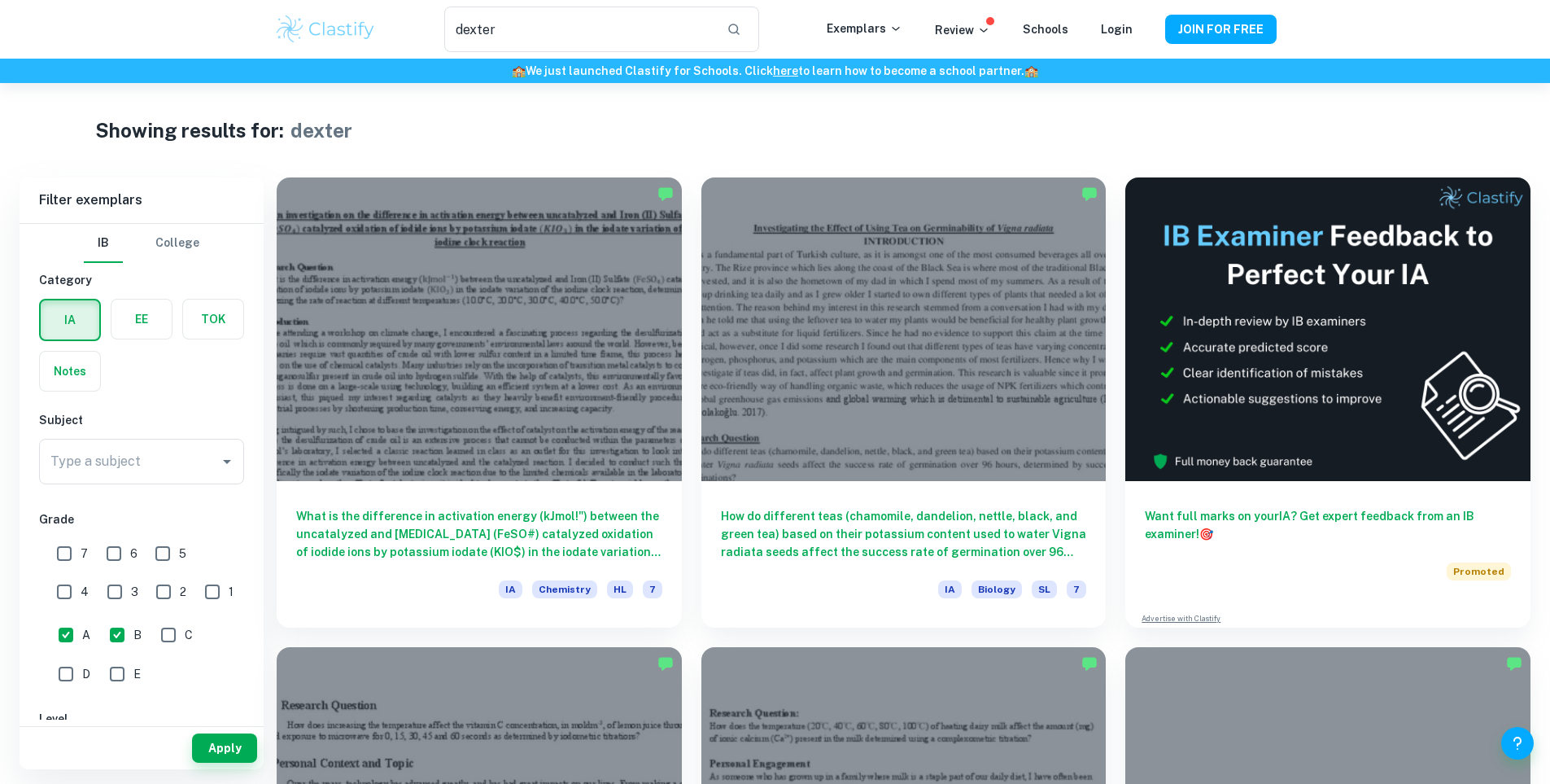
click at [157, 318] on label "button" at bounding box center [142, 318] width 60 height 39
click at [0, 0] on input "radio" at bounding box center [0, 0] width 0 height 0
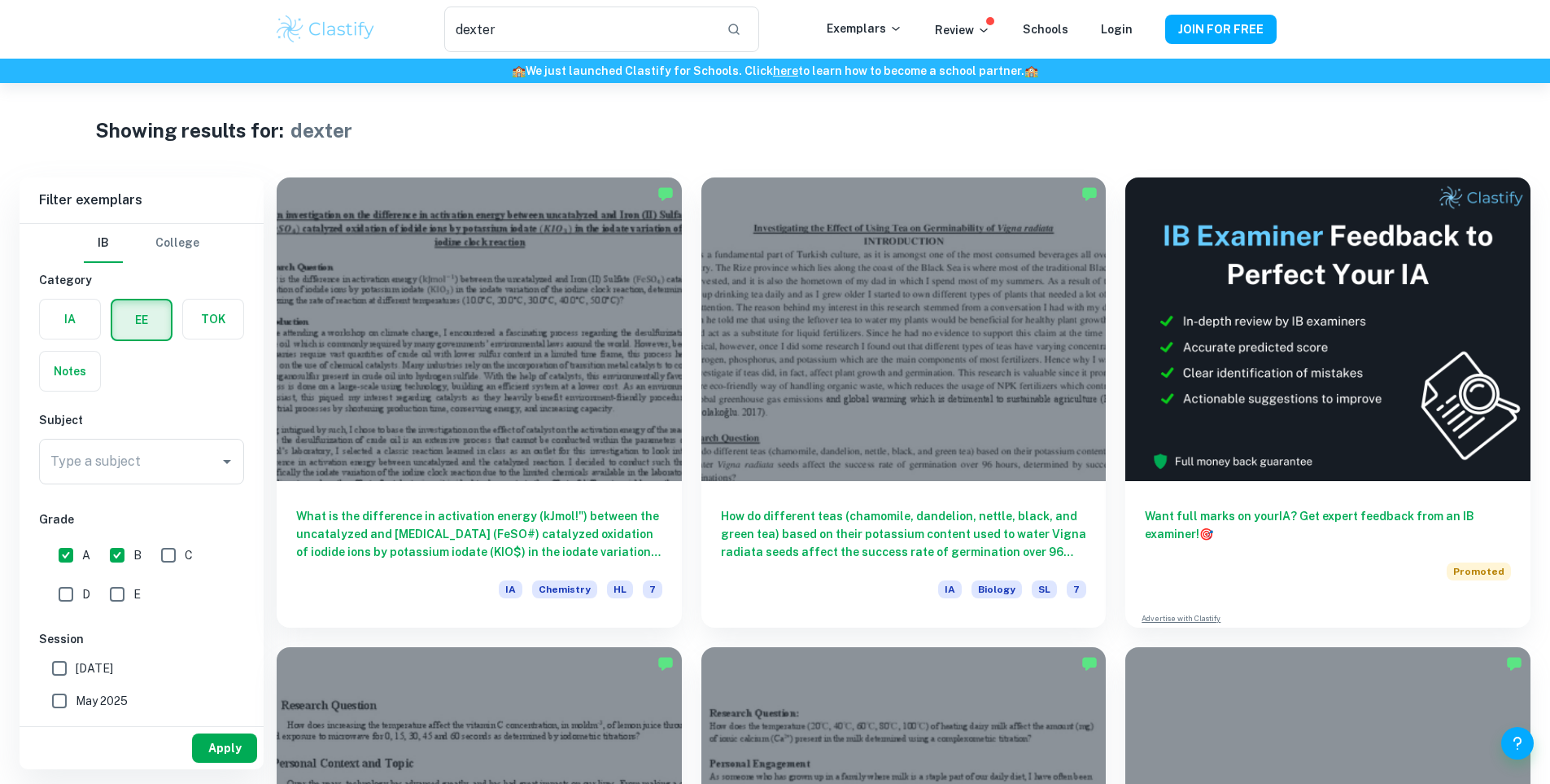
click at [234, 753] on button "Apply" at bounding box center [225, 748] width 65 height 29
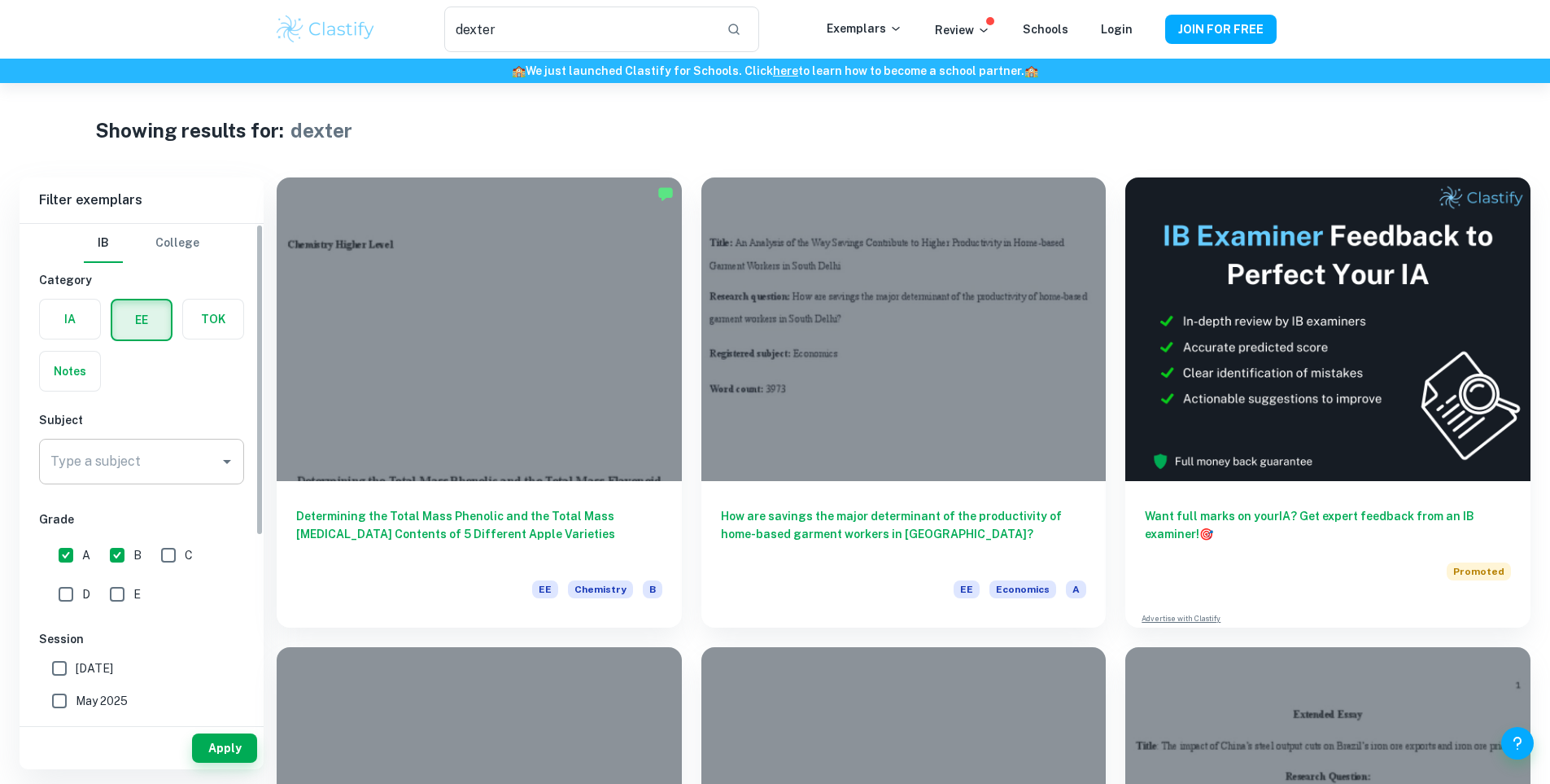
click at [135, 458] on input "Type a subject" at bounding box center [129, 461] width 166 height 31
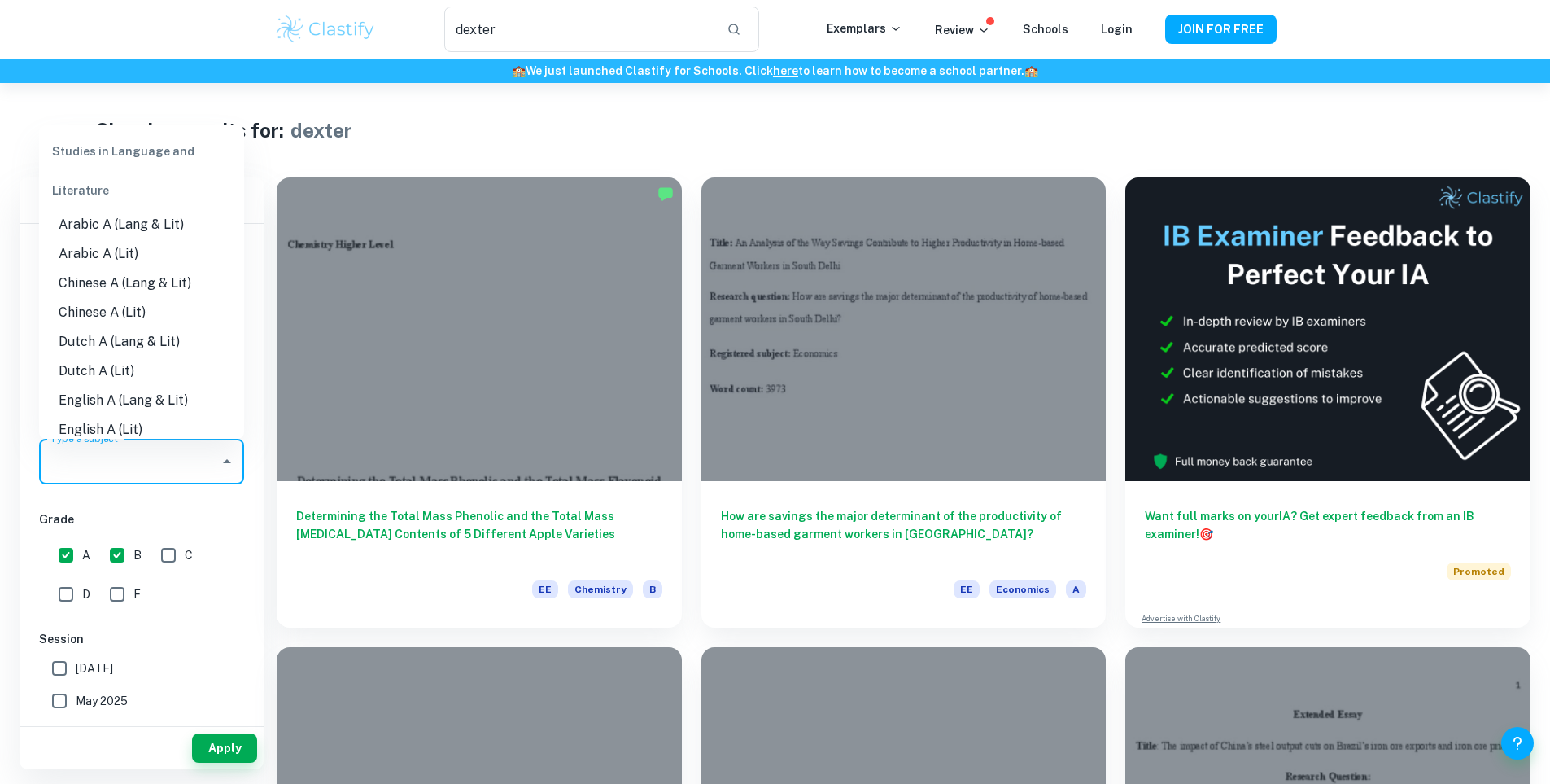
click at [145, 399] on li "English A (Lang & Lit)" at bounding box center [141, 400] width 205 height 29
type input "English A (Lang & Lit)"
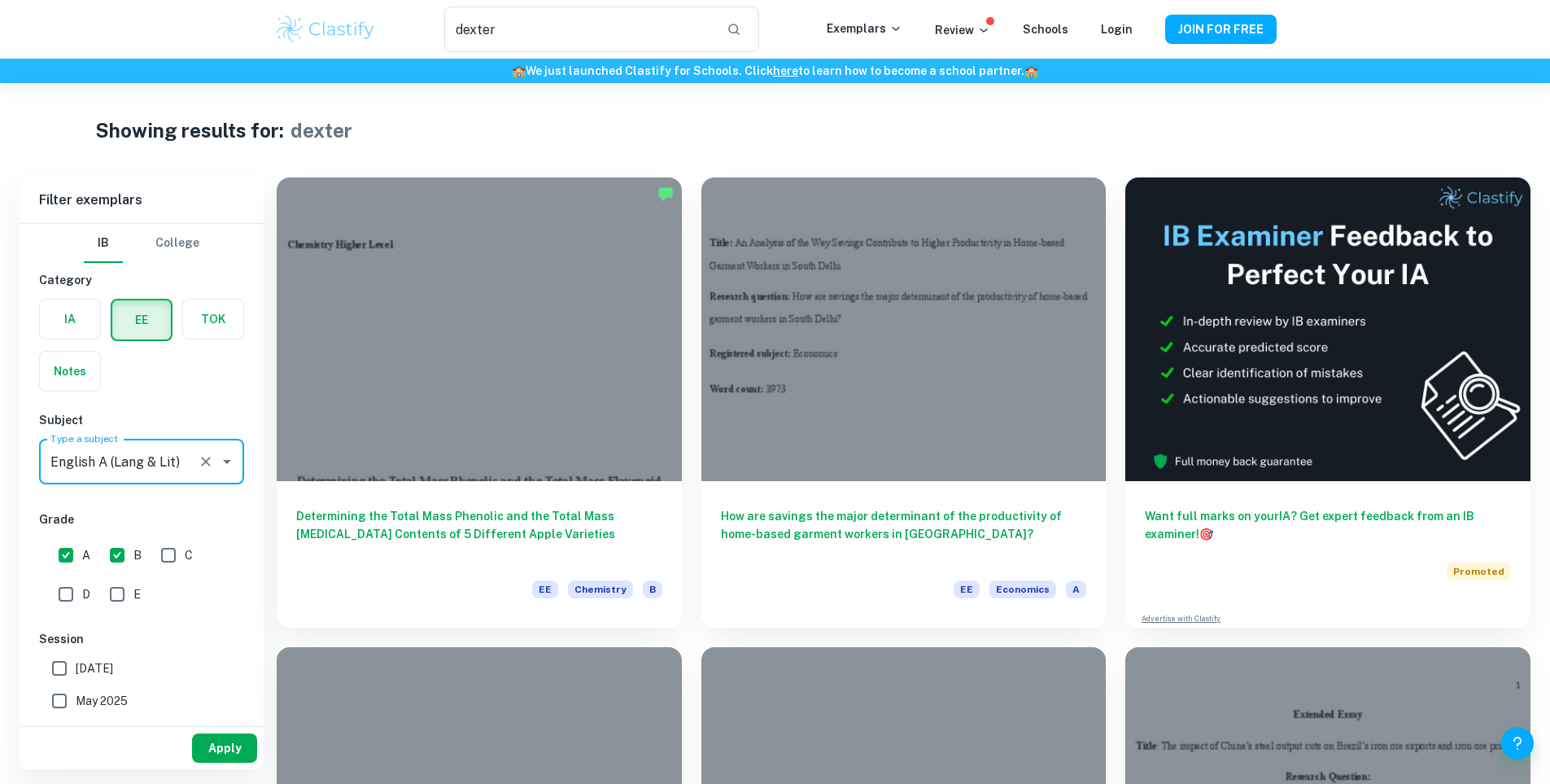
click at [240, 754] on button "Apply" at bounding box center [225, 748] width 65 height 29
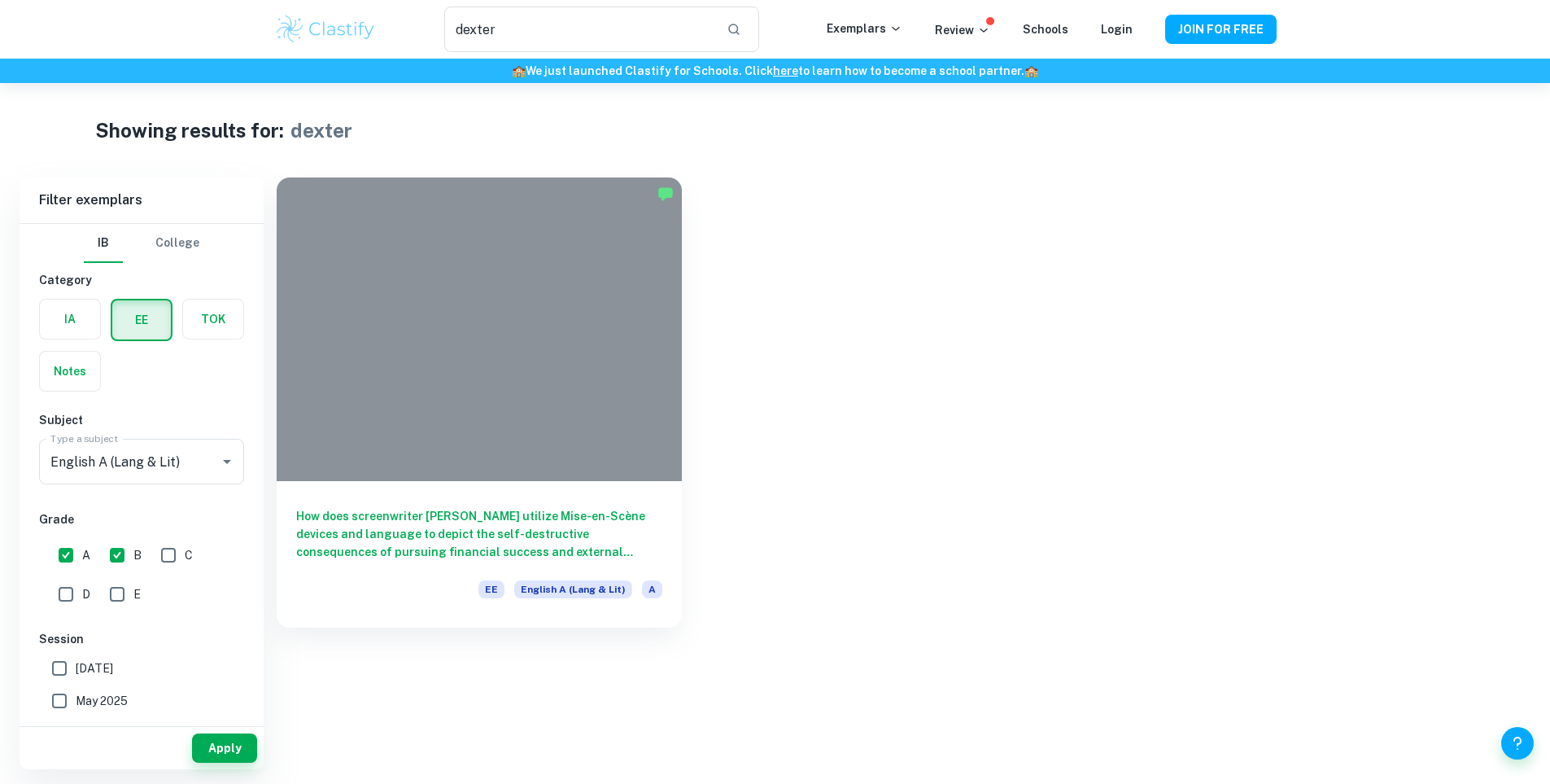
drag, startPoint x: 240, startPoint y: 754, endPoint x: 845, endPoint y: 531, distance: 644.8
click at [845, 531] on div "How does screenwriter [PERSON_NAME] utilize Mise-en-Scène devices and language …" at bounding box center [894, 392] width 1274 height 470
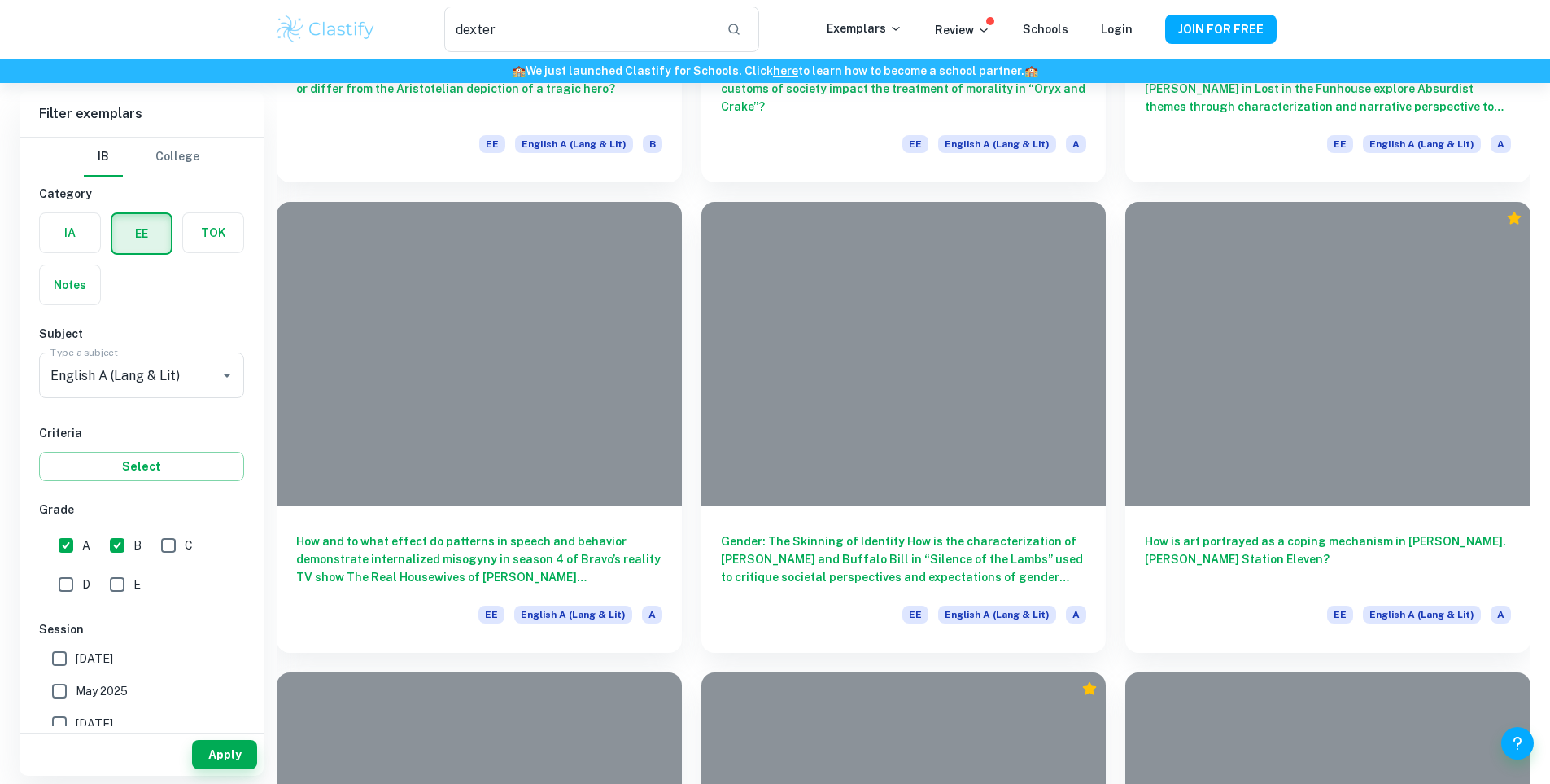
scroll to position [6594, 0]
